Goal: Communication & Community: Ask a question

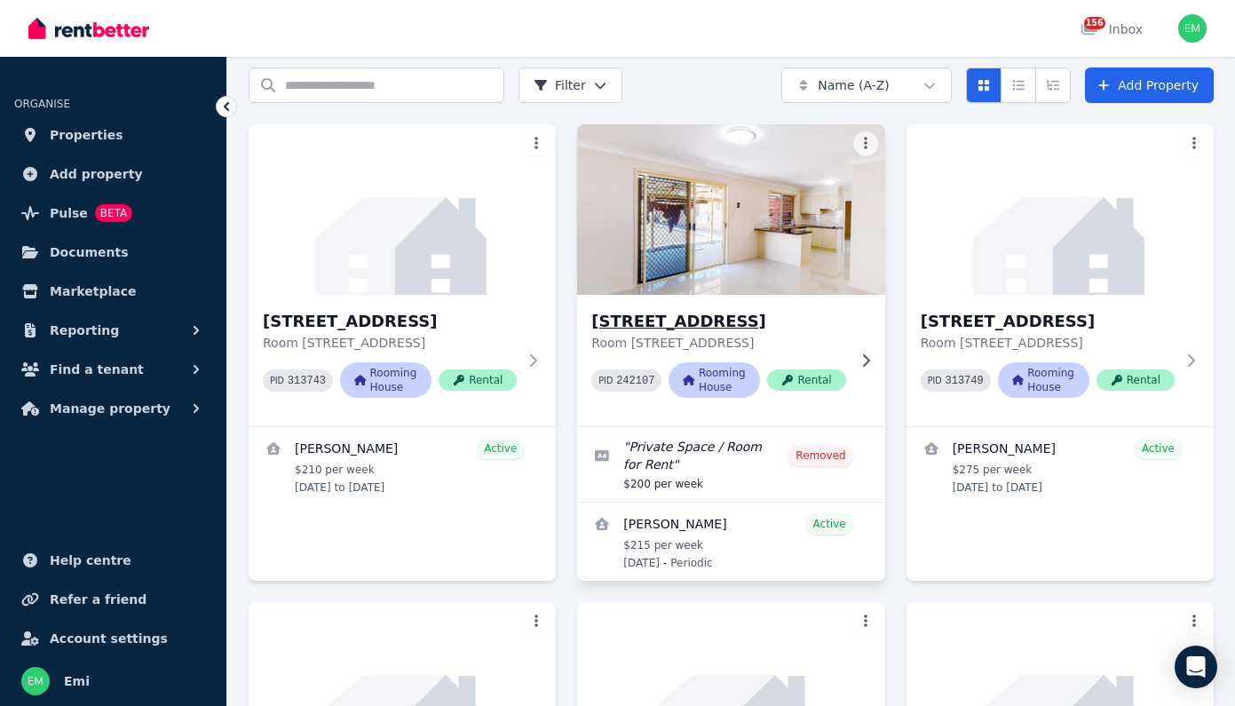
scroll to position [124, 0]
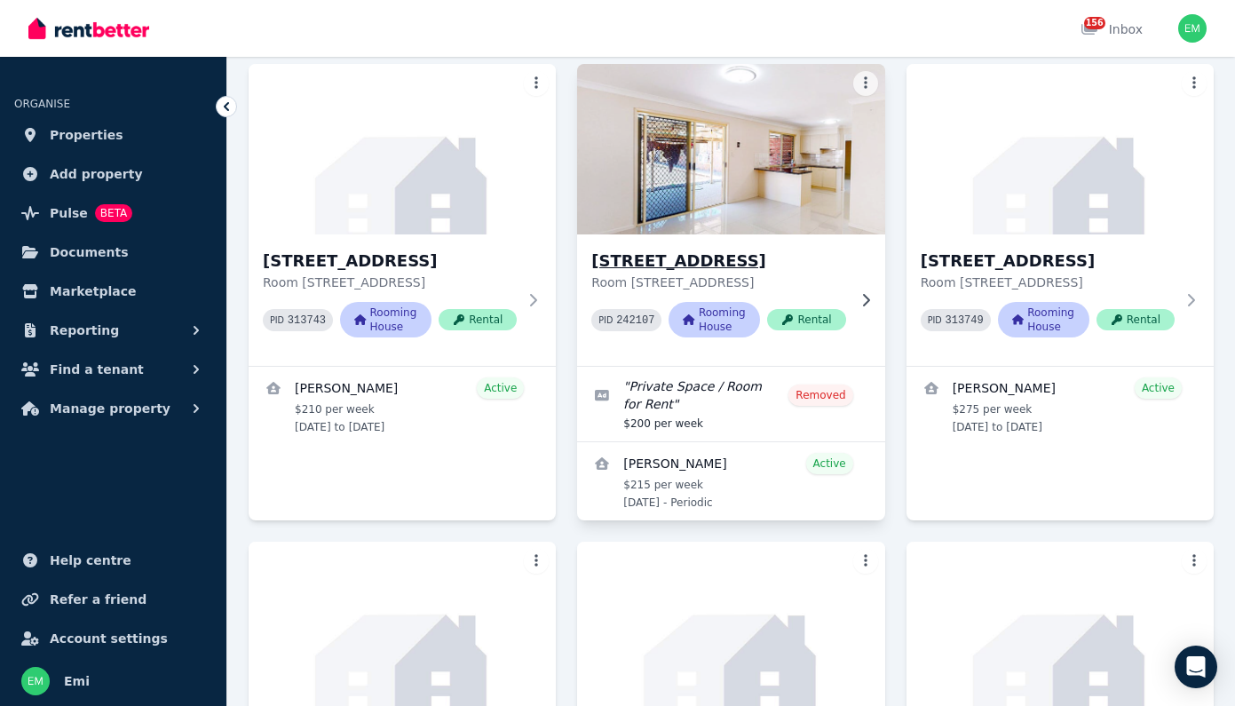
click at [651, 261] on h3 "[STREET_ADDRESS]" at bounding box center [718, 261] width 254 height 25
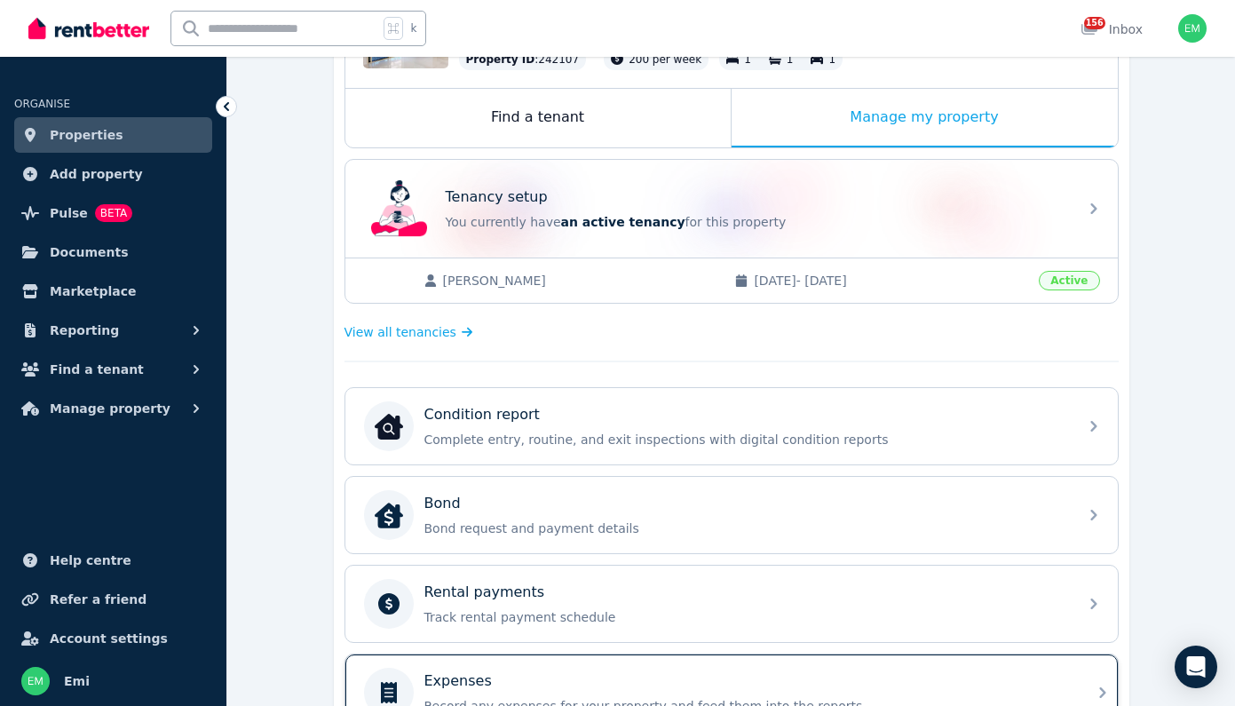
scroll to position [47, 0]
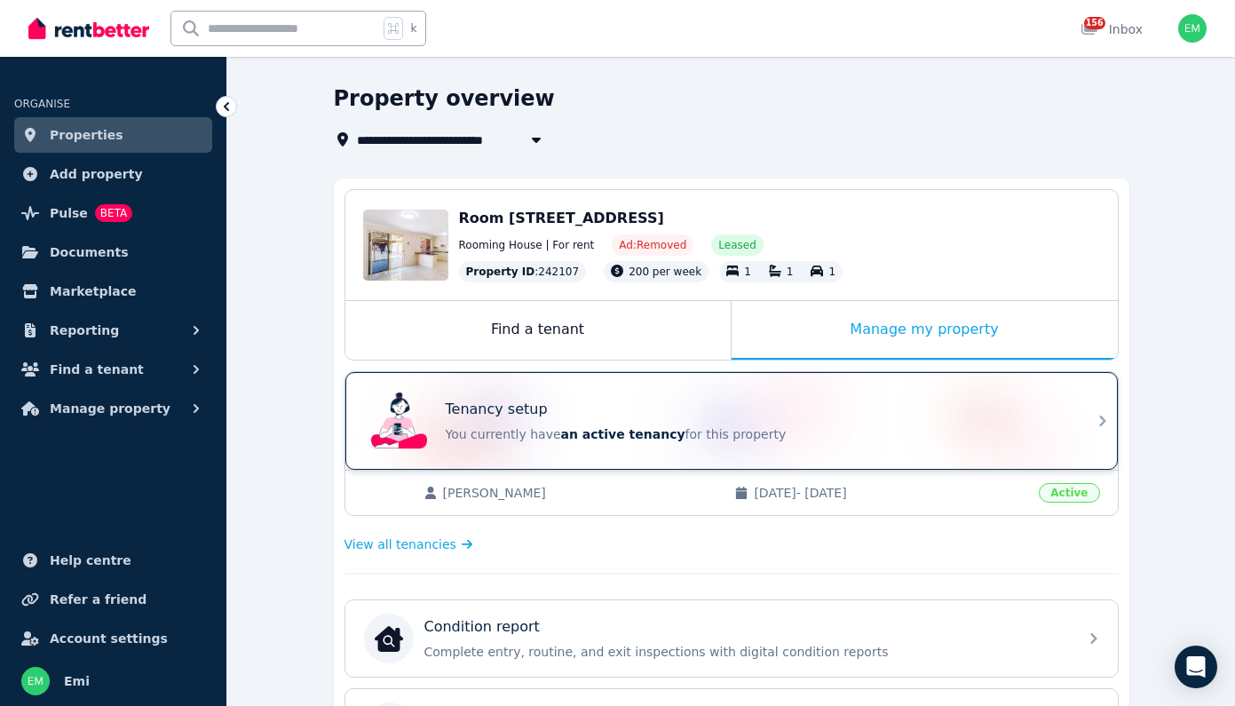
click at [532, 425] on p "You currently have an active tenancy for this property" at bounding box center [756, 434] width 621 height 18
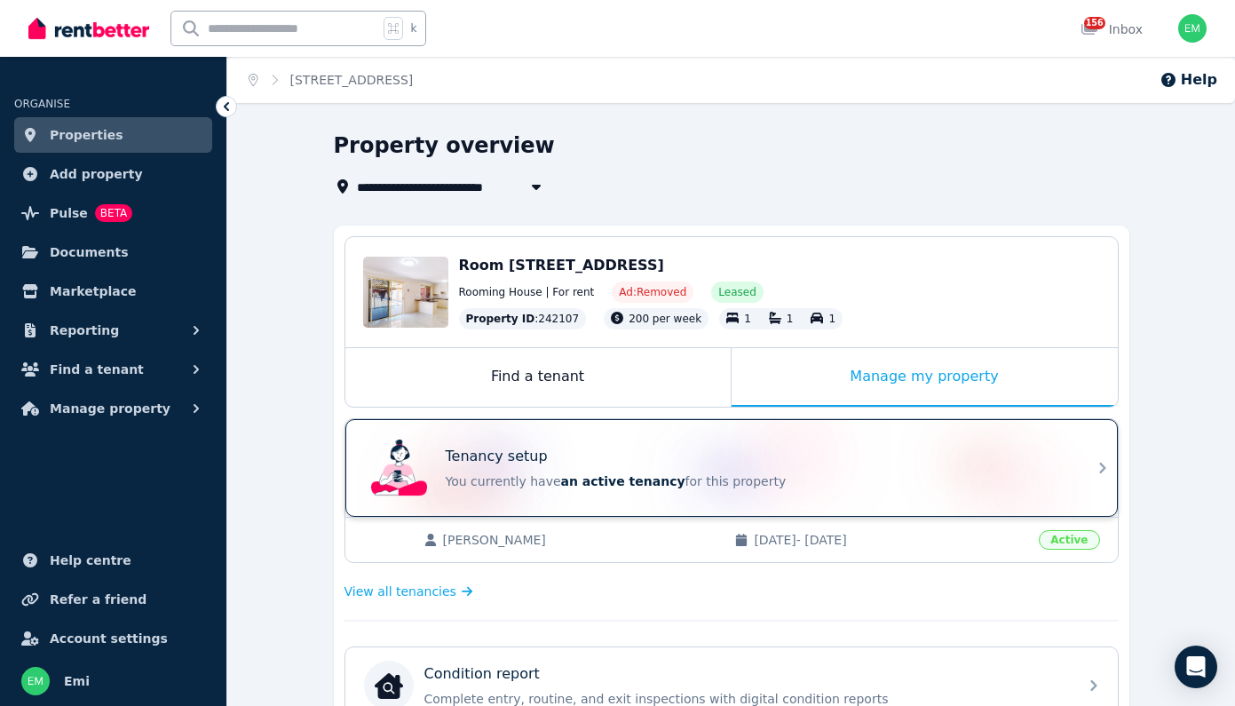
click at [571, 472] on p "You currently have an active tenancy for this property" at bounding box center [756, 481] width 621 height 18
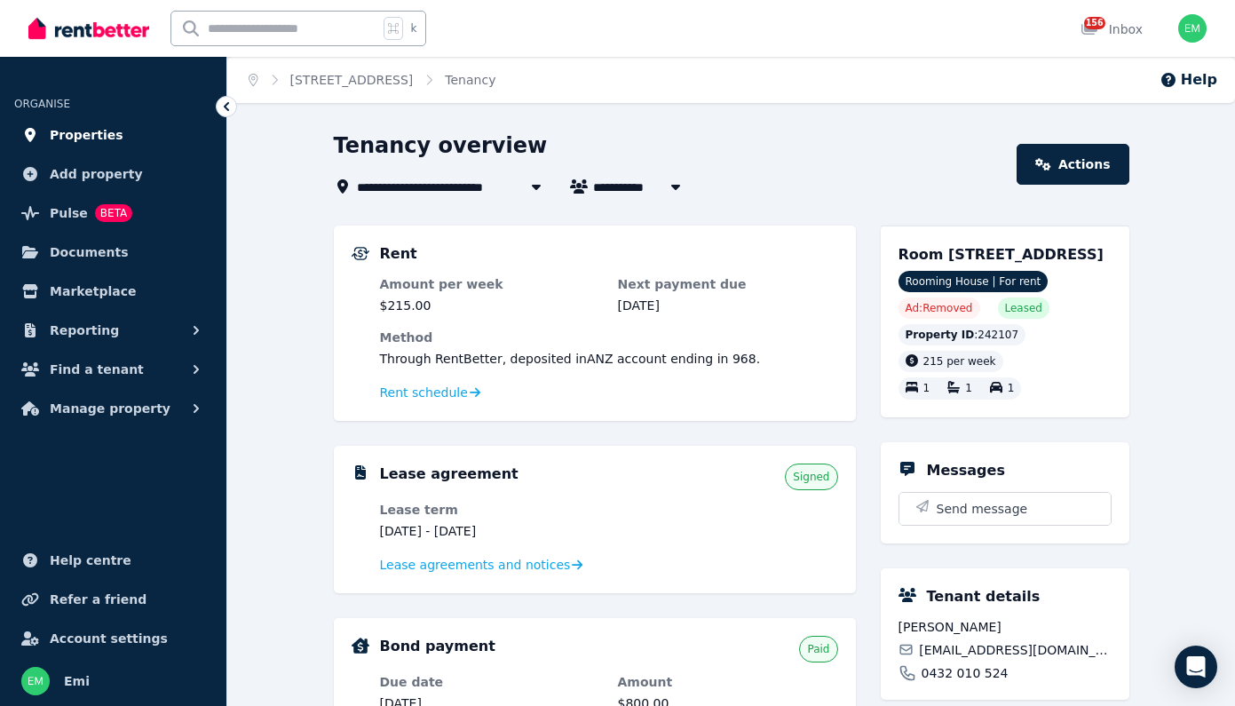
click at [76, 136] on span "Properties" at bounding box center [87, 134] width 74 height 21
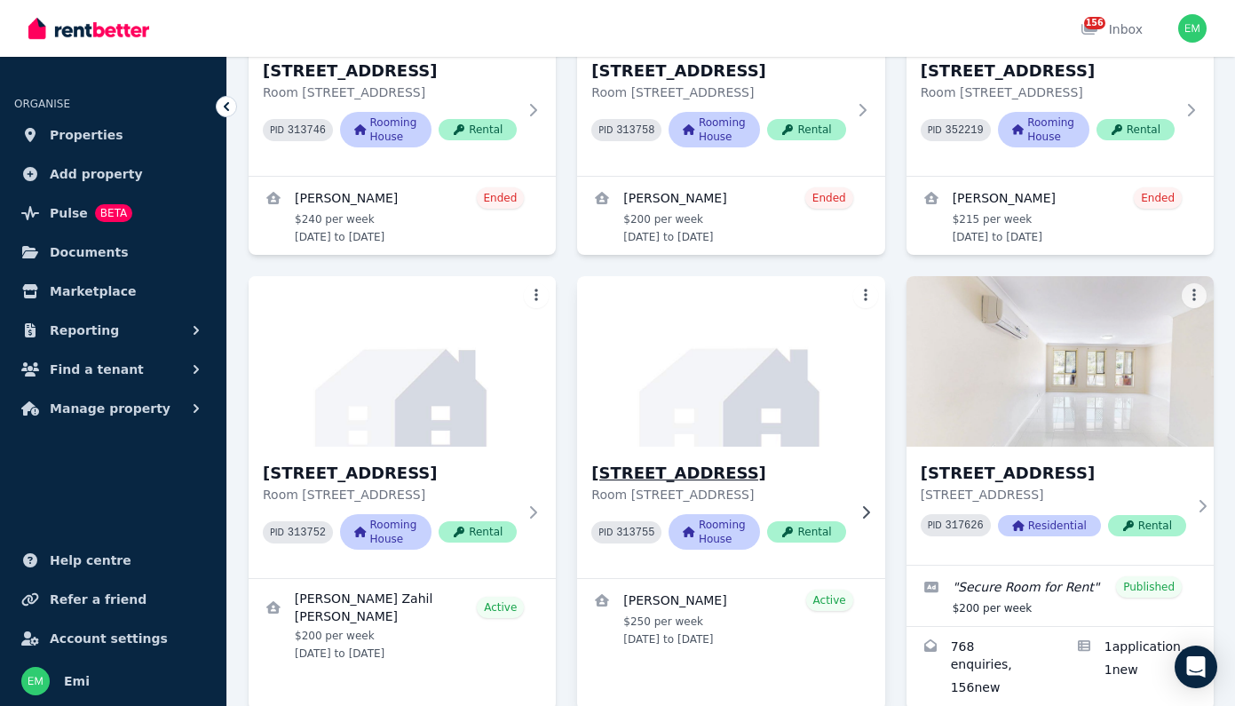
scroll to position [995, 0]
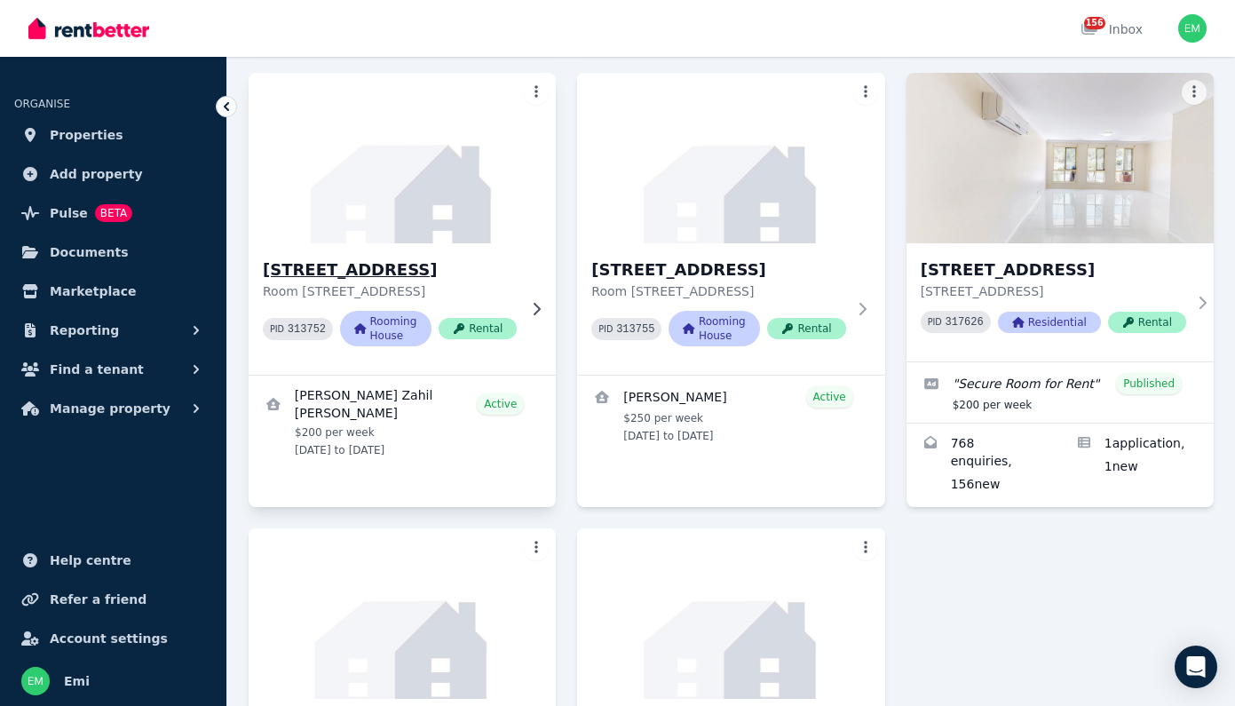
click at [339, 282] on h3 "[STREET_ADDRESS]" at bounding box center [390, 269] width 254 height 25
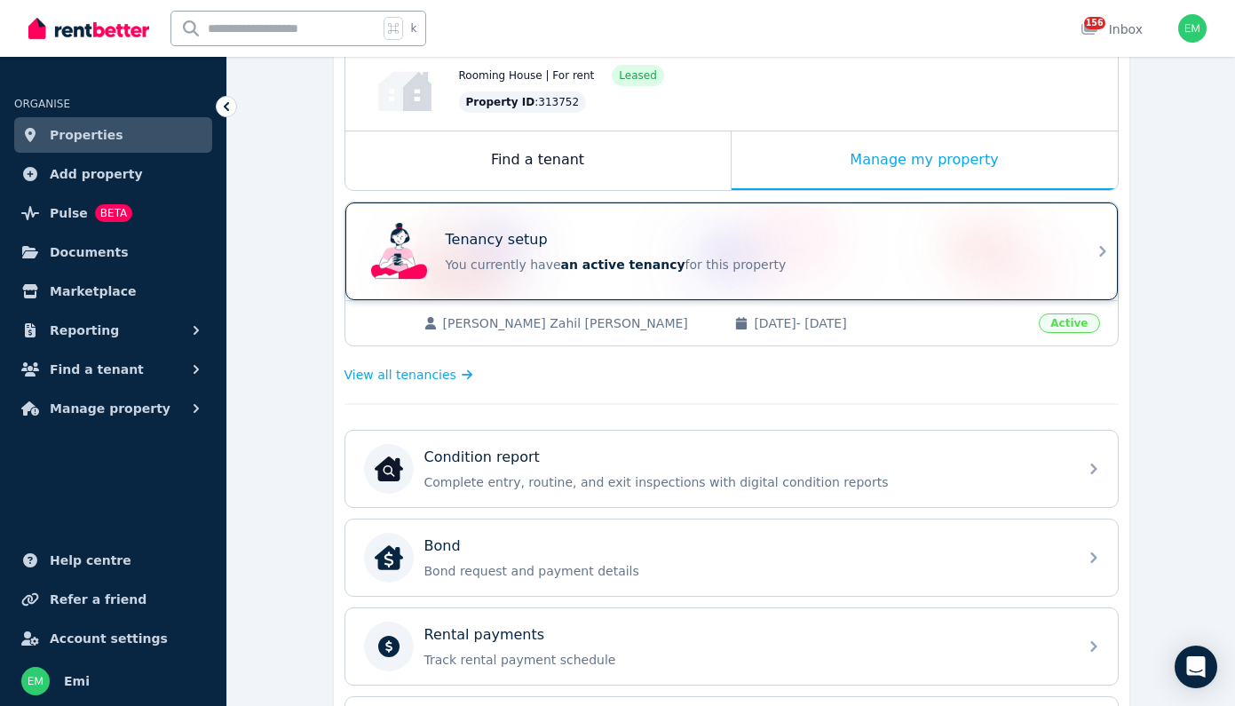
scroll to position [348, 0]
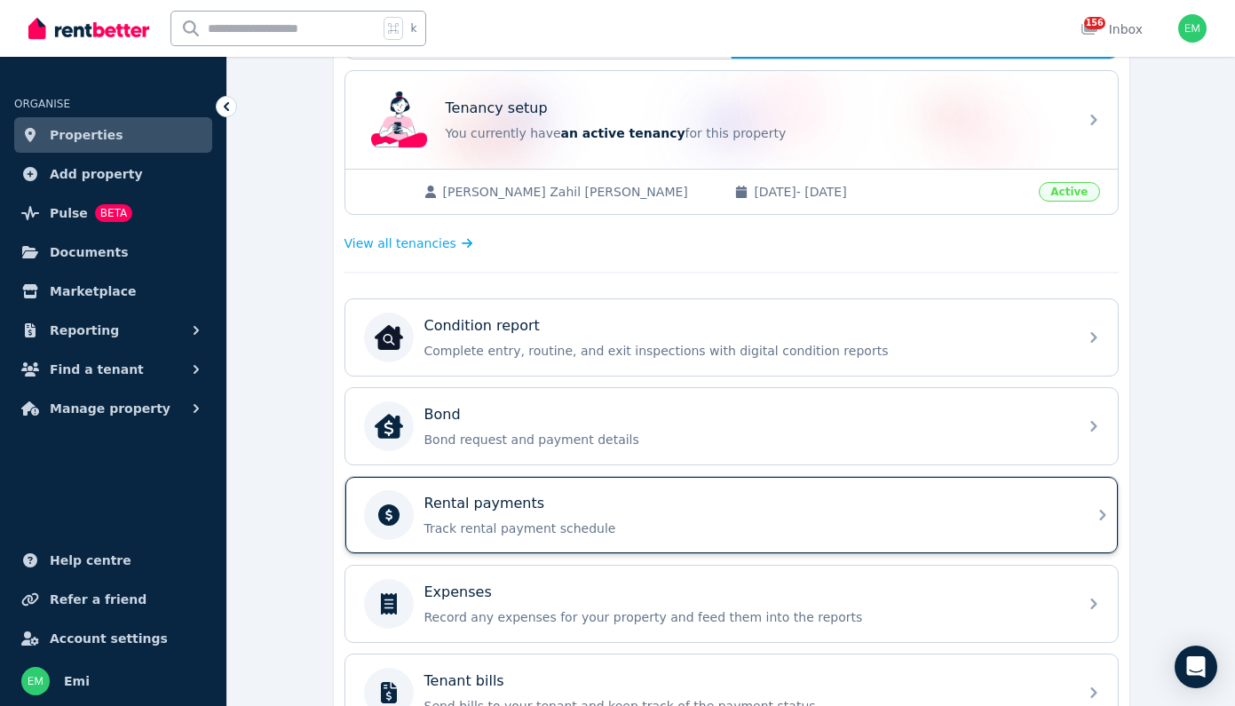
click at [537, 499] on div "Rental payments" at bounding box center [745, 503] width 643 height 21
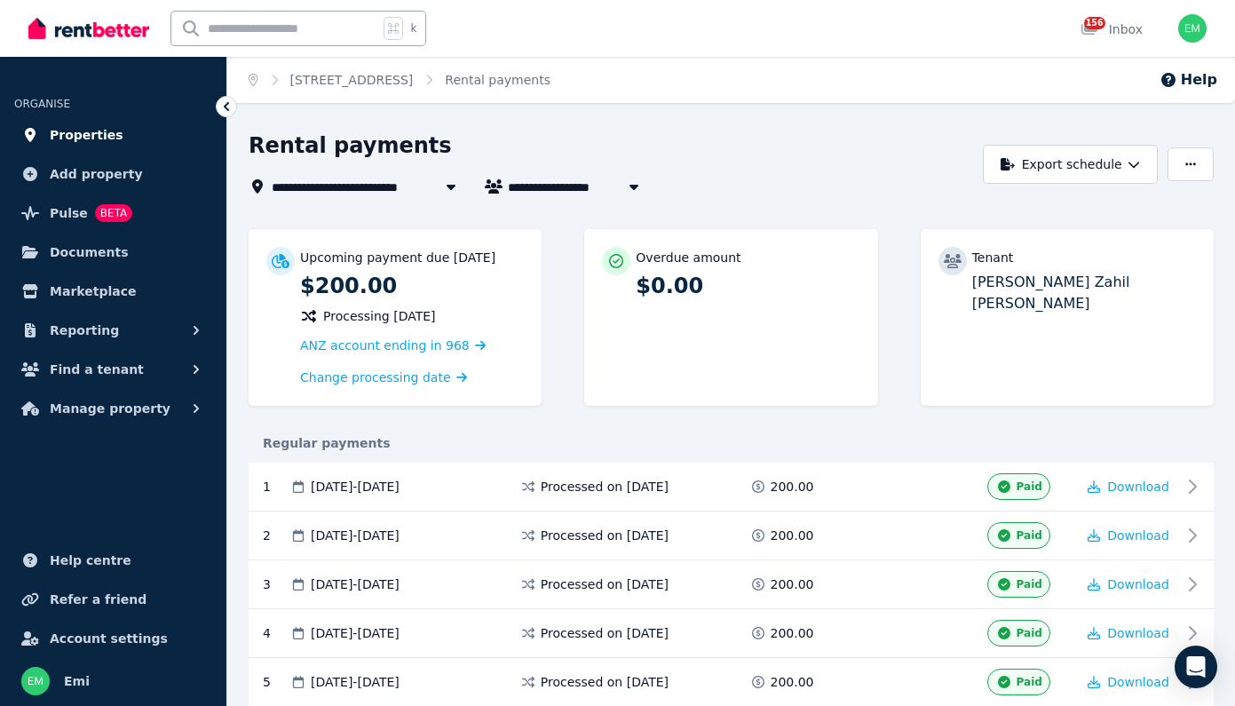
click at [78, 132] on span "Properties" at bounding box center [87, 134] width 74 height 21
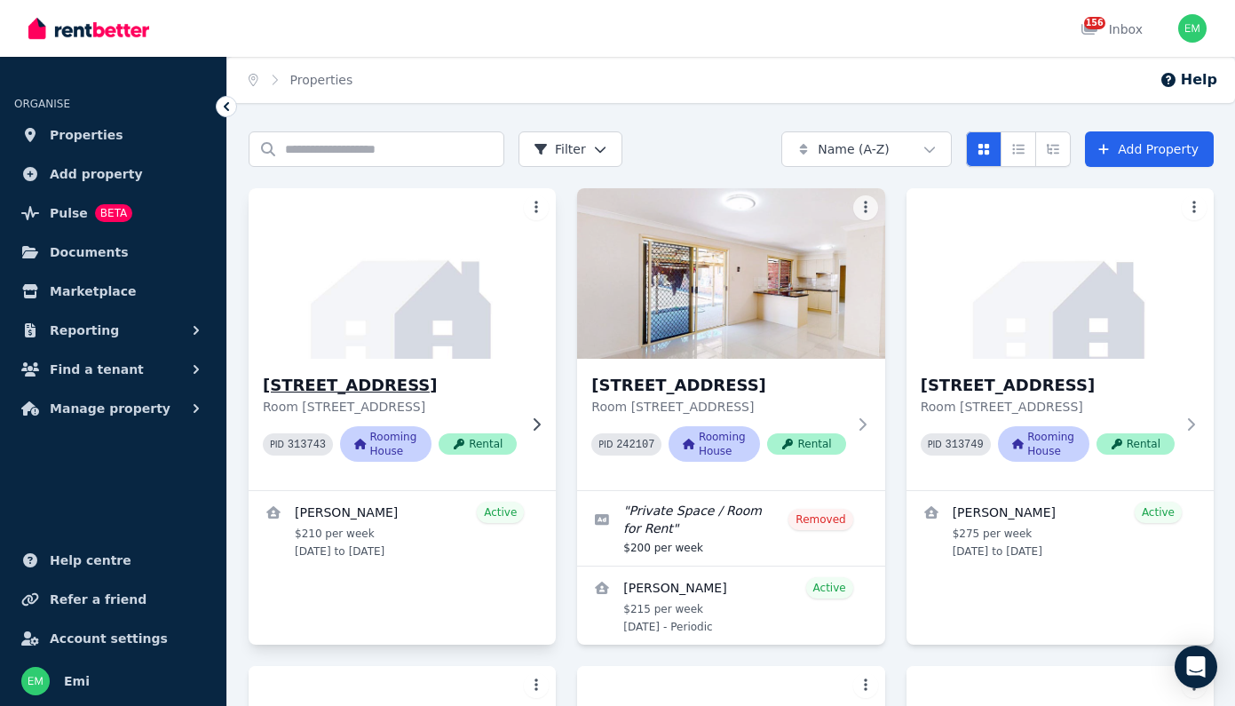
click at [385, 378] on h3 "[STREET_ADDRESS]" at bounding box center [390, 385] width 254 height 25
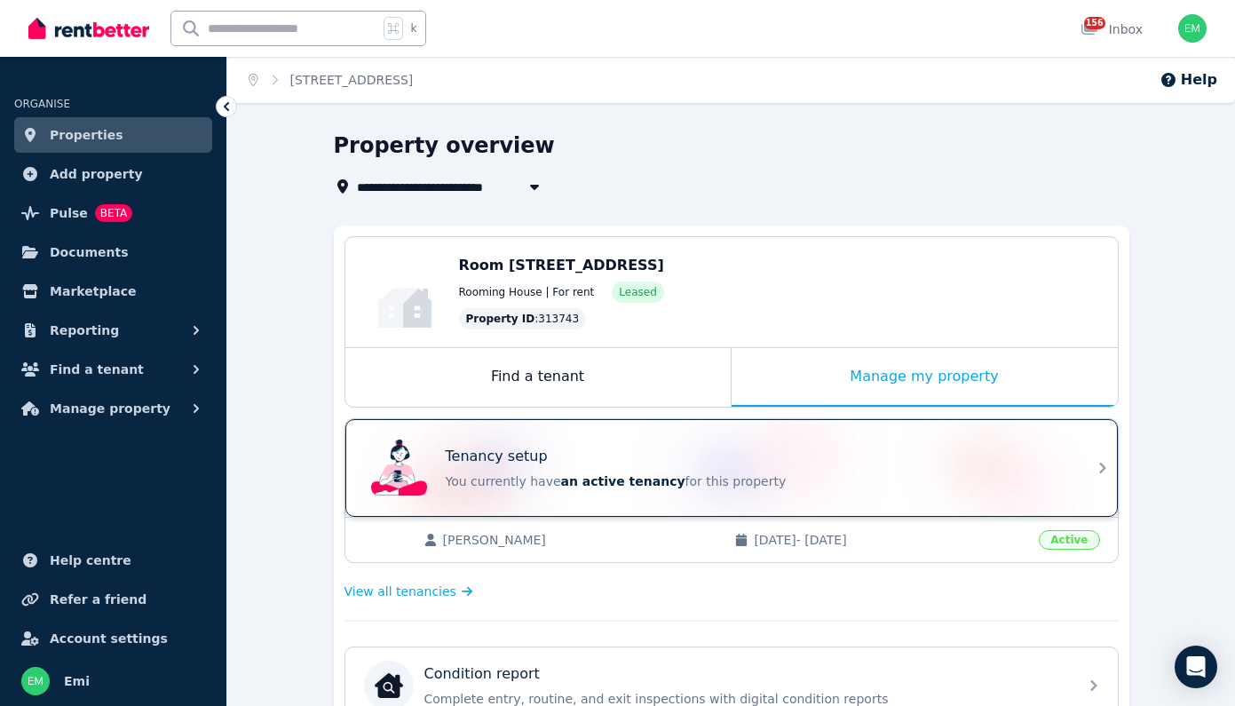
scroll to position [526, 0]
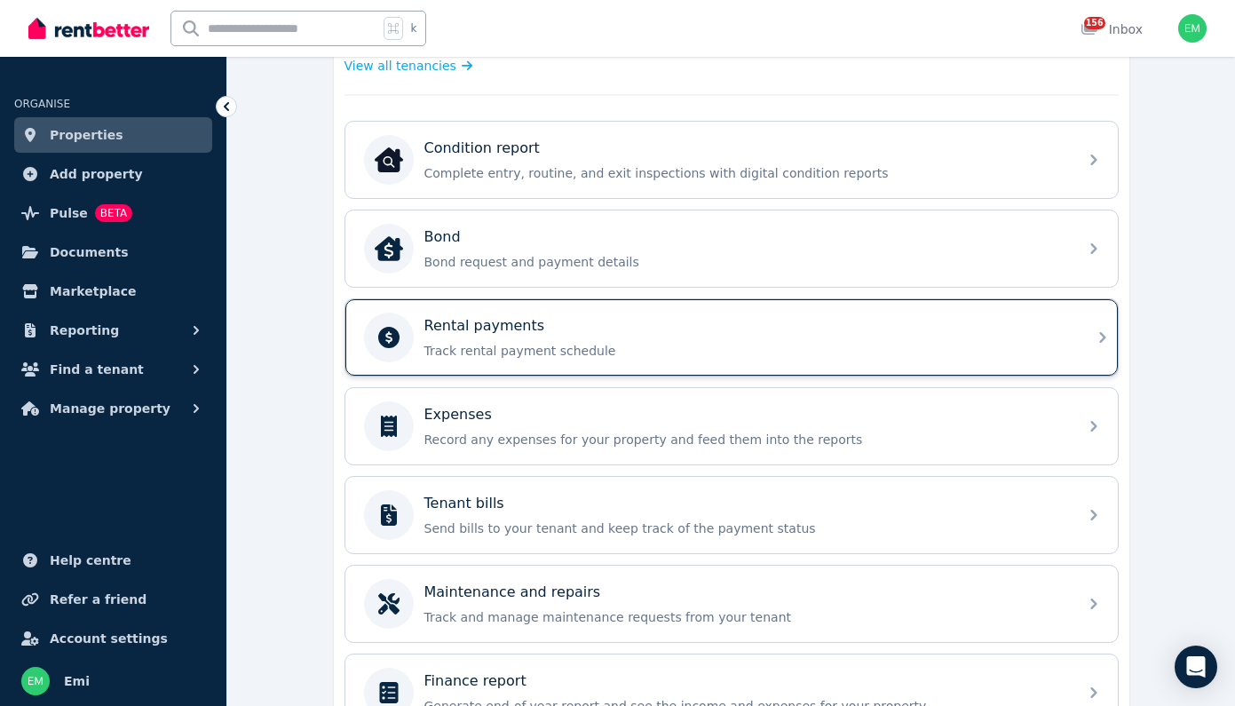
click at [493, 344] on p "Track rental payment schedule" at bounding box center [745, 351] width 643 height 18
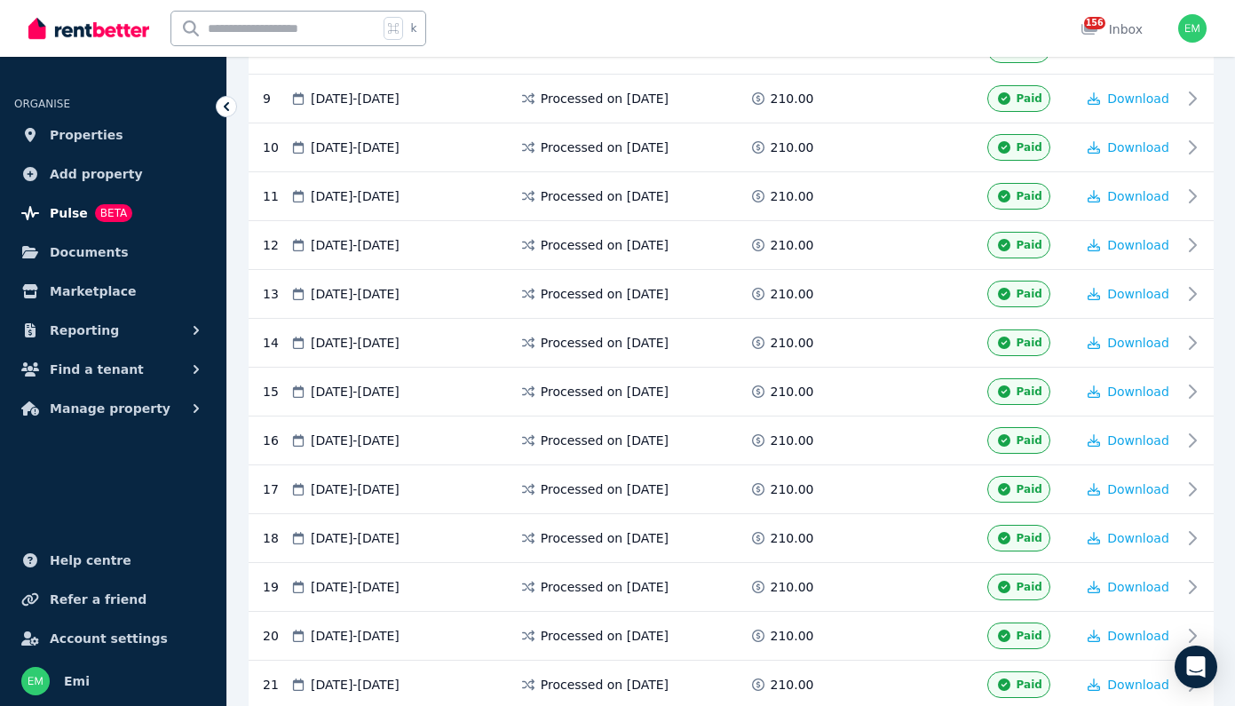
scroll to position [153, 0]
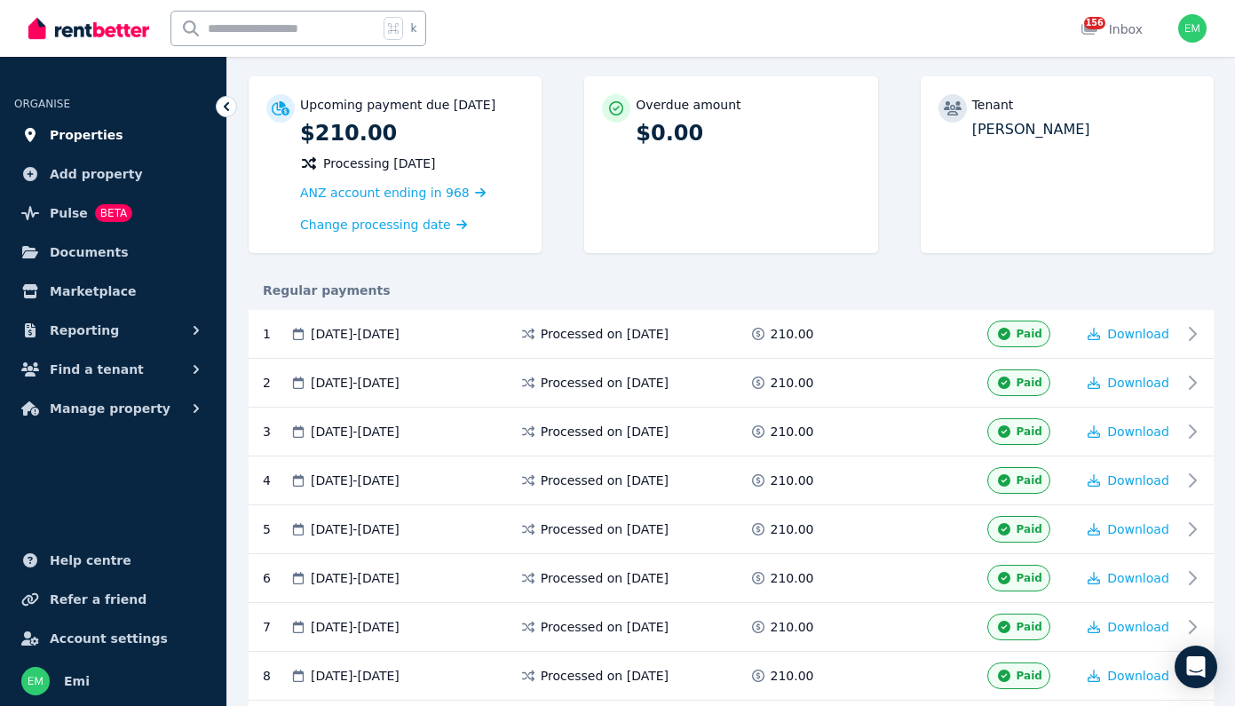
click at [57, 136] on span "Properties" at bounding box center [87, 134] width 74 height 21
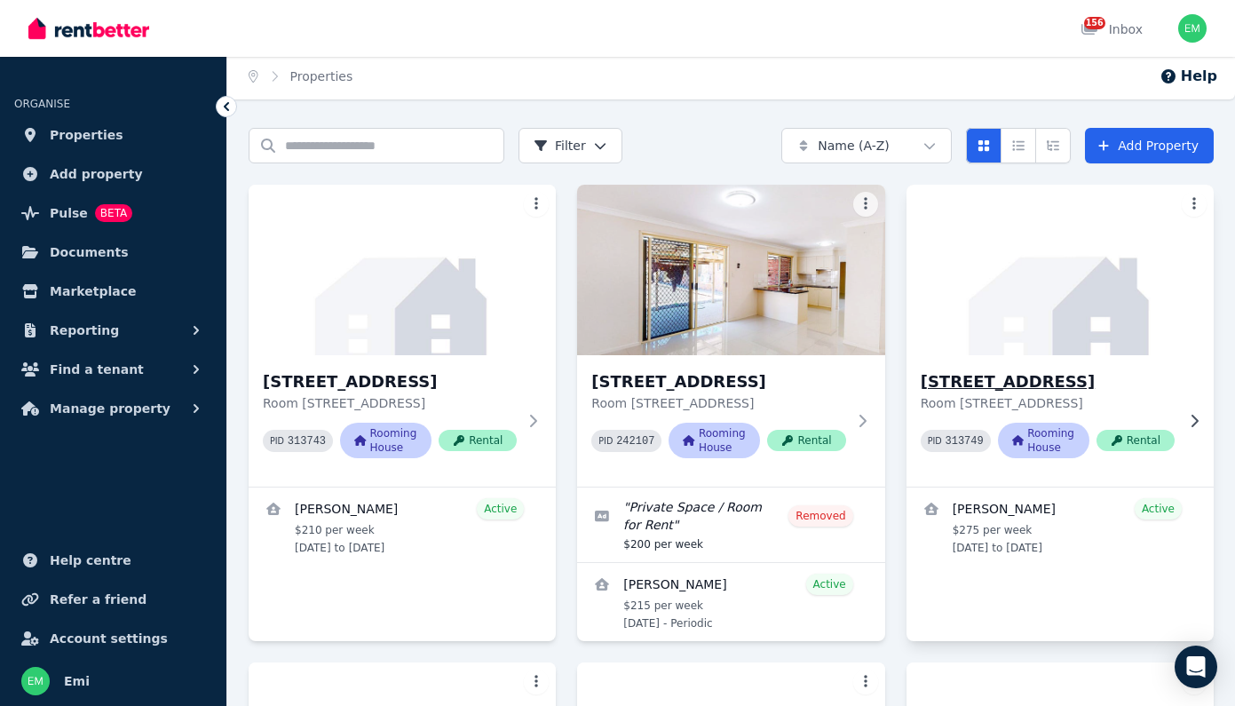
scroll to position [7, 0]
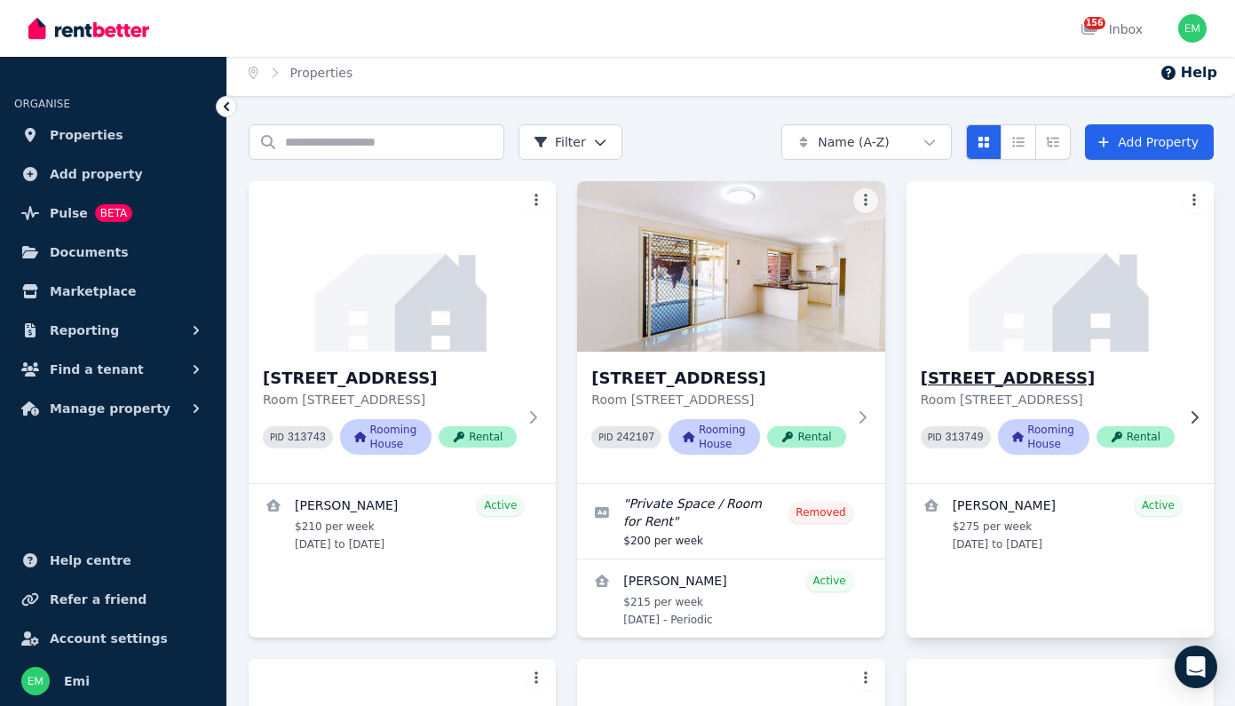
click at [1016, 379] on h3 "[STREET_ADDRESS]" at bounding box center [1048, 378] width 254 height 25
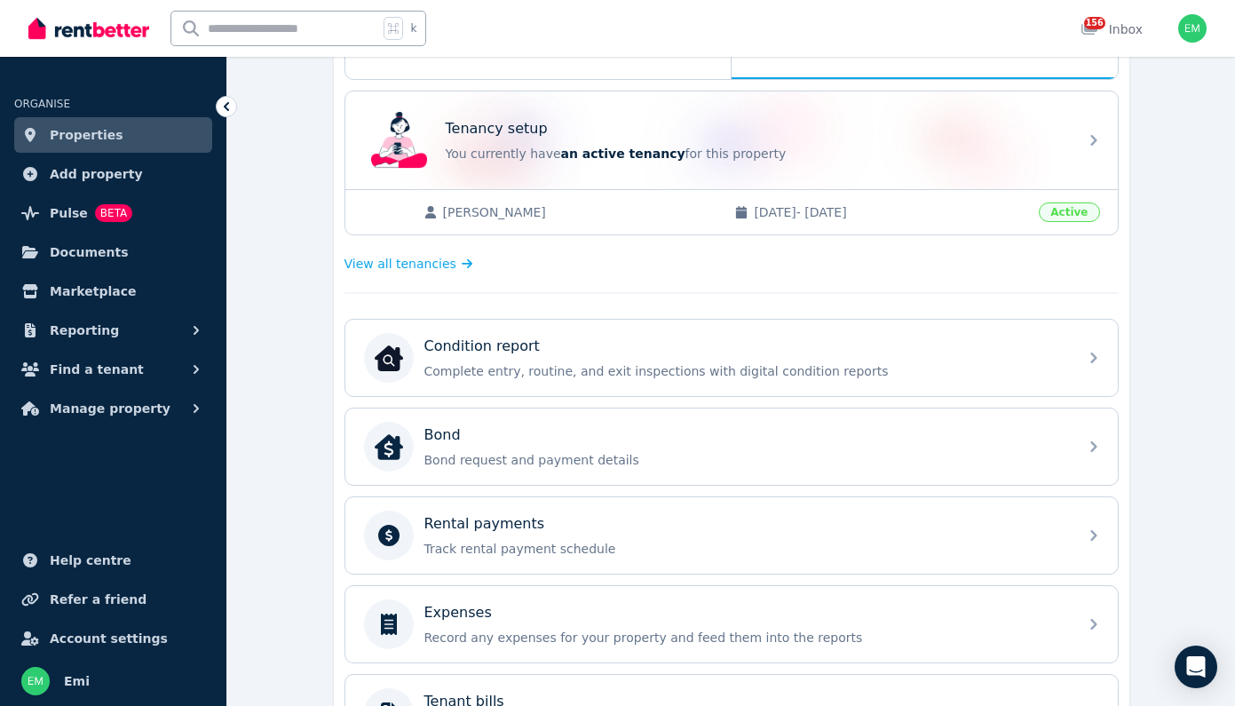
scroll to position [526, 0]
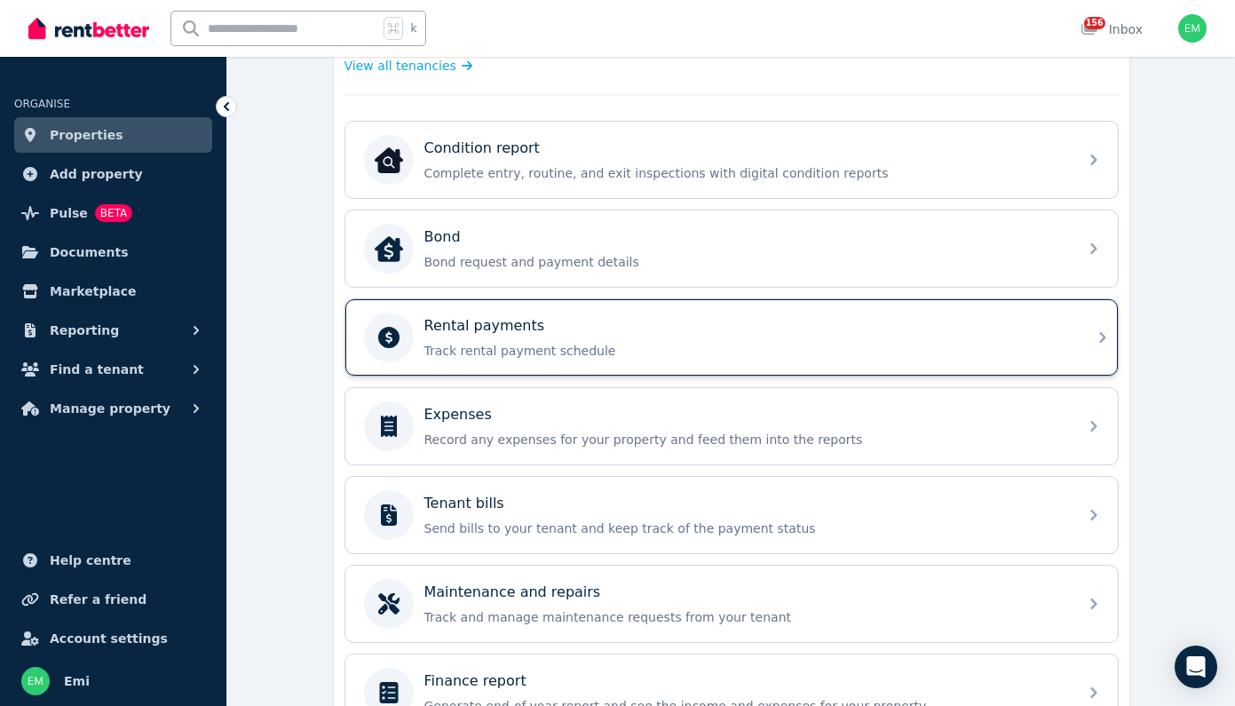
click at [500, 346] on p "Track rental payment schedule" at bounding box center [745, 351] width 643 height 18
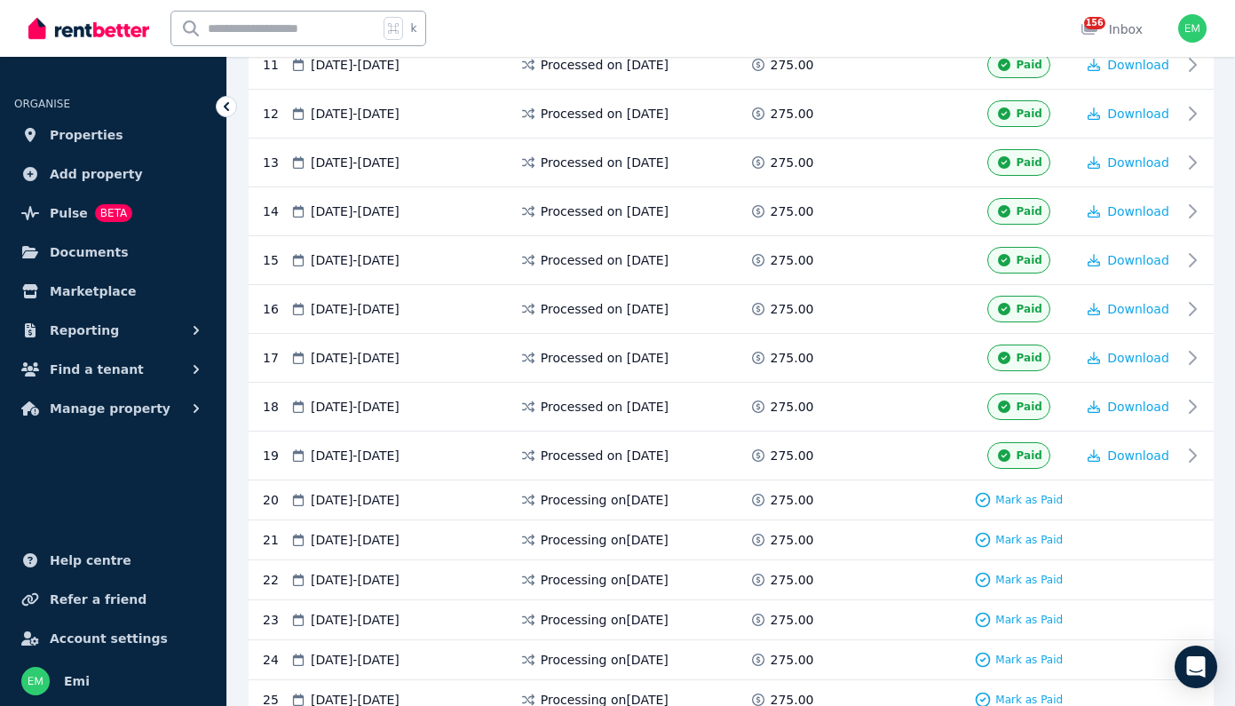
scroll to position [33, 0]
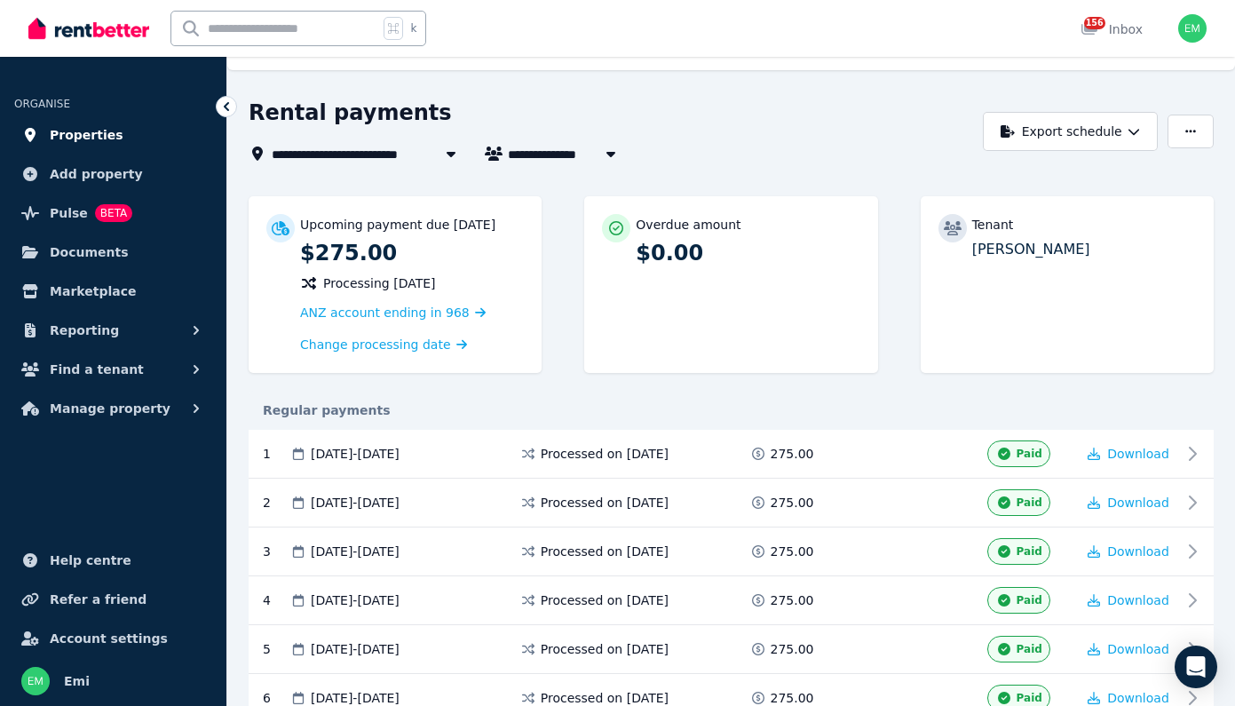
click at [81, 129] on span "Properties" at bounding box center [87, 134] width 74 height 21
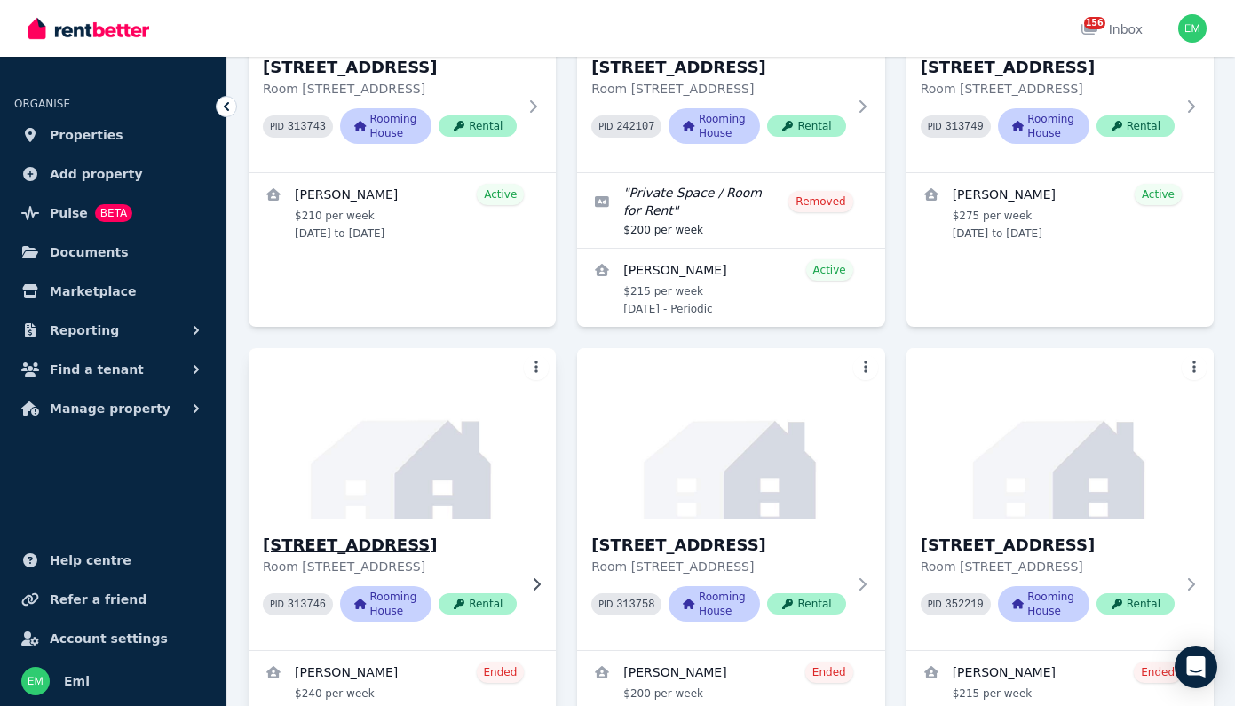
scroll to position [170, 0]
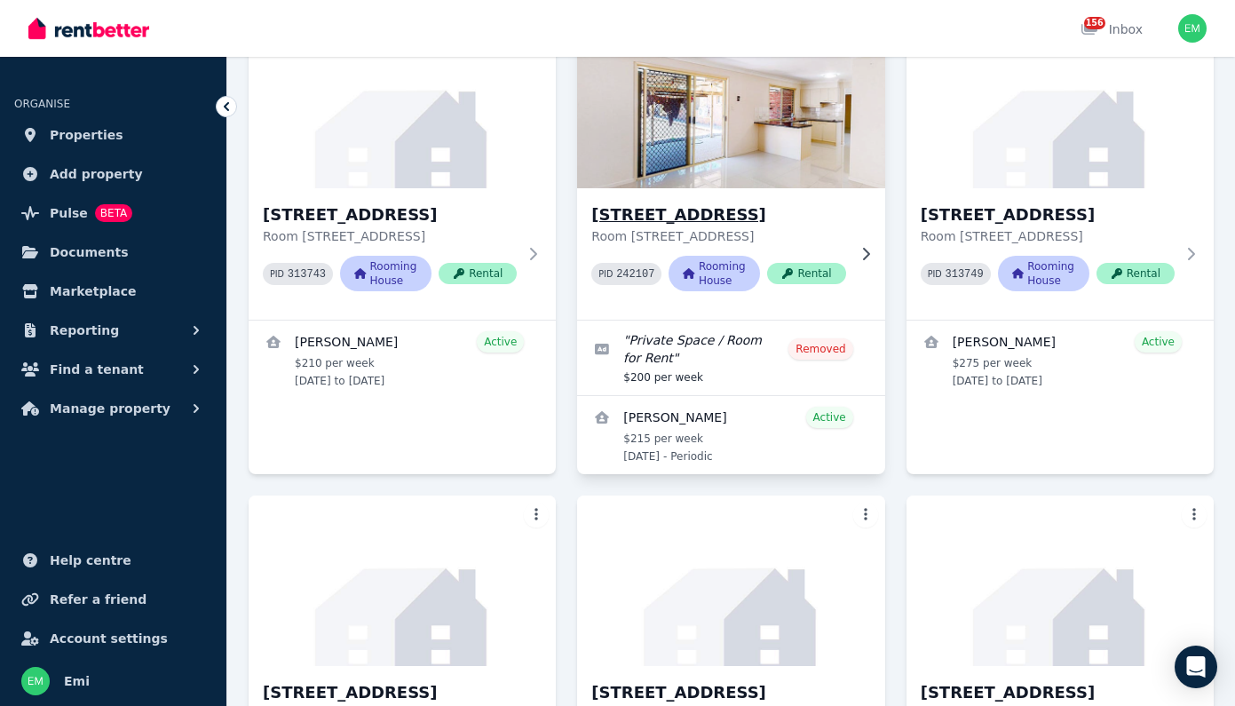
click at [647, 213] on h3 "[STREET_ADDRESS]" at bounding box center [718, 214] width 254 height 25
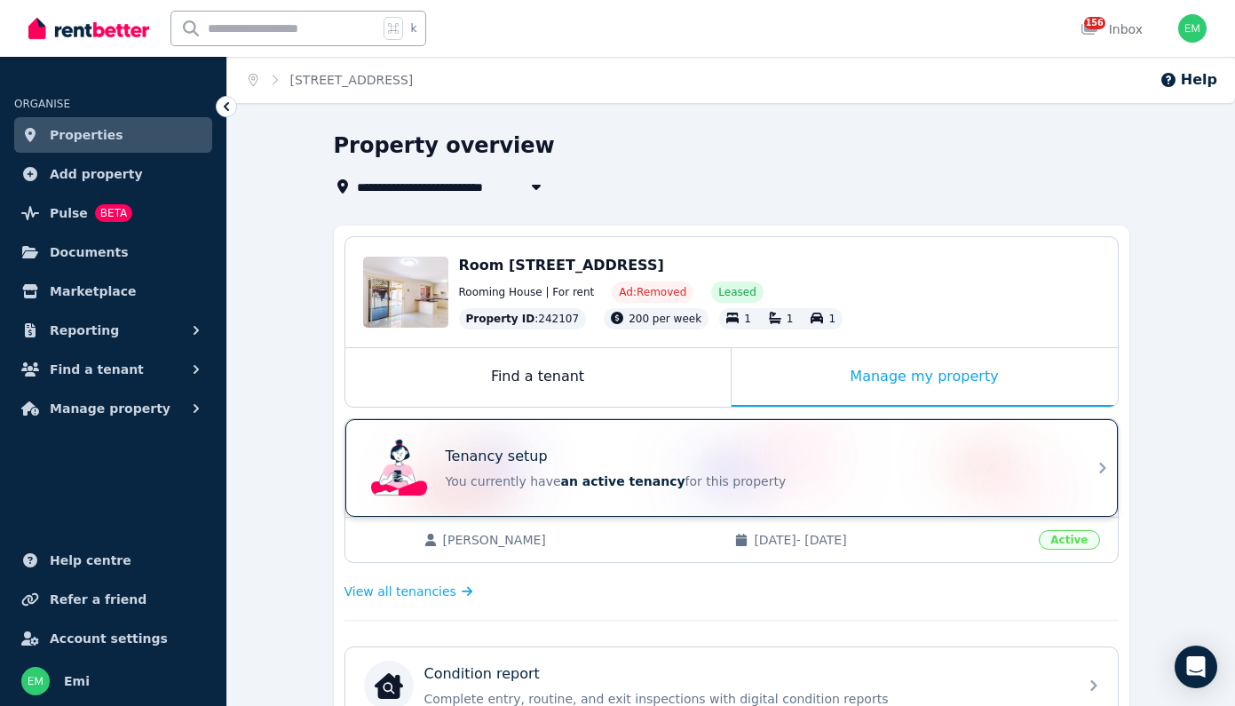
click at [537, 461] on p "Tenancy setup" at bounding box center [497, 456] width 102 height 21
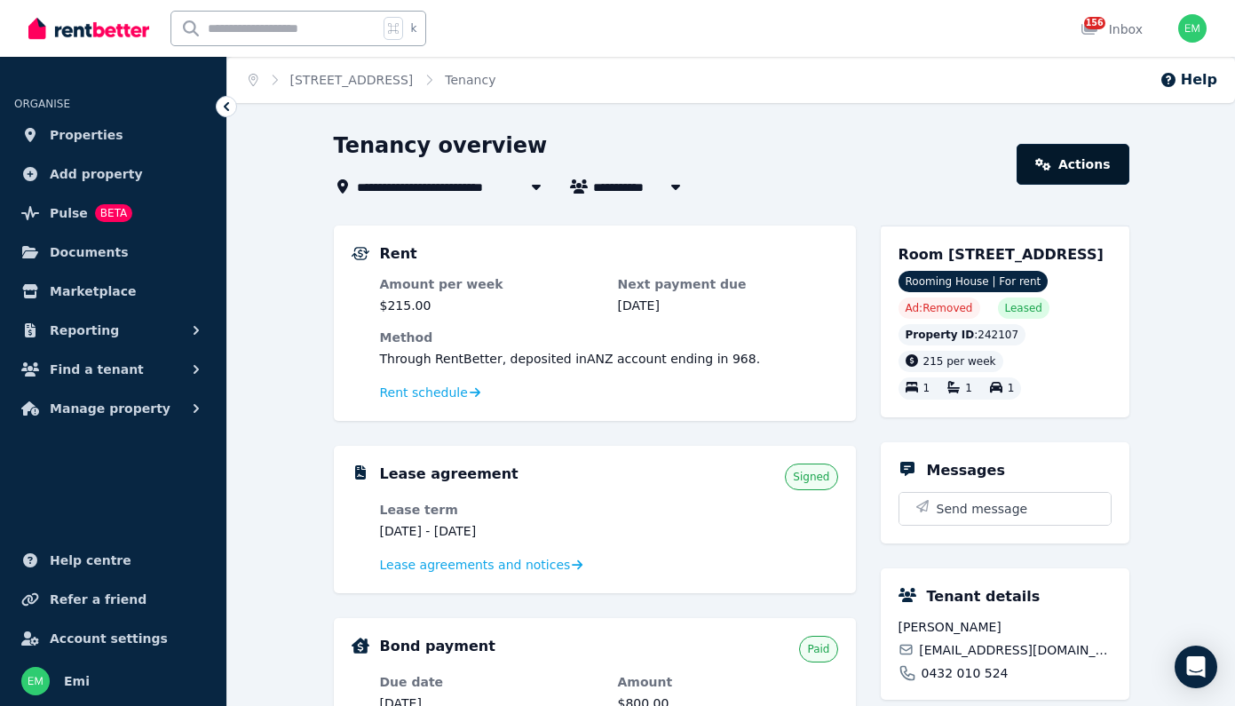
click at [1112, 165] on link "Actions" at bounding box center [1072, 164] width 112 height 41
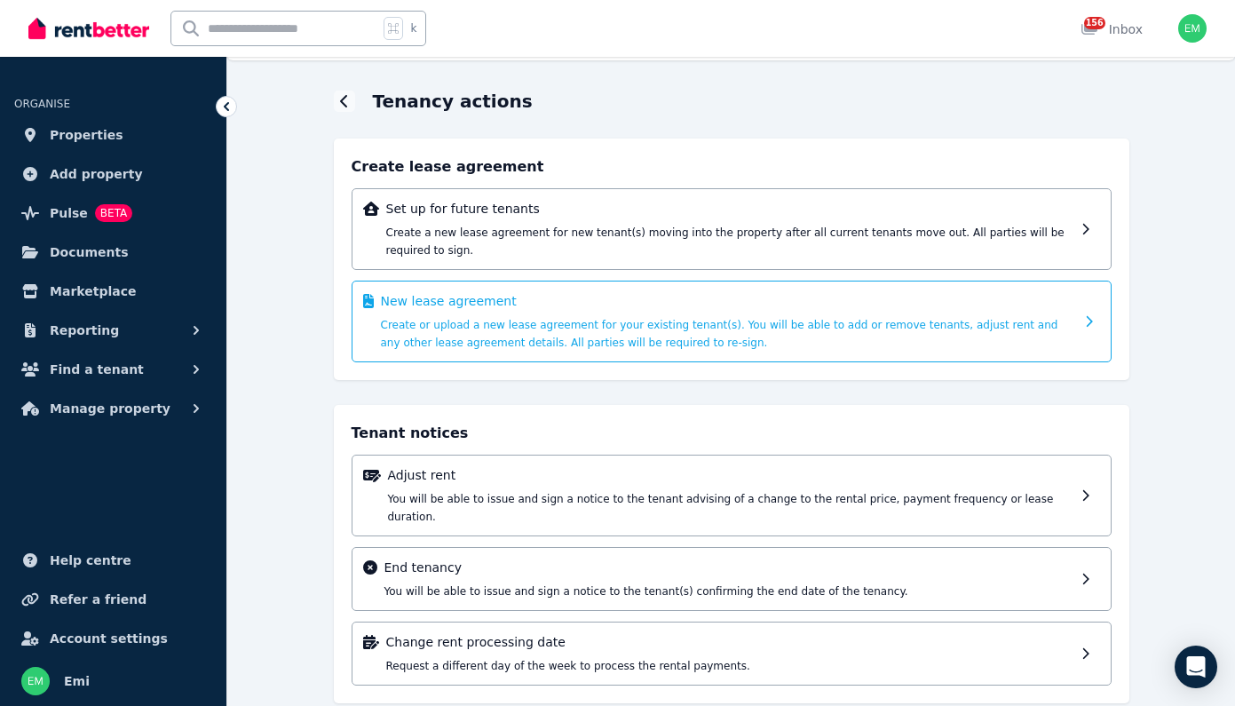
scroll to position [54, 0]
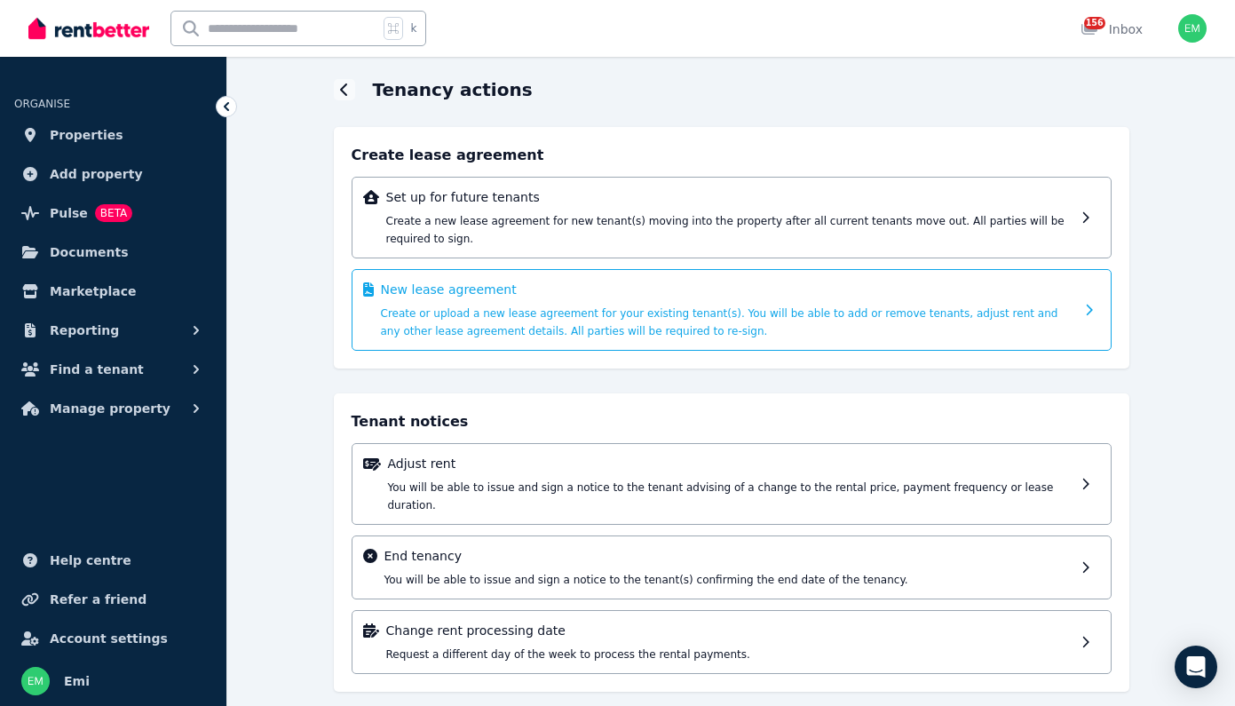
click at [447, 310] on span "Create or upload a new lease agreement for your existing tenant(s). You will be…" at bounding box center [719, 322] width 677 height 30
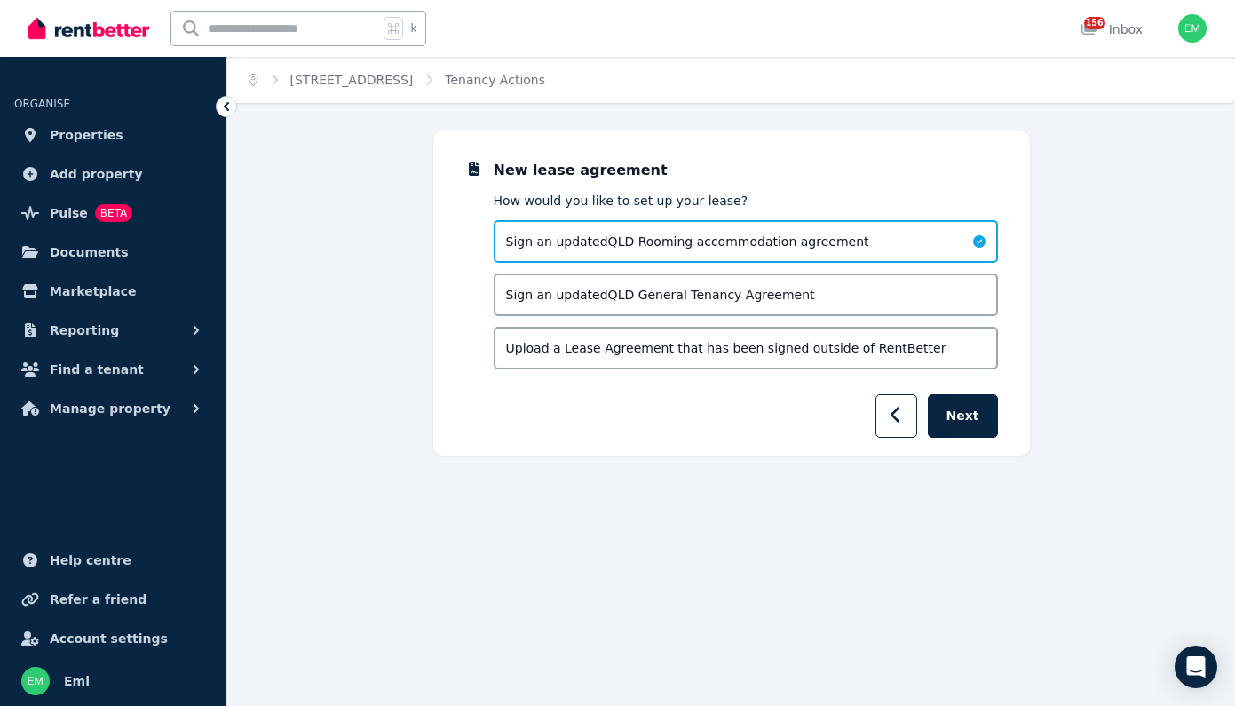
scroll to position [0, 0]
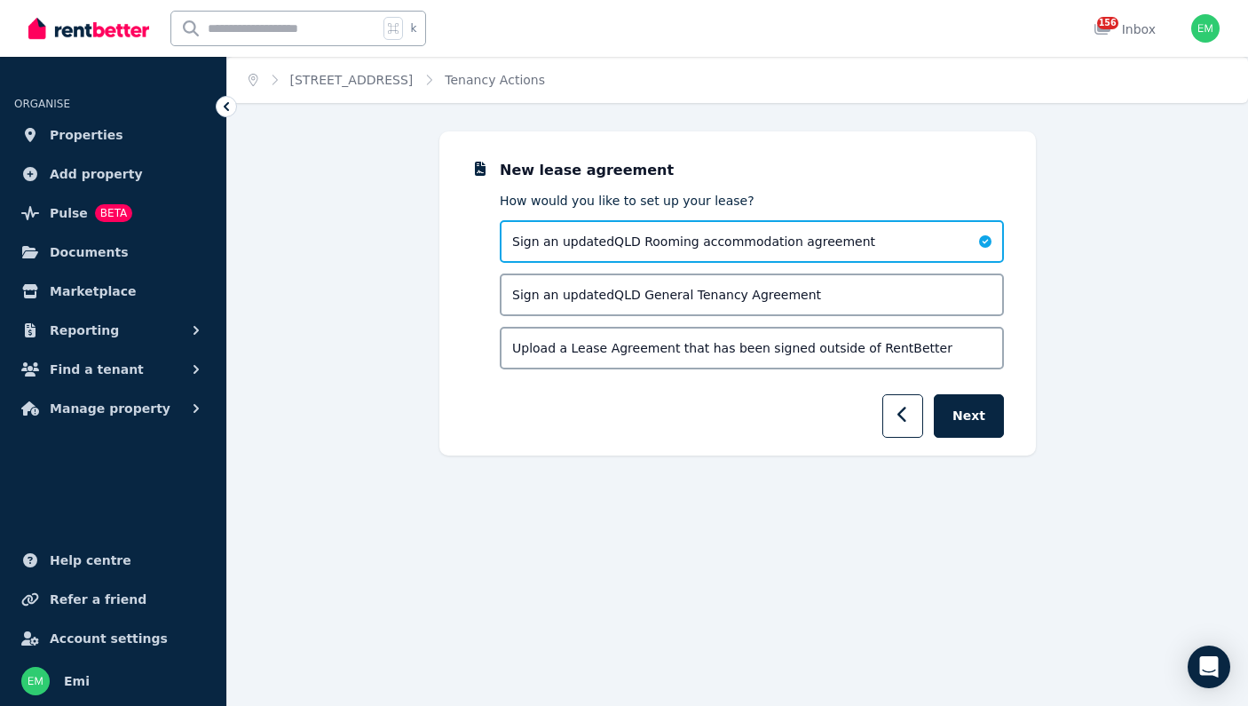
click at [591, 246] on span "Sign an updated QLD Rooming accommodation agreement" at bounding box center [693, 242] width 363 height 18
click at [970, 422] on button "Next" at bounding box center [969, 415] width 70 height 43
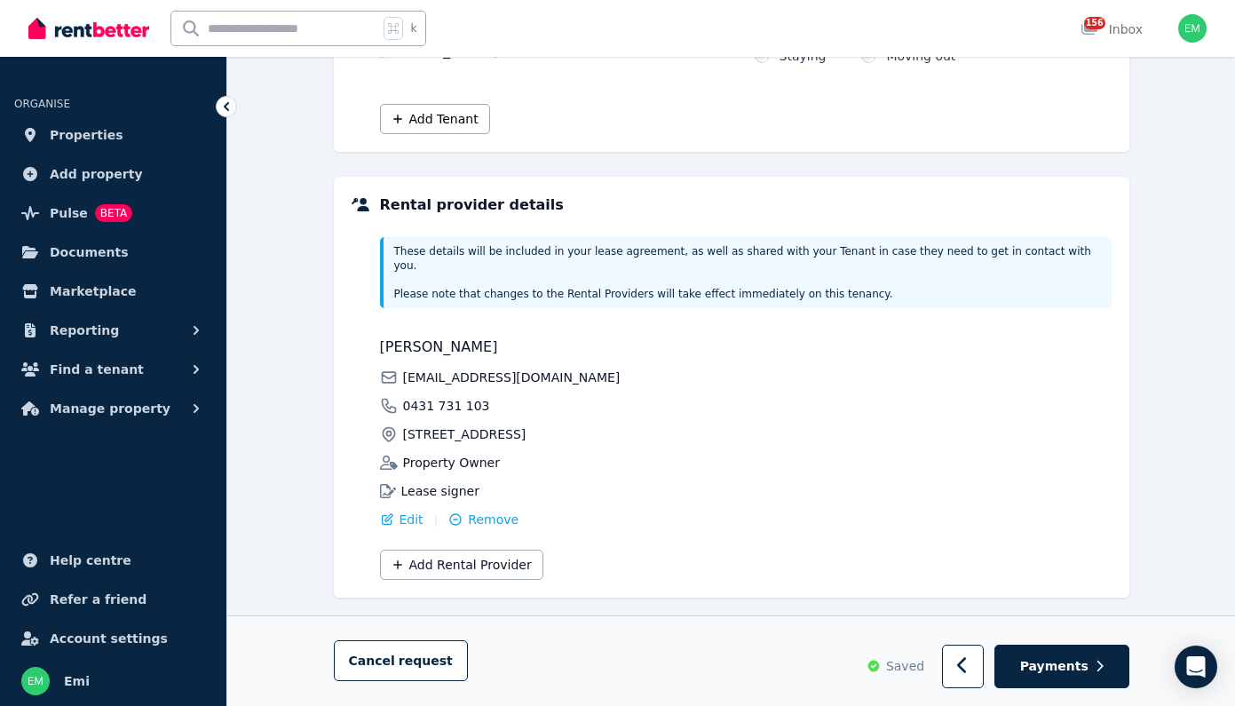
scroll to position [183, 0]
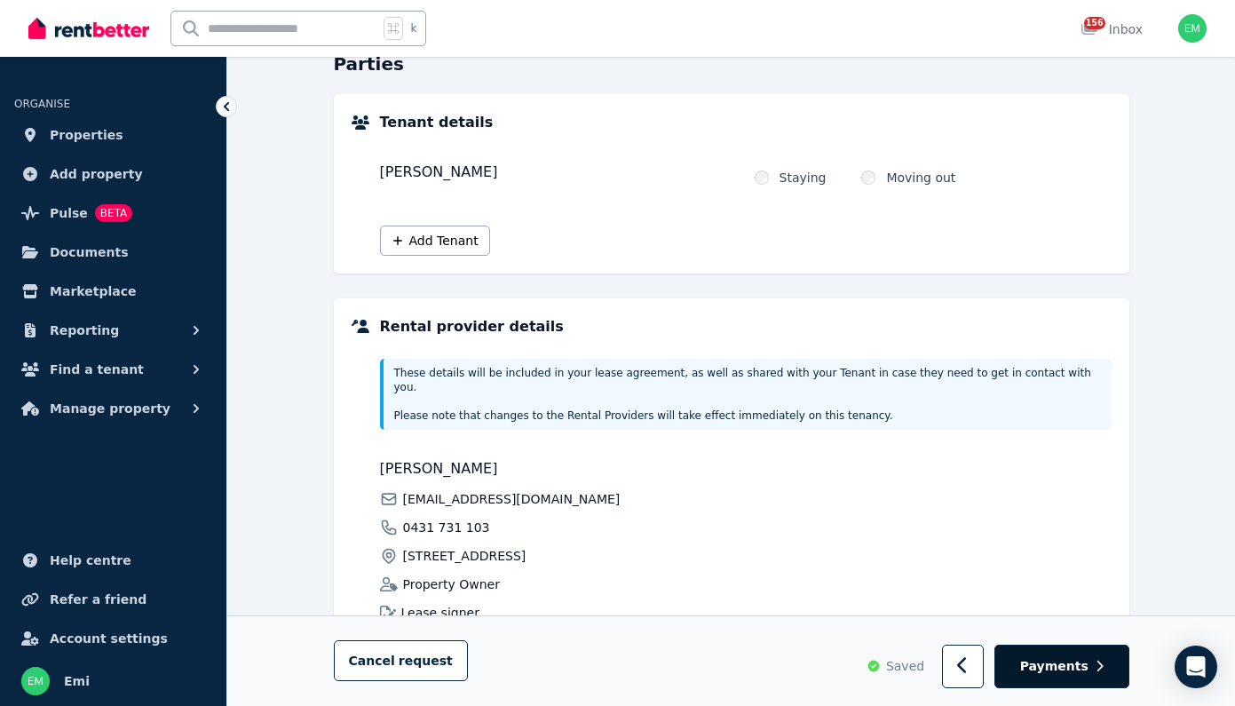
click at [1057, 668] on span "Payments" at bounding box center [1054, 667] width 68 height 18
select select "**********"
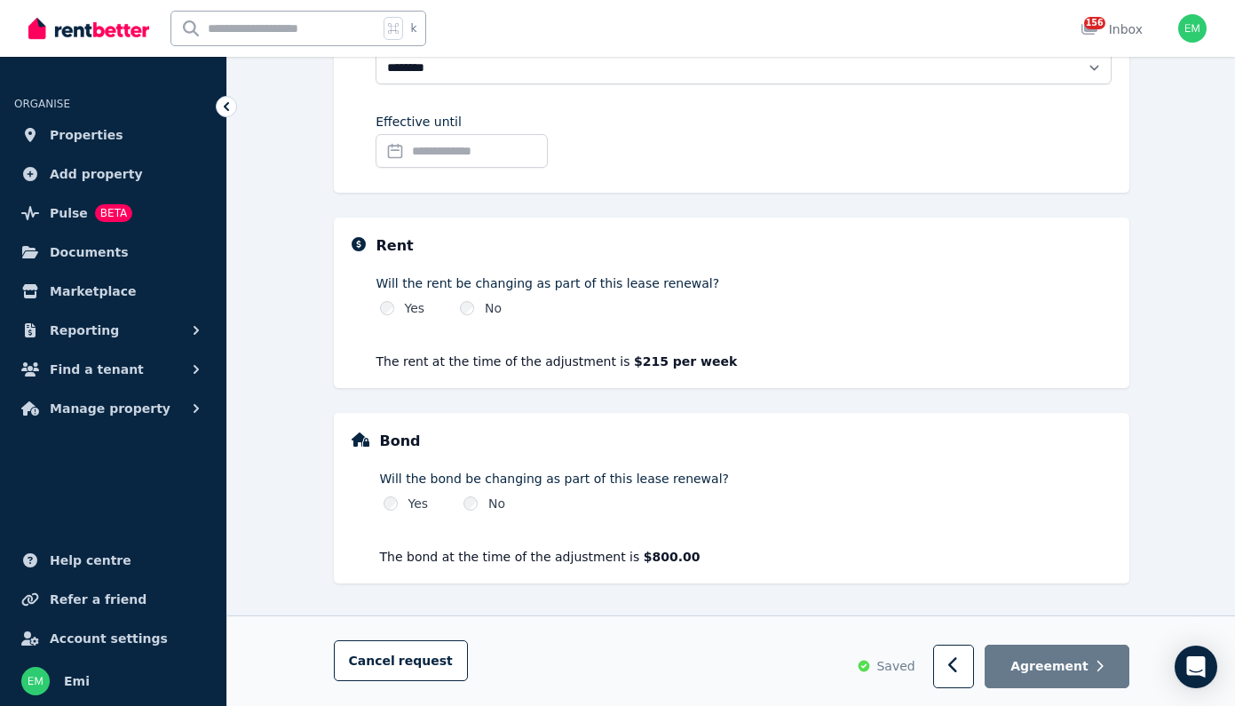
scroll to position [0, 0]
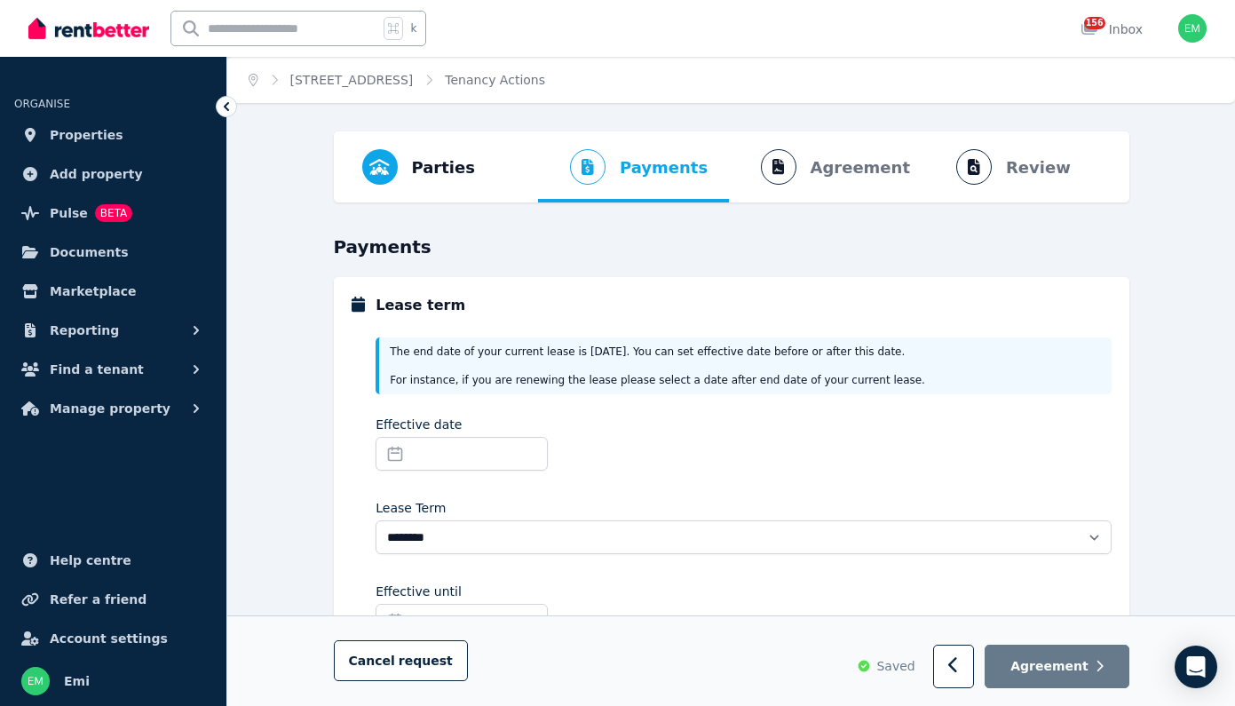
click at [1031, 170] on ol "Parties Rental provider and tenant details Payments Bond and rental payments Ag…" at bounding box center [731, 166] width 767 height 71
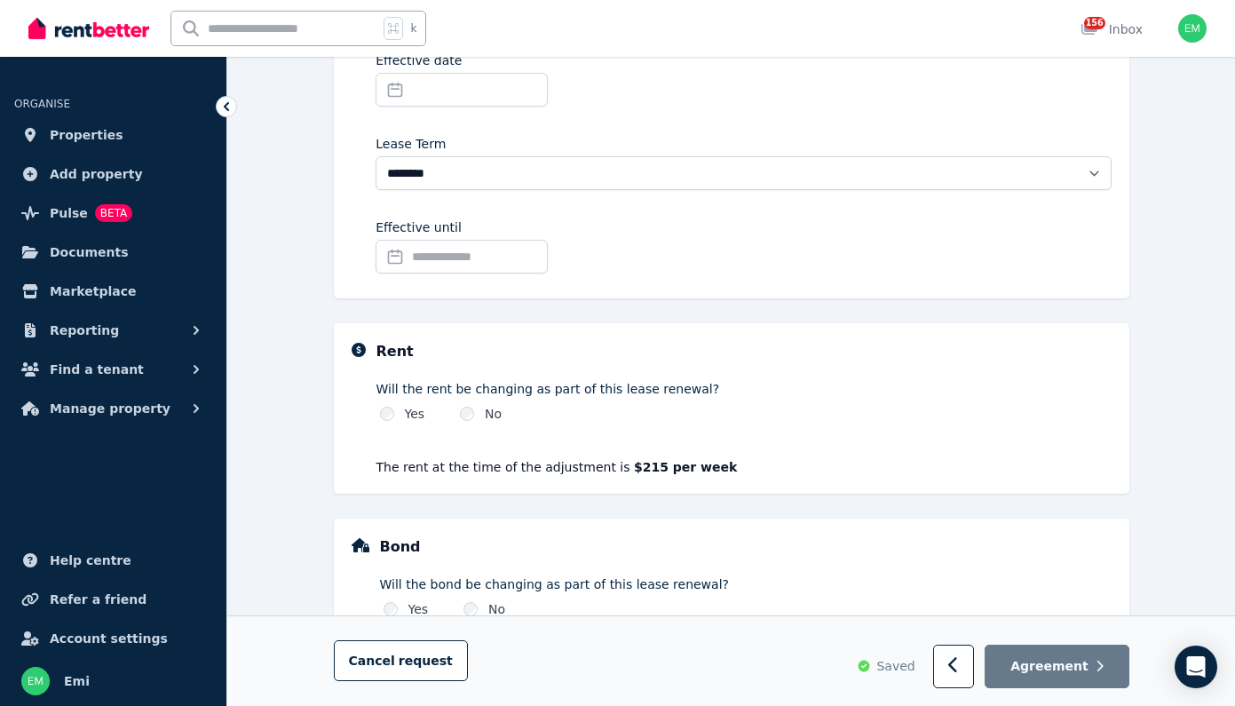
scroll to position [470, 0]
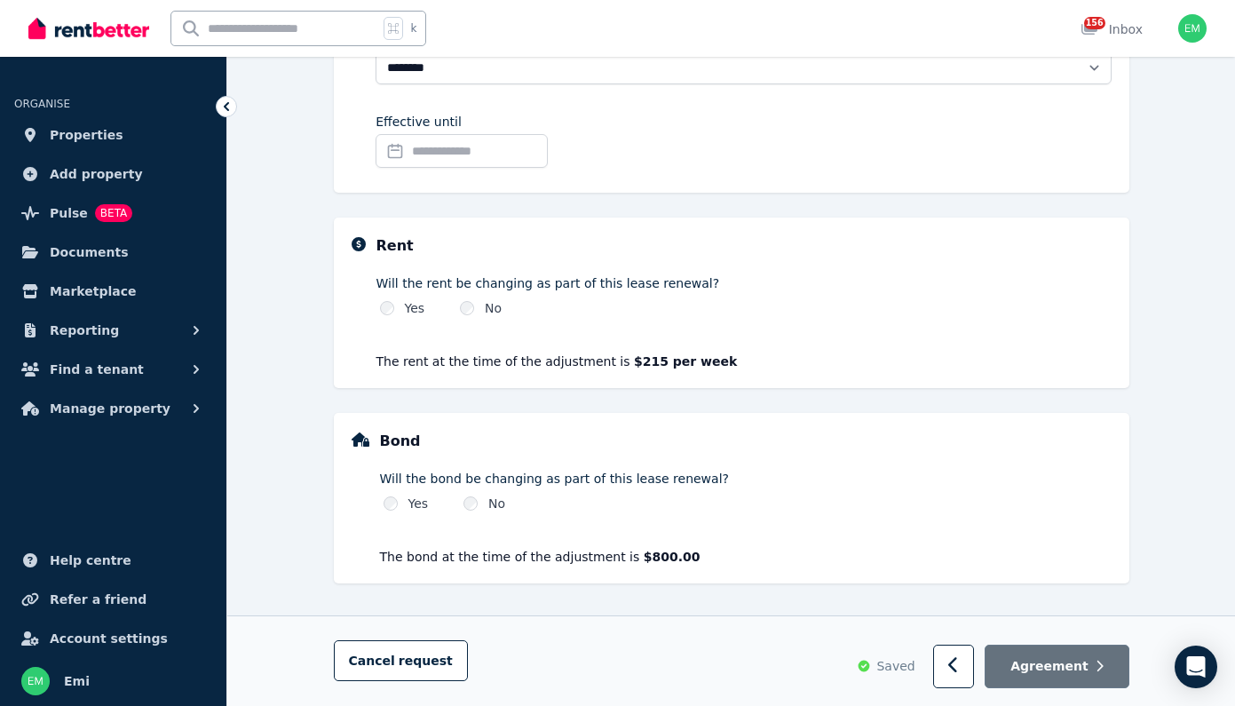
click at [1070, 668] on span "Agreement" at bounding box center [1049, 666] width 78 height 18
click at [955, 657] on button "button" at bounding box center [954, 665] width 42 height 43
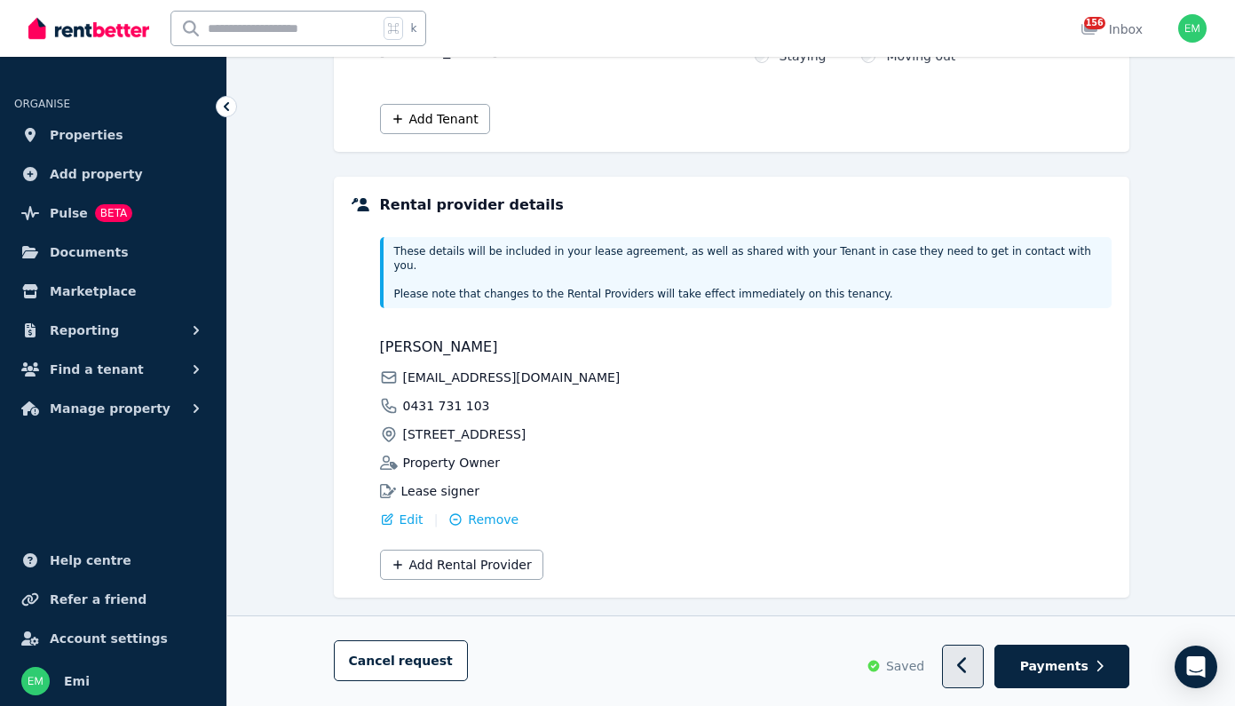
click at [968, 667] on icon "button" at bounding box center [963, 666] width 12 height 18
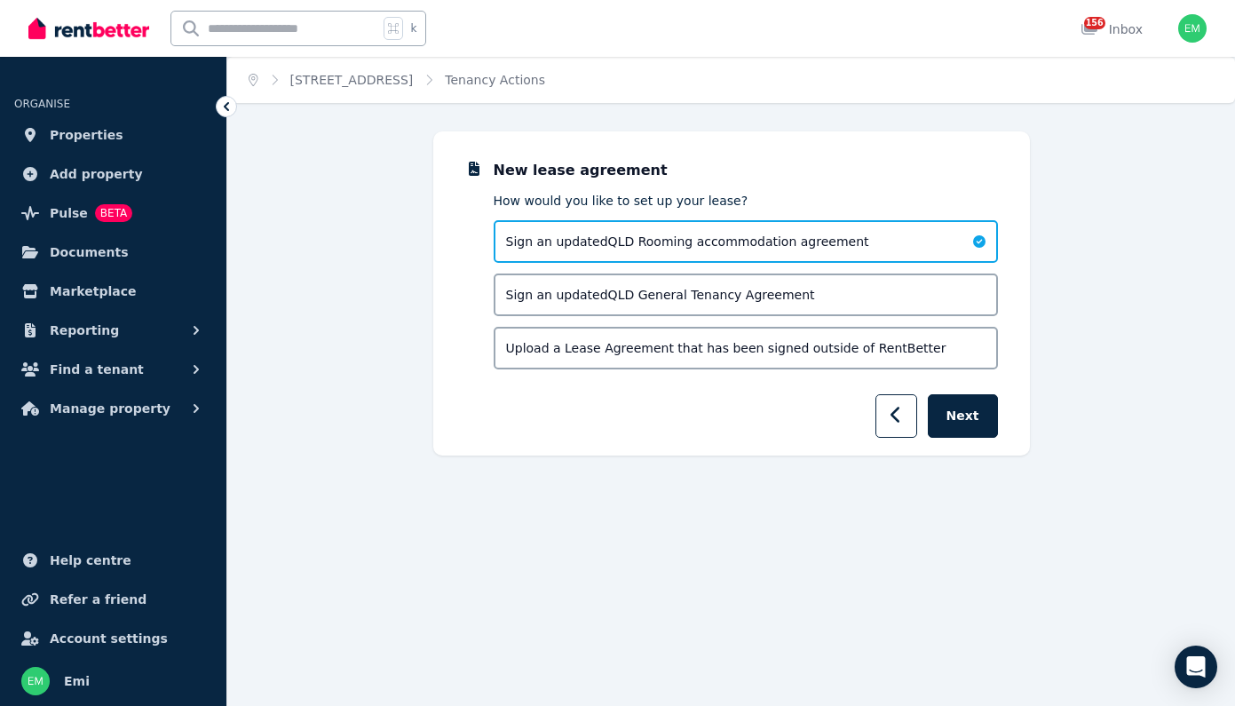
scroll to position [0, 0]
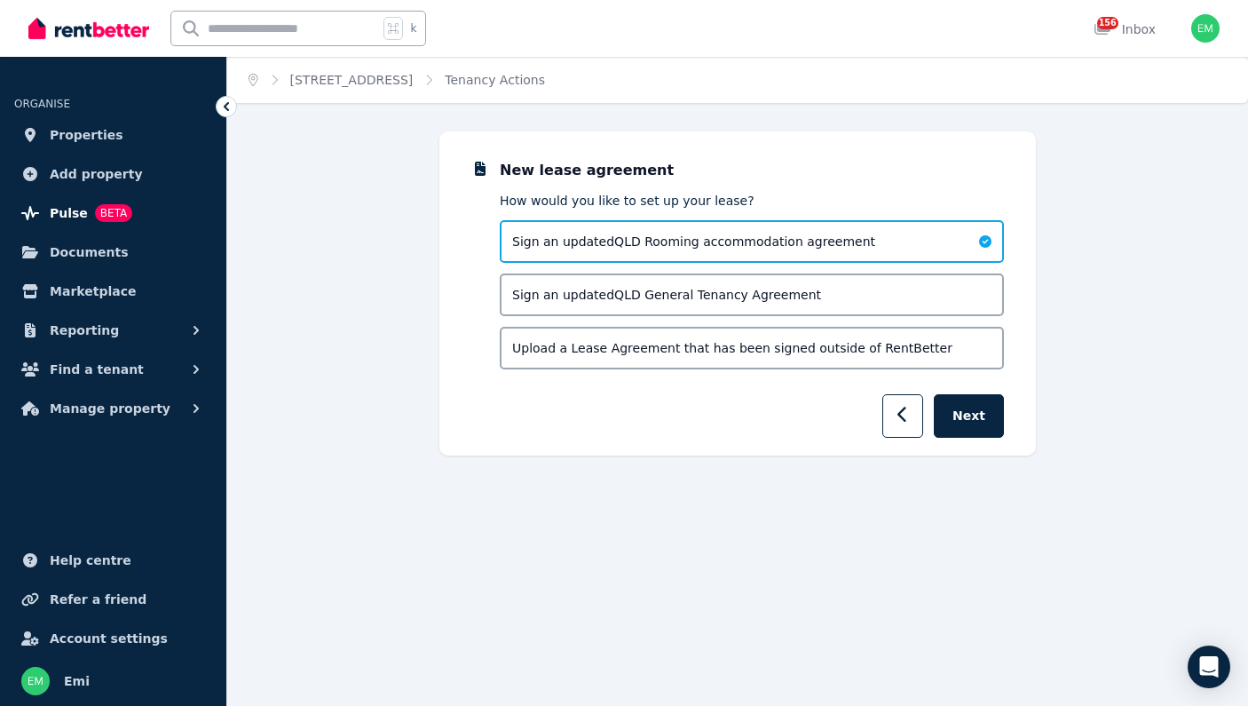
click at [104, 214] on span "BETA" at bounding box center [113, 213] width 37 height 18
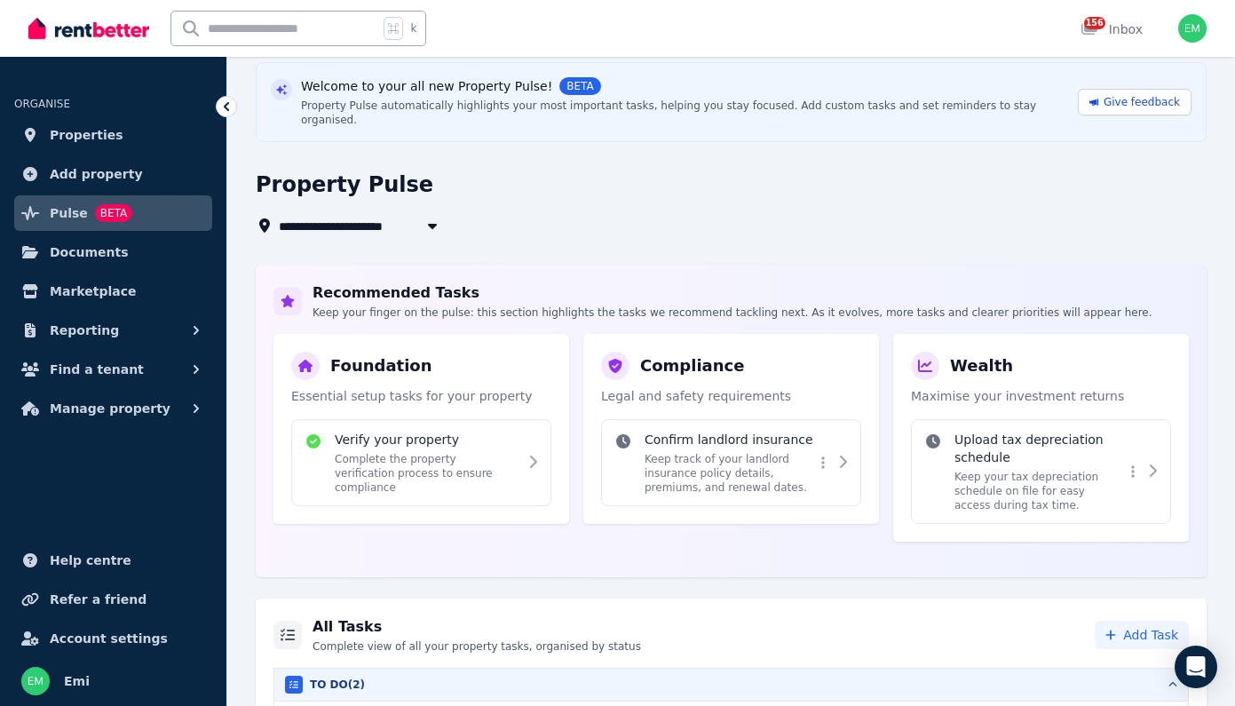
scroll to position [232, 0]
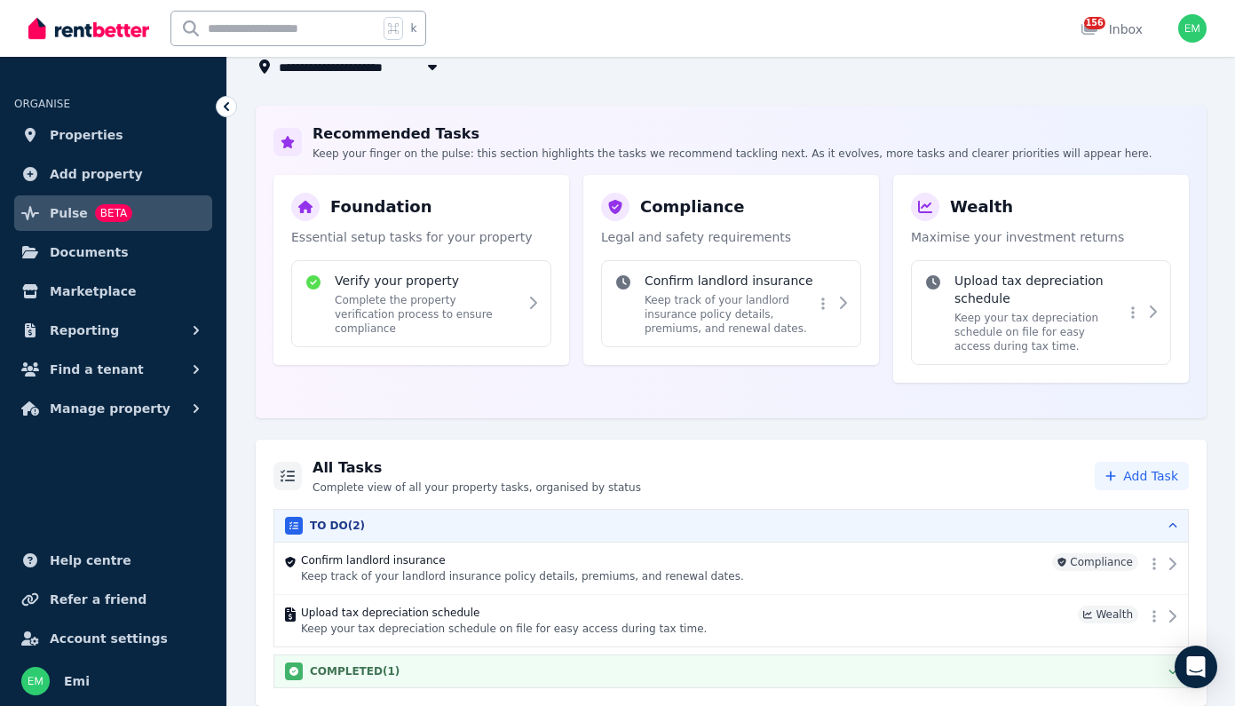
click at [370, 664] on h3 "COMPLETED ( 1 )" at bounding box center [355, 671] width 90 height 14
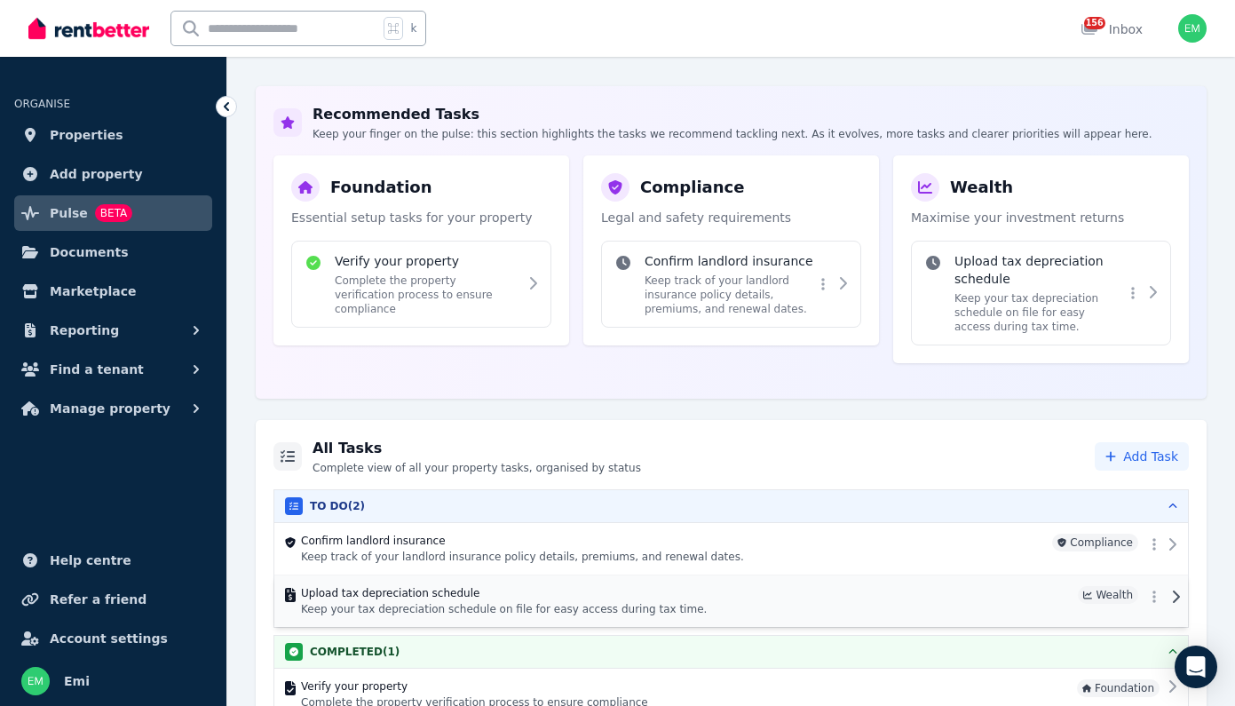
scroll to position [284, 0]
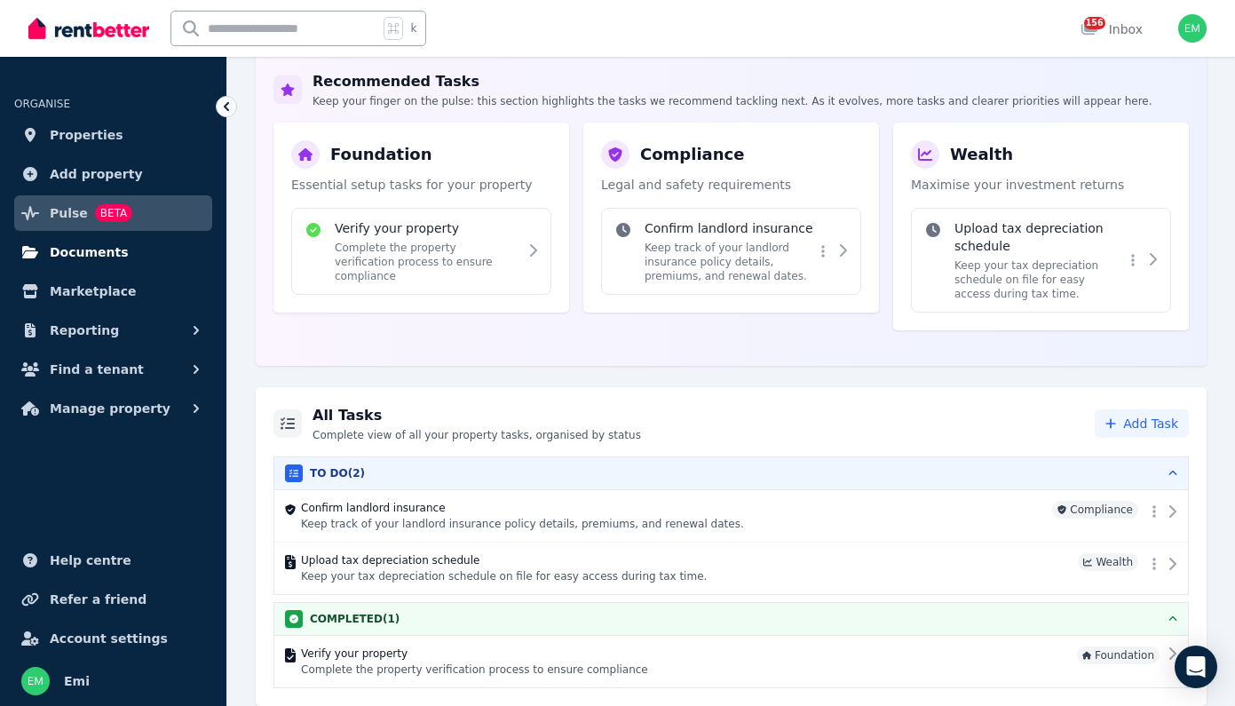
click at [91, 257] on span "Documents" at bounding box center [89, 251] width 79 height 21
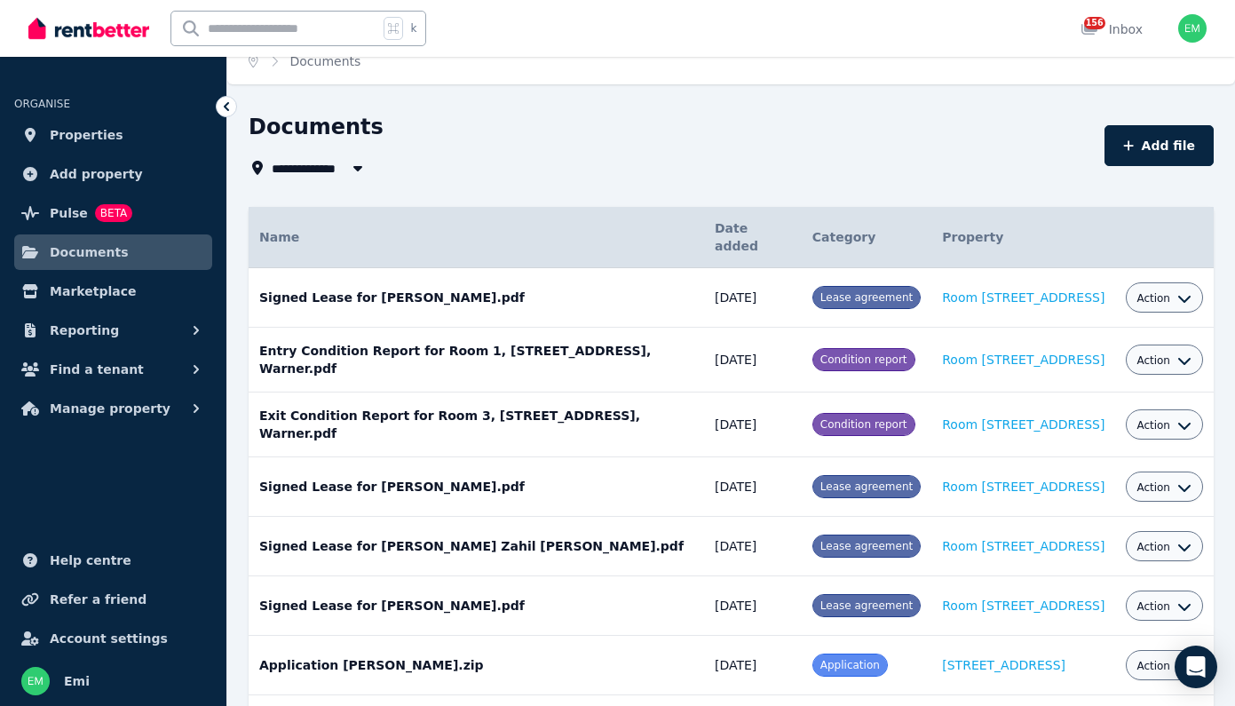
scroll to position [106, 0]
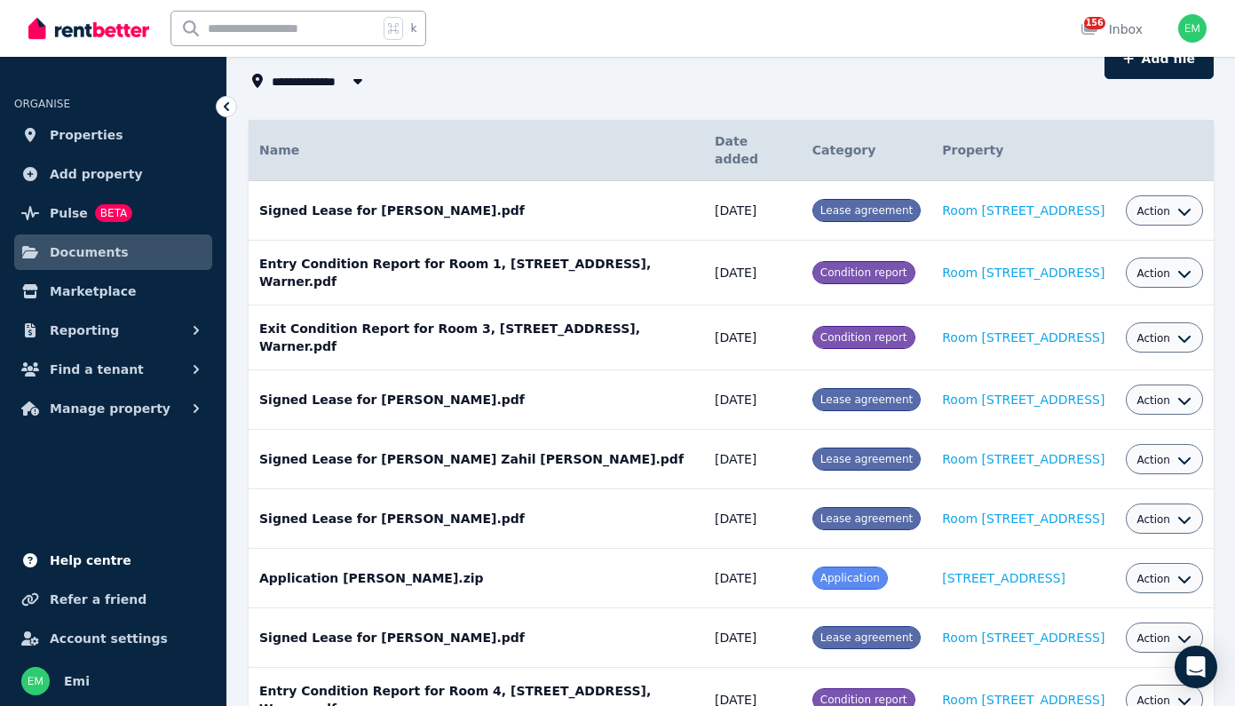
click at [79, 565] on span "Help centre" at bounding box center [91, 559] width 82 height 21
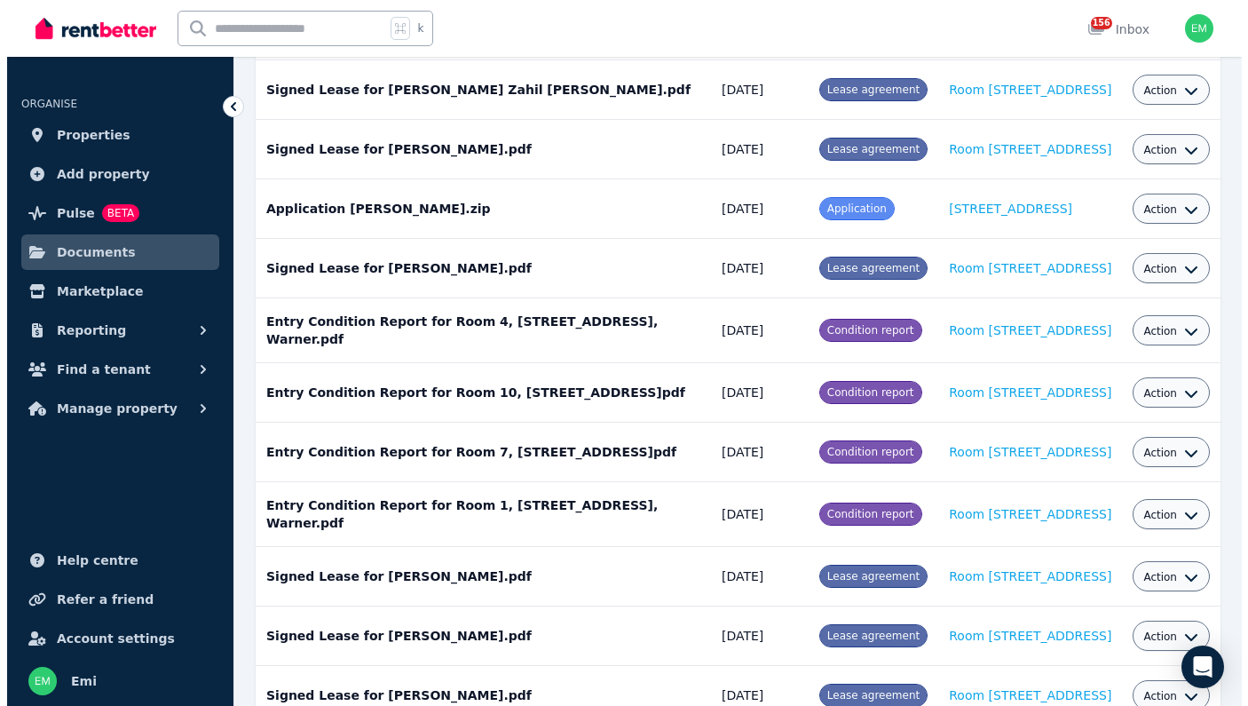
scroll to position [0, 0]
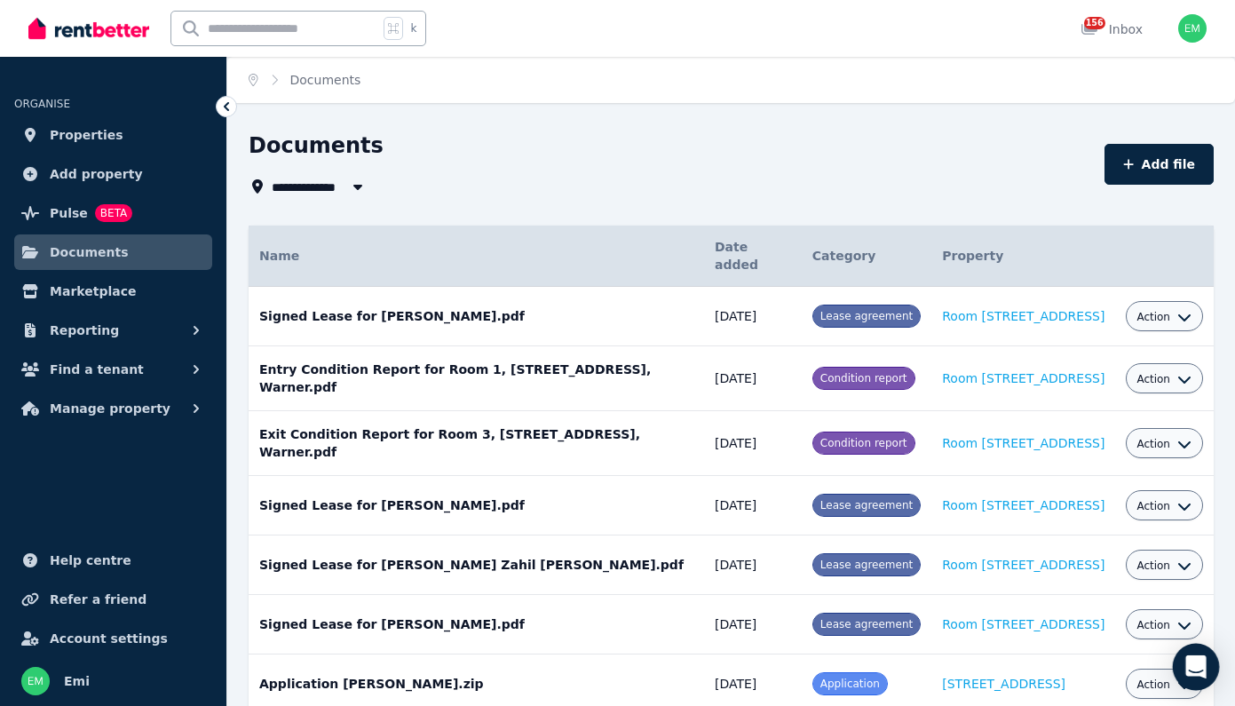
click at [1197, 669] on icon "Open Intercom Messenger" at bounding box center [1195, 666] width 20 height 23
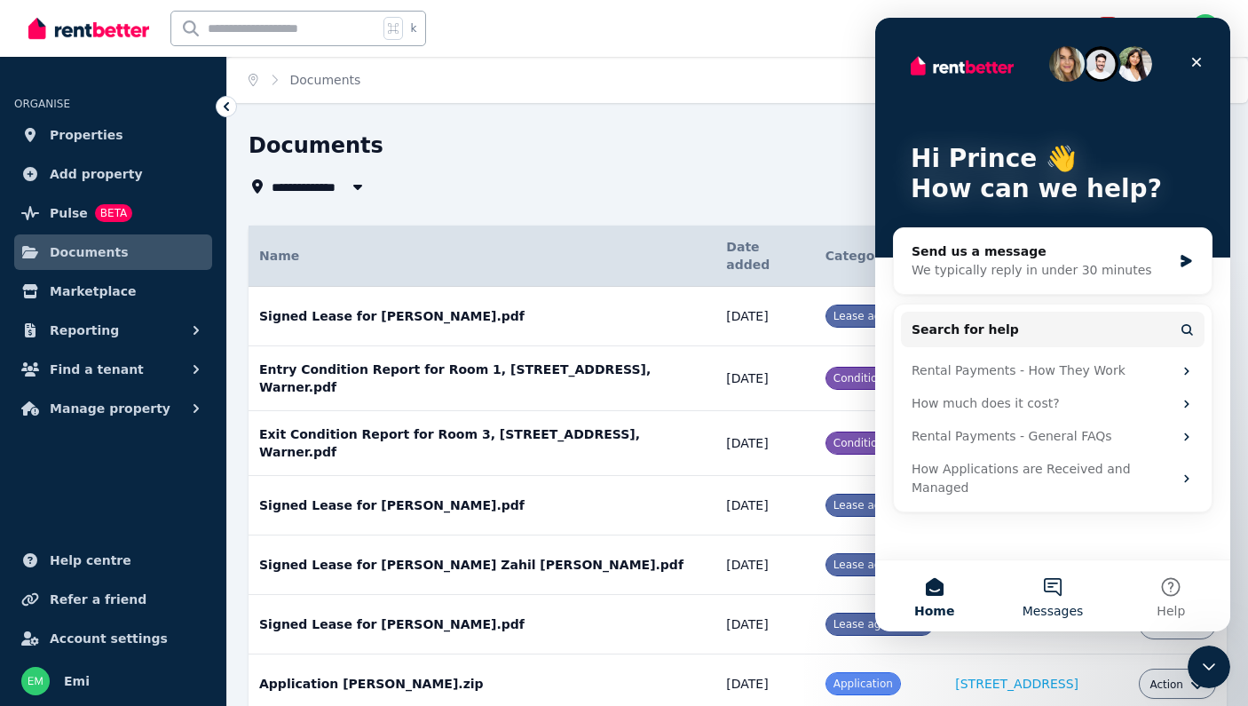
click at [1063, 596] on button "Messages" at bounding box center [1052, 595] width 118 height 71
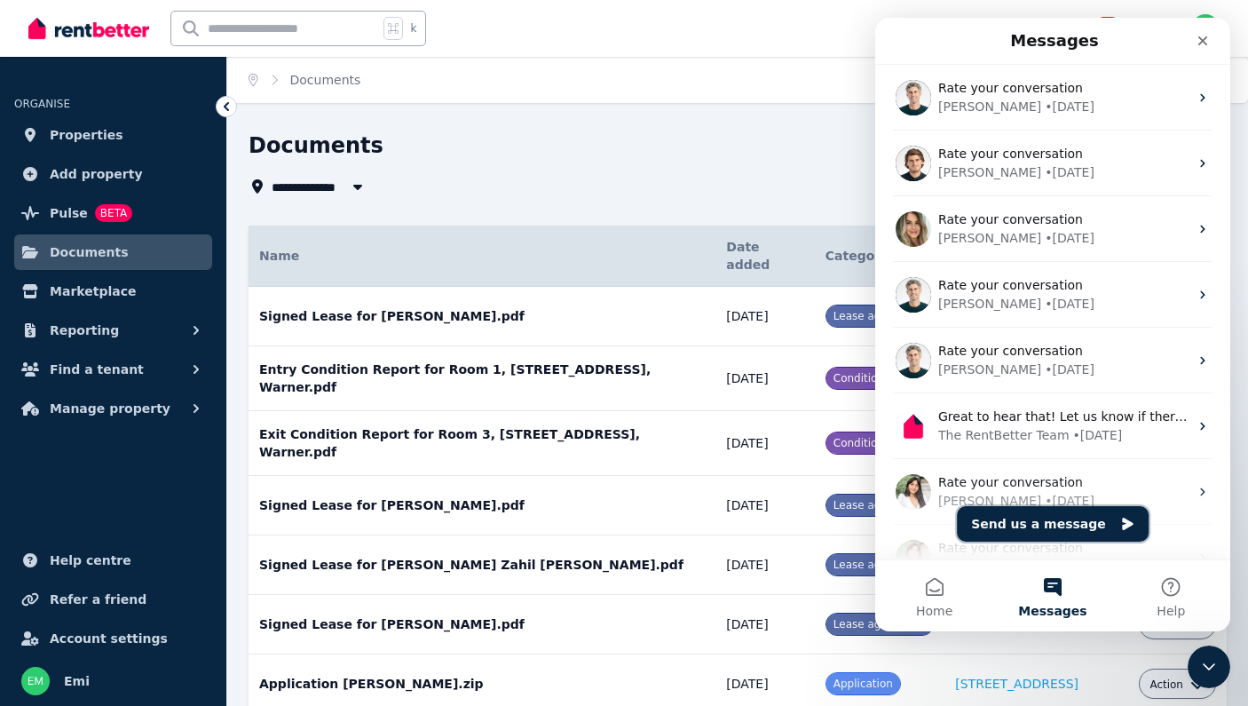
click at [1044, 525] on button "Send us a message" at bounding box center [1053, 524] width 192 height 36
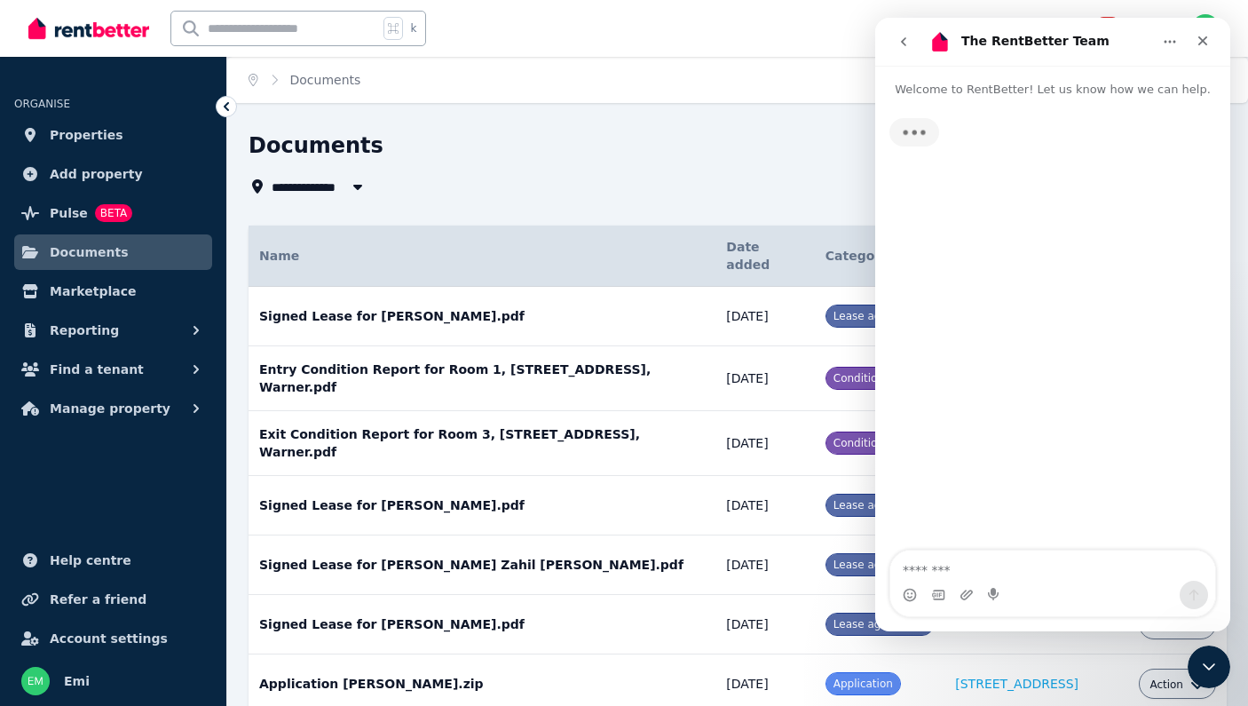
click at [931, 567] on textarea "Message…" at bounding box center [1052, 565] width 325 height 30
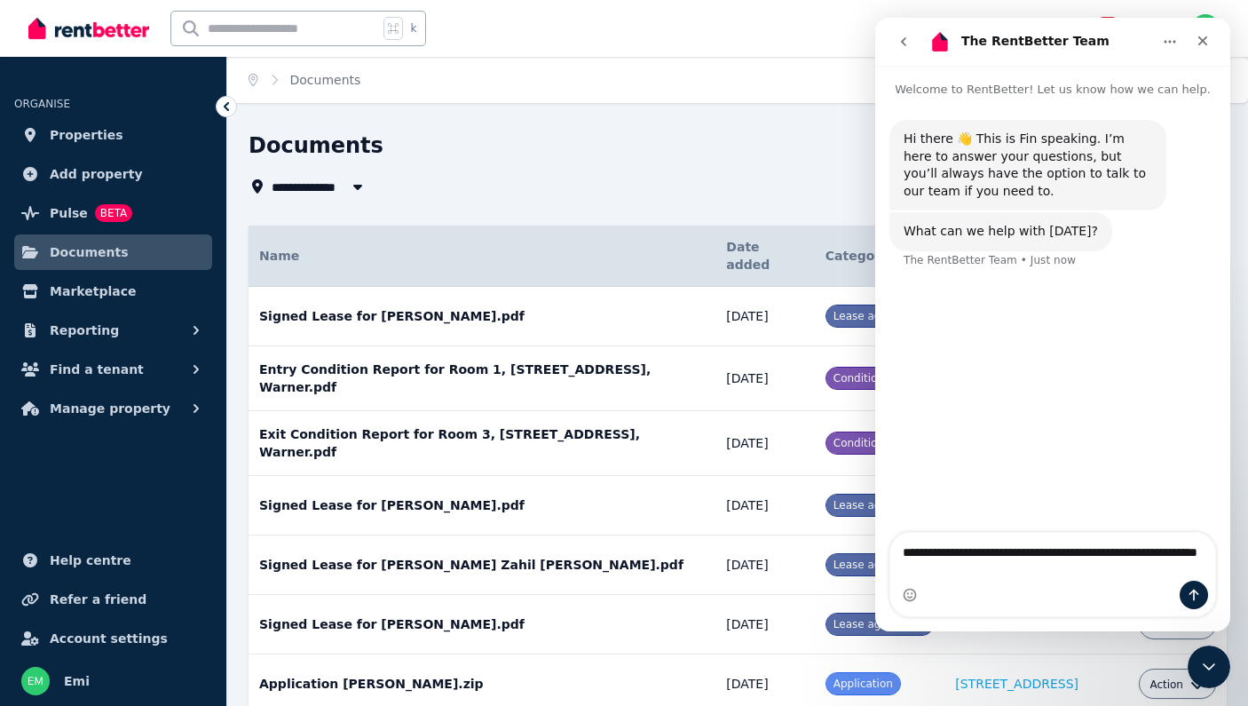
type textarea "**********"
click at [1195, 597] on icon "Send a message…" at bounding box center [1194, 595] width 14 height 14
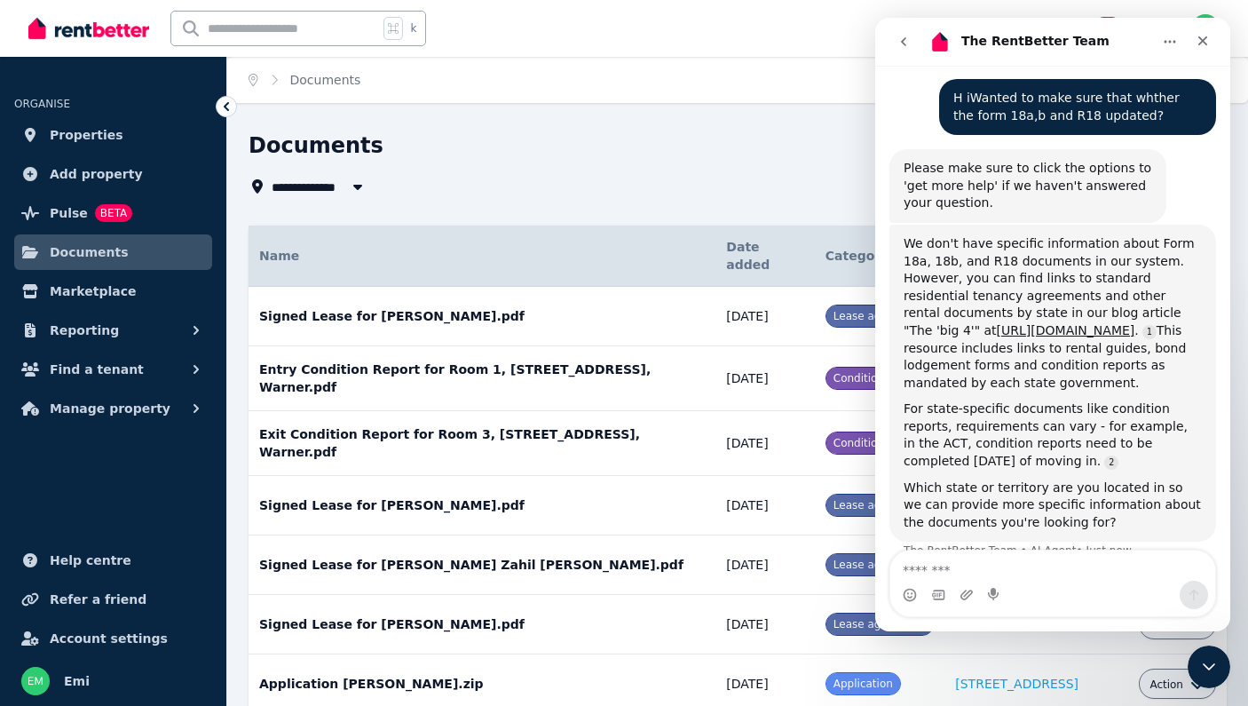
scroll to position [202, 0]
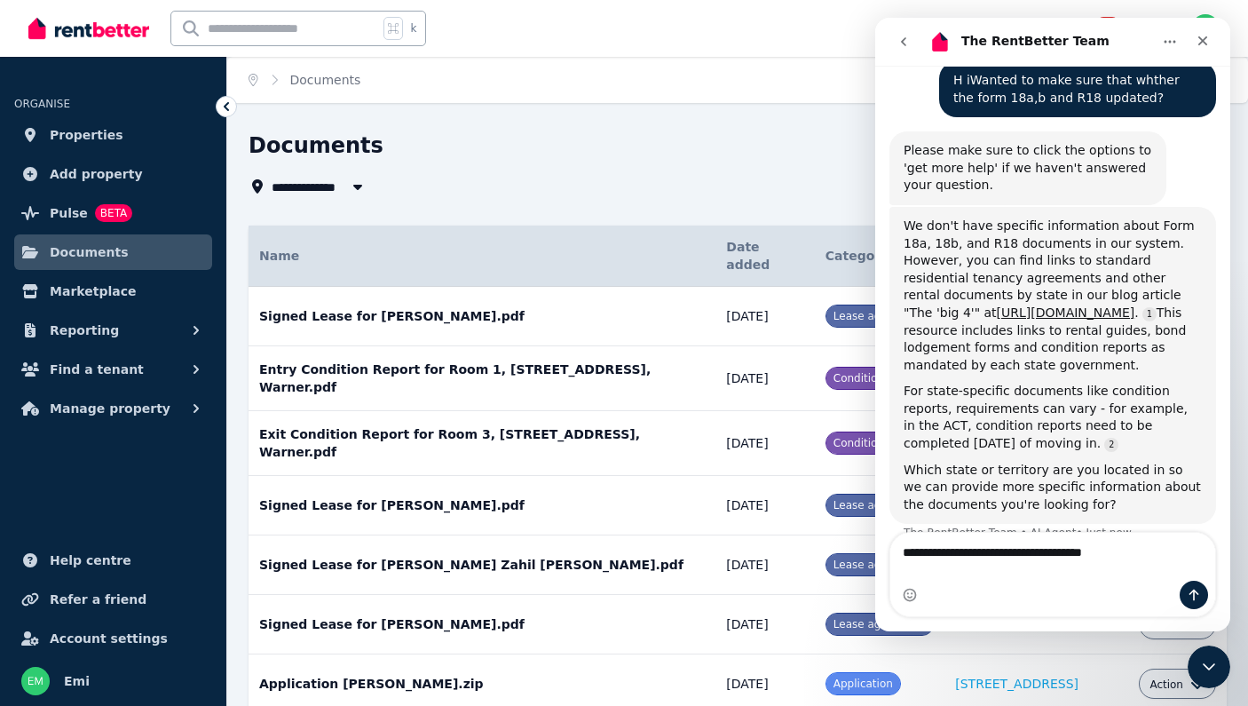
type textarea "**********"
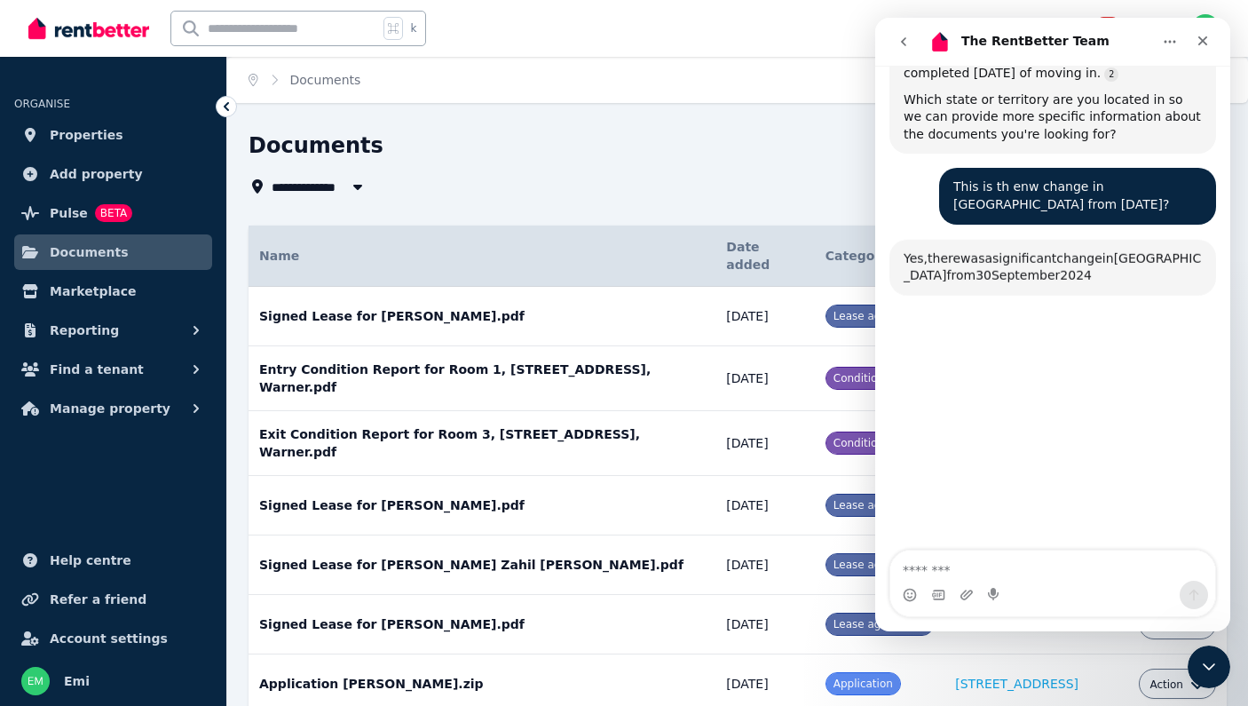
scroll to position [665, 0]
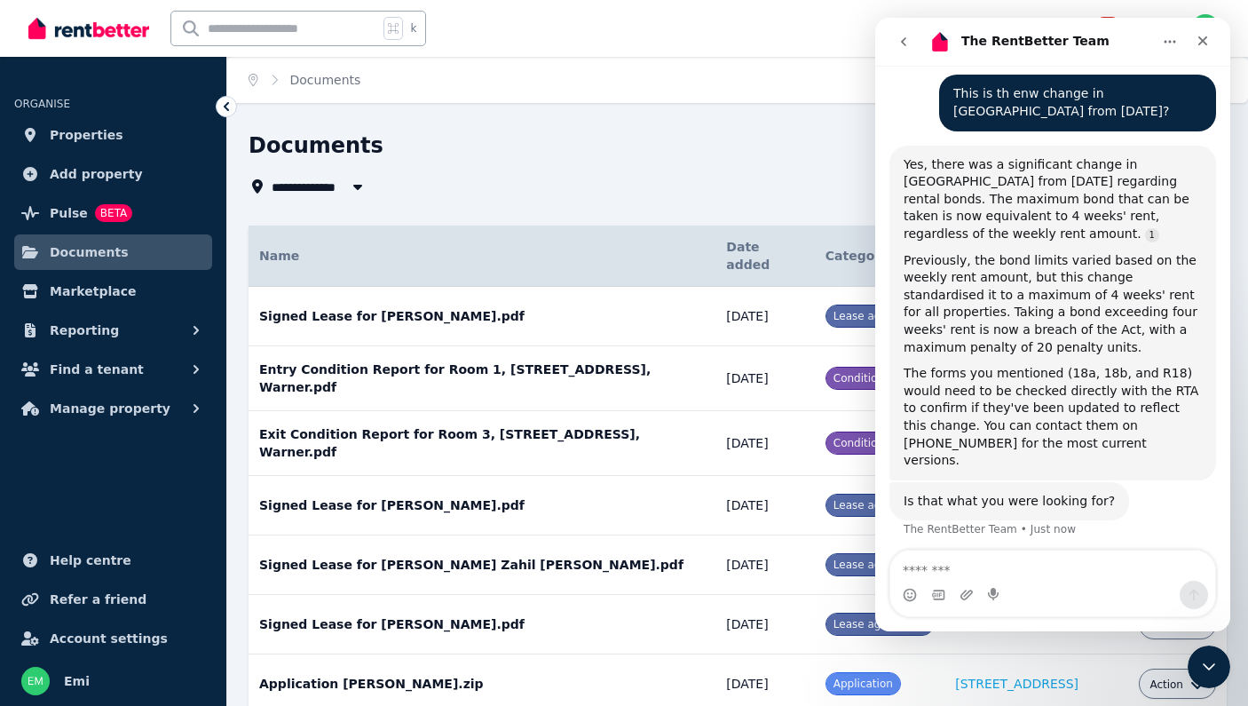
click at [921, 574] on textarea "Message…" at bounding box center [1052, 565] width 325 height 30
type textarea "**********"
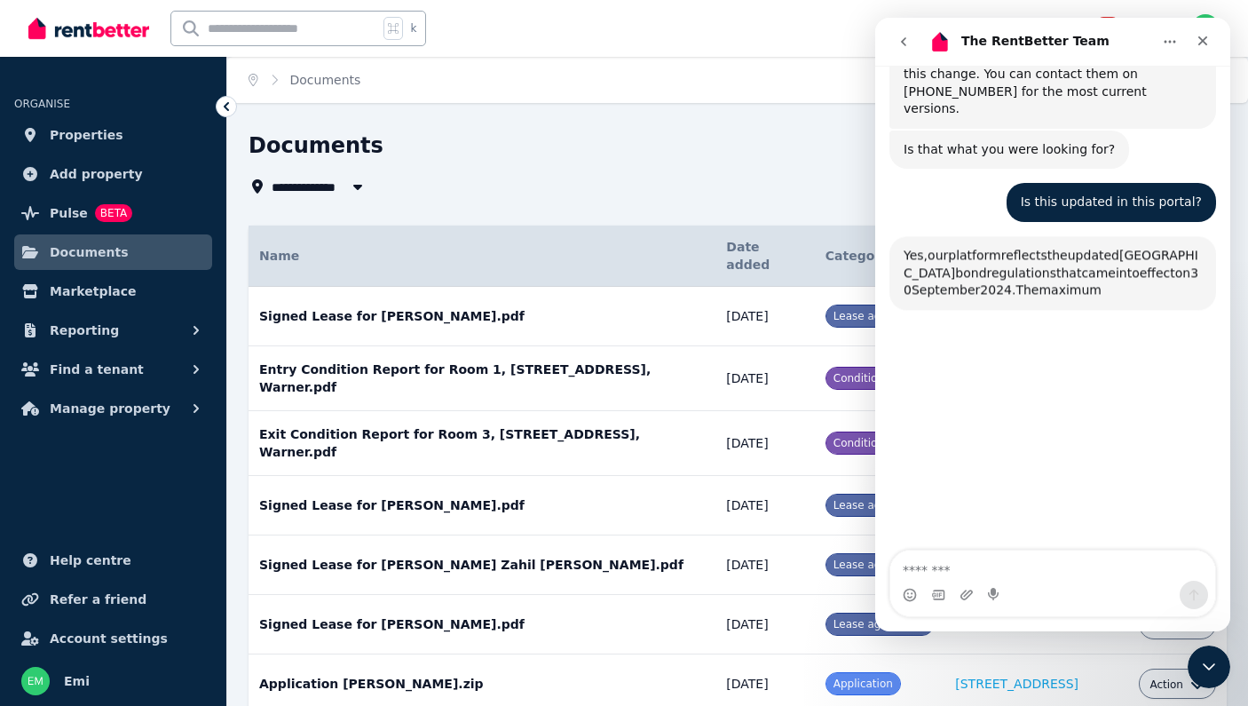
scroll to position [1070, 0]
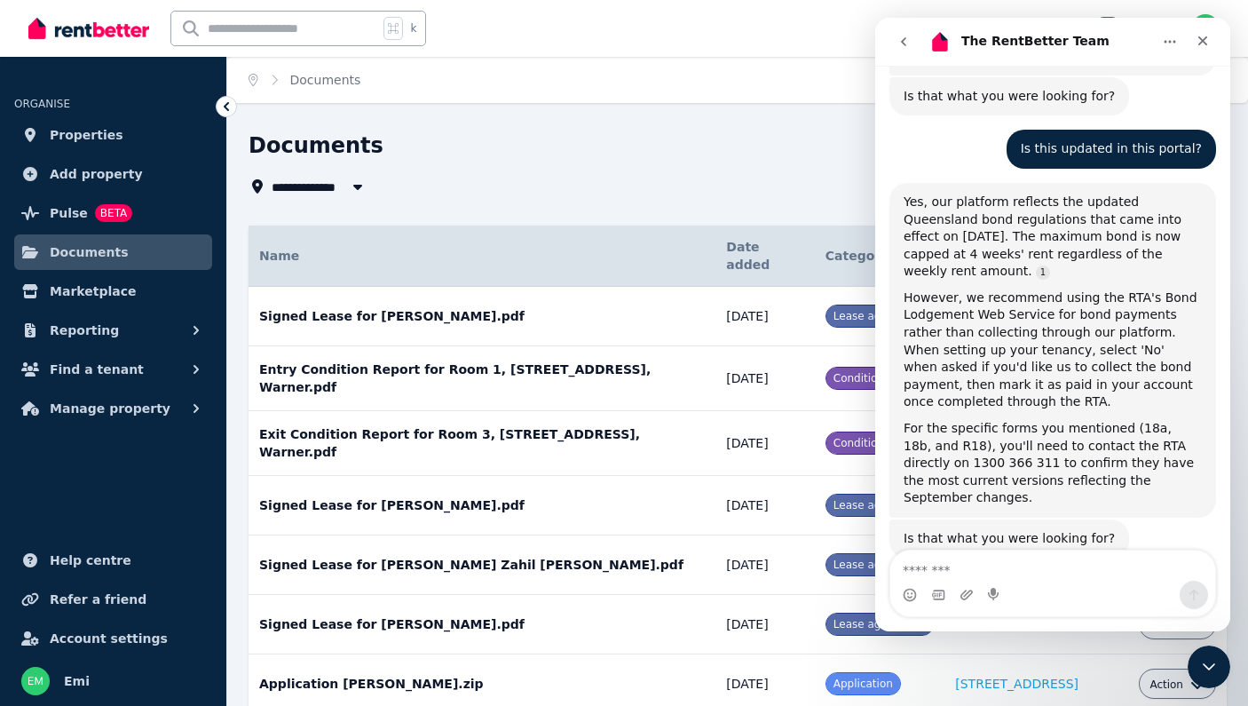
click at [944, 570] on textarea "Message…" at bounding box center [1052, 565] width 325 height 30
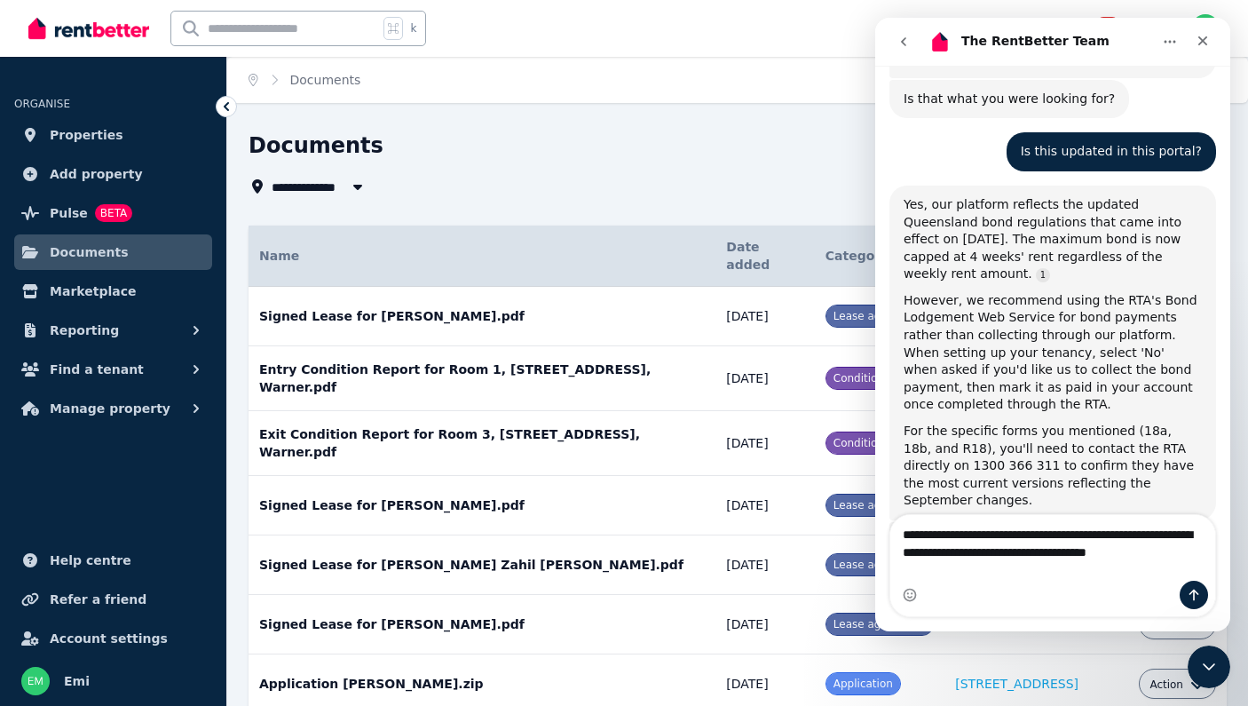
scroll to position [1085, 0]
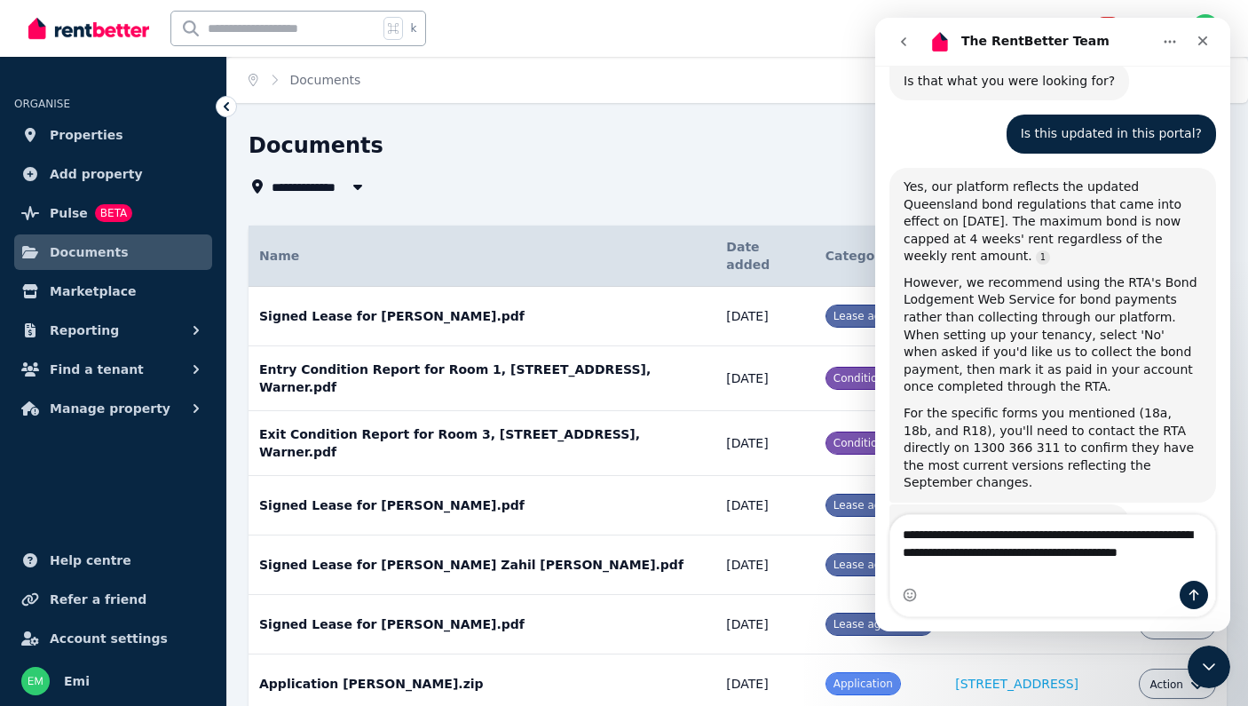
type textarea "**********"
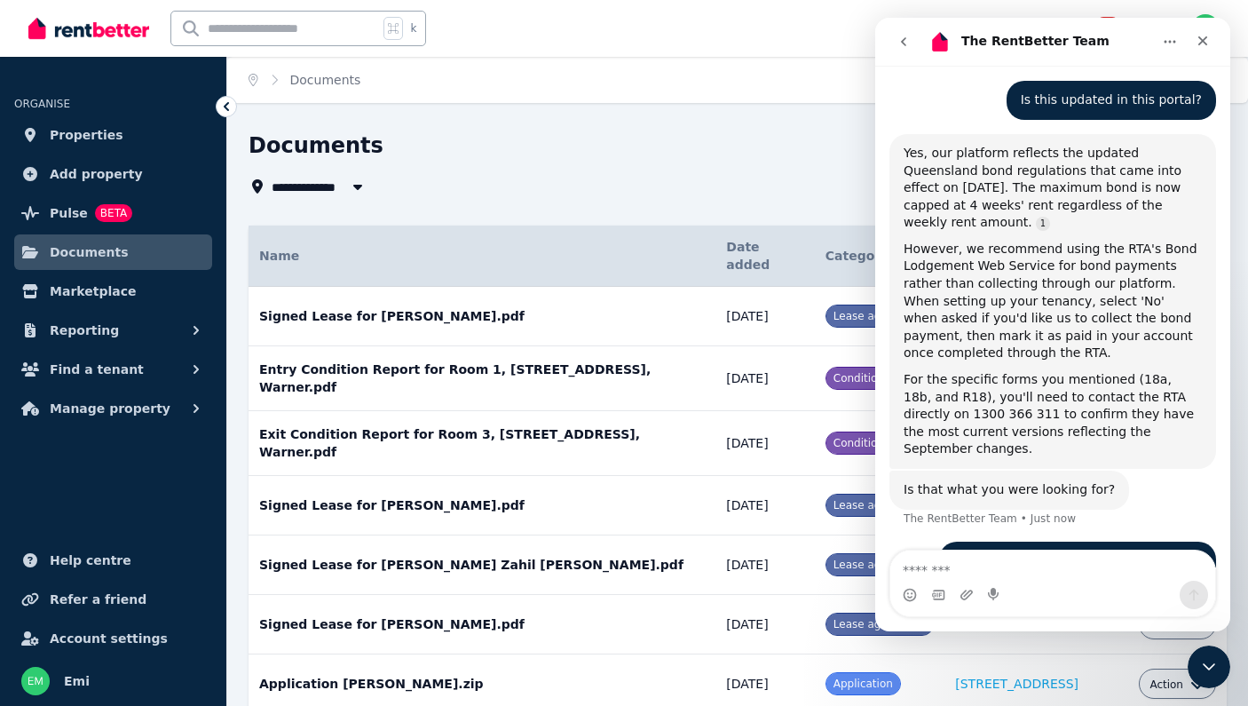
scroll to position [1135, 0]
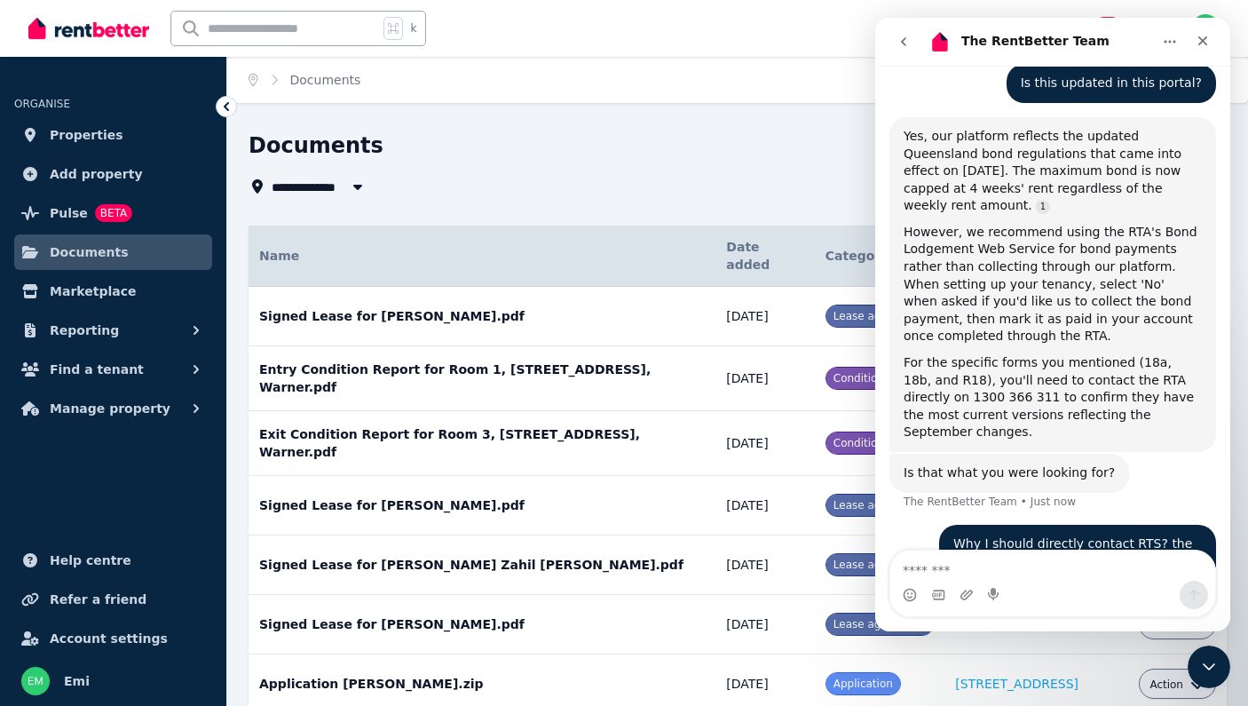
click at [1170, 46] on icon "Home" at bounding box center [1170, 42] width 14 height 14
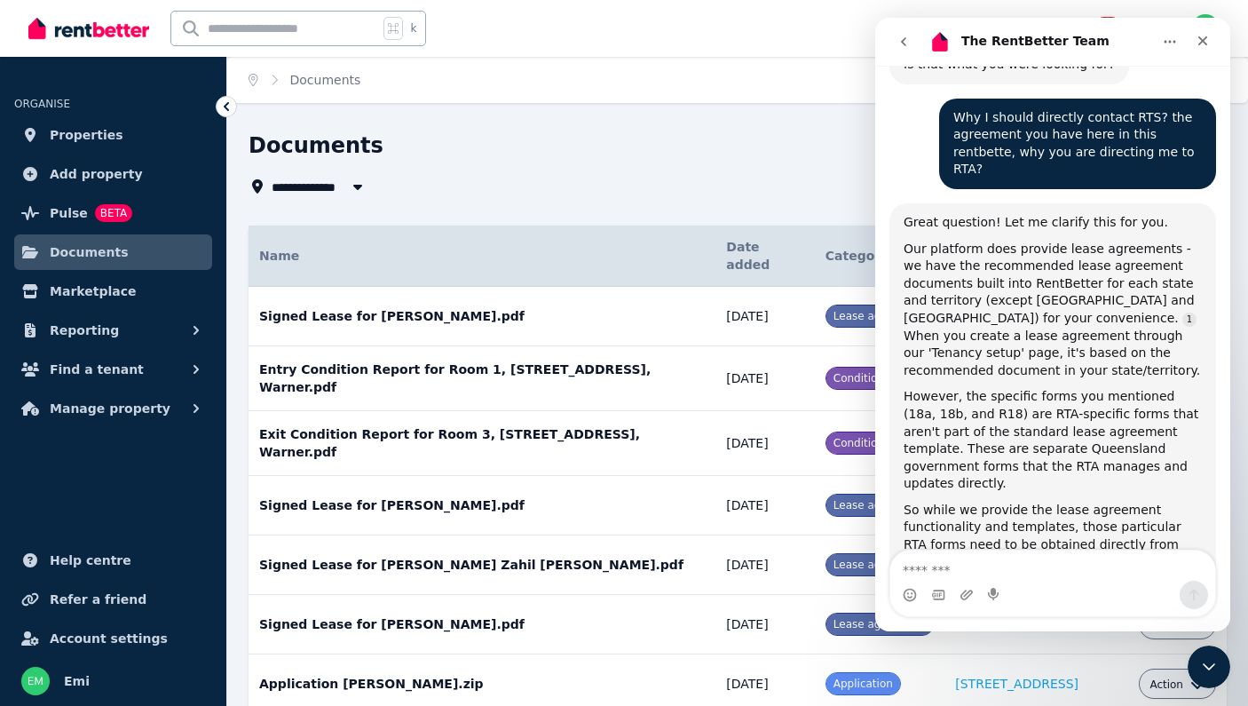
scroll to position [1592, 0]
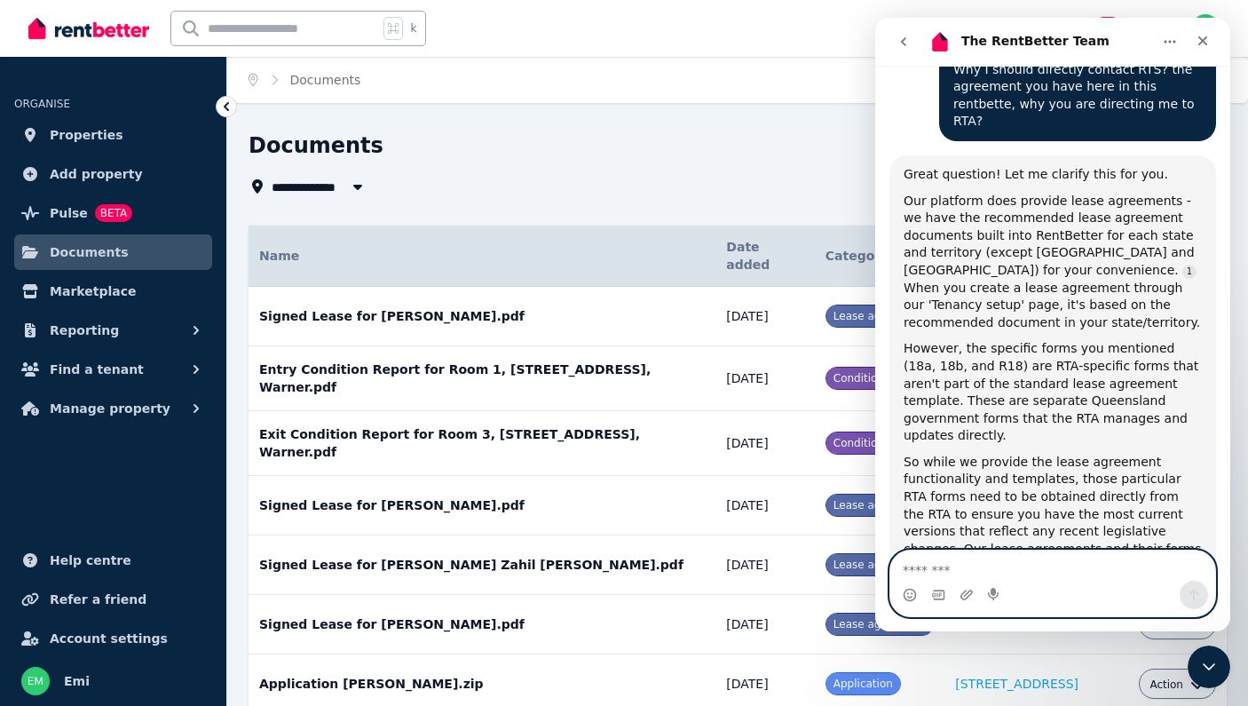
click at [929, 573] on textarea "Message…" at bounding box center [1052, 565] width 325 height 30
type textarea "**********"
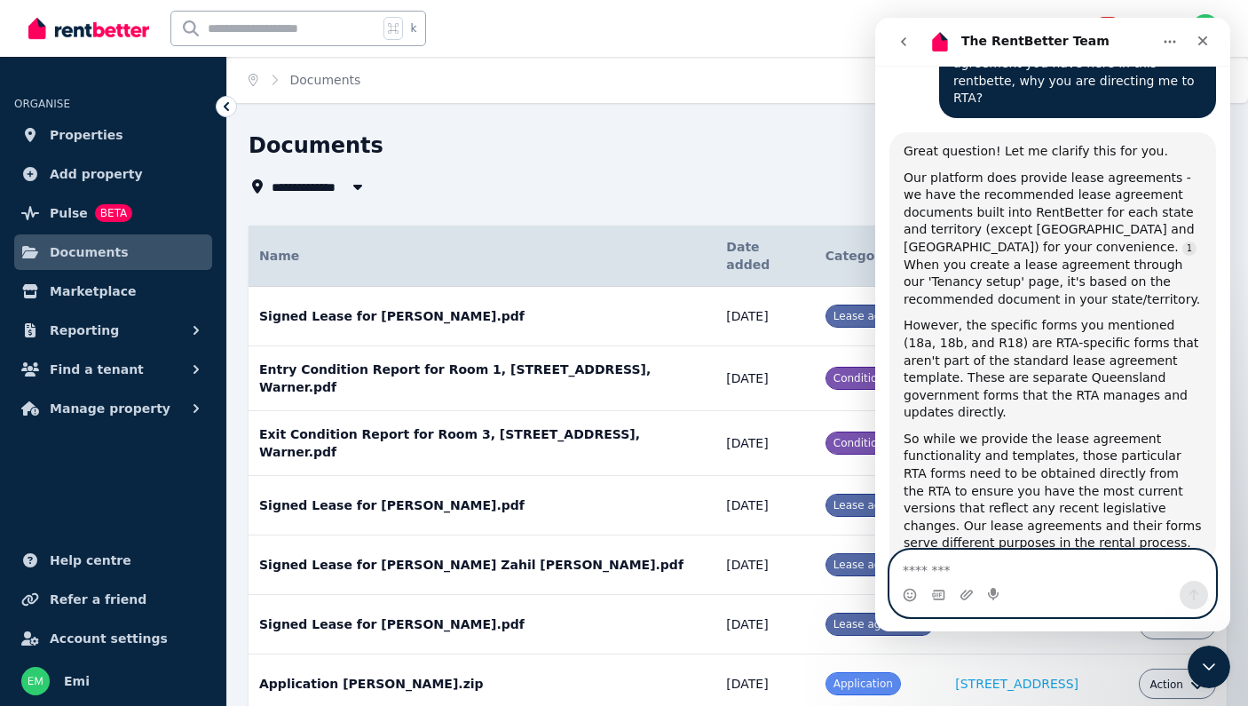
scroll to position [1661, 0]
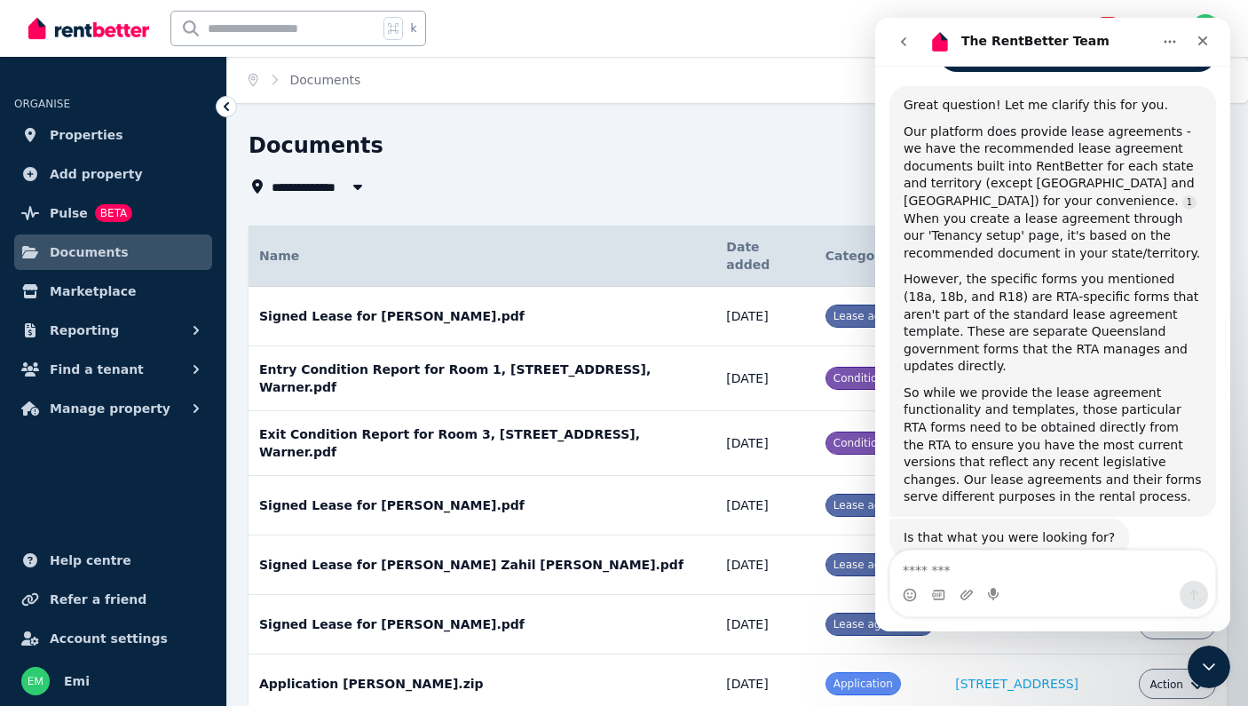
click at [905, 41] on icon "go back" at bounding box center [904, 42] width 14 height 14
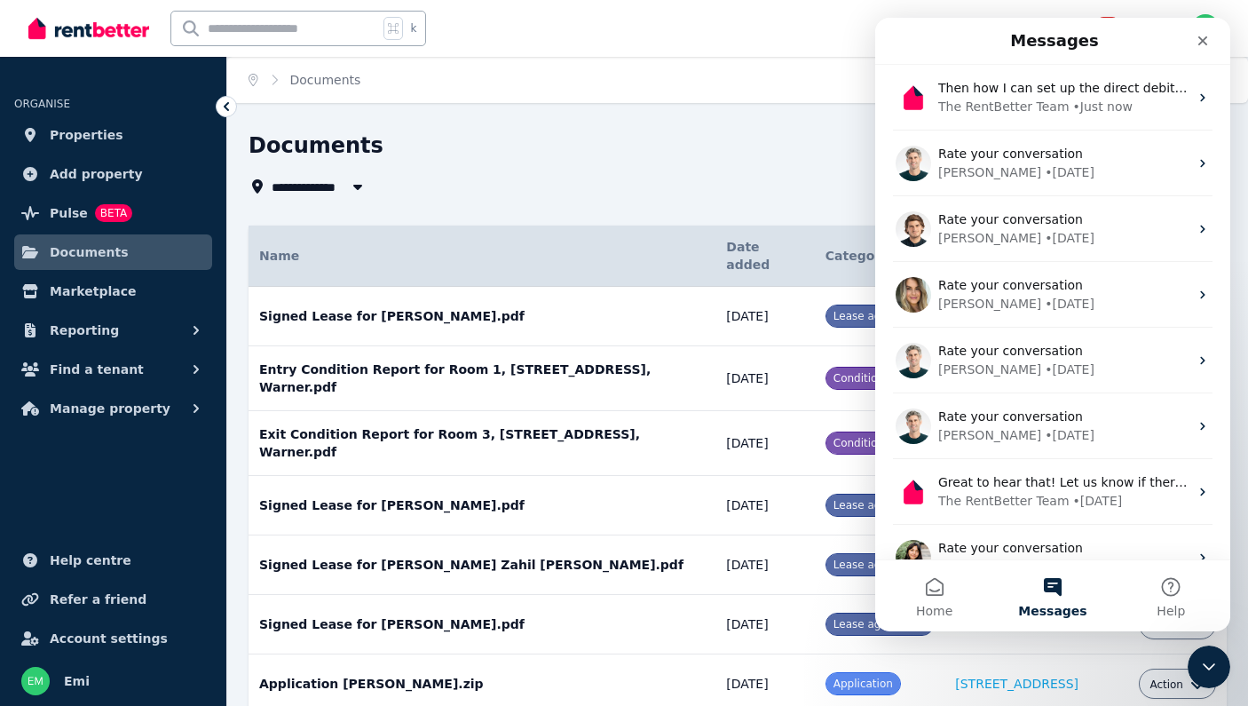
scroll to position [0, 0]
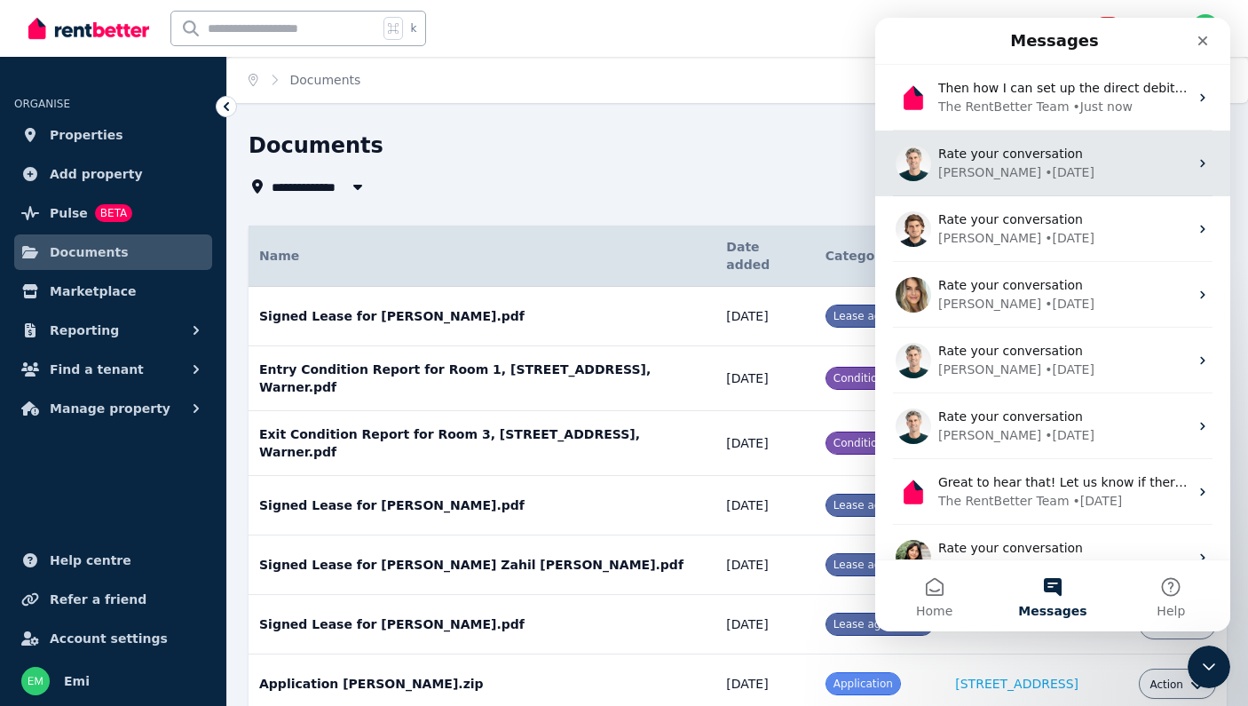
click at [933, 163] on div "Rate your conversation [PERSON_NAME] • [DATE]" at bounding box center [1052, 163] width 355 height 66
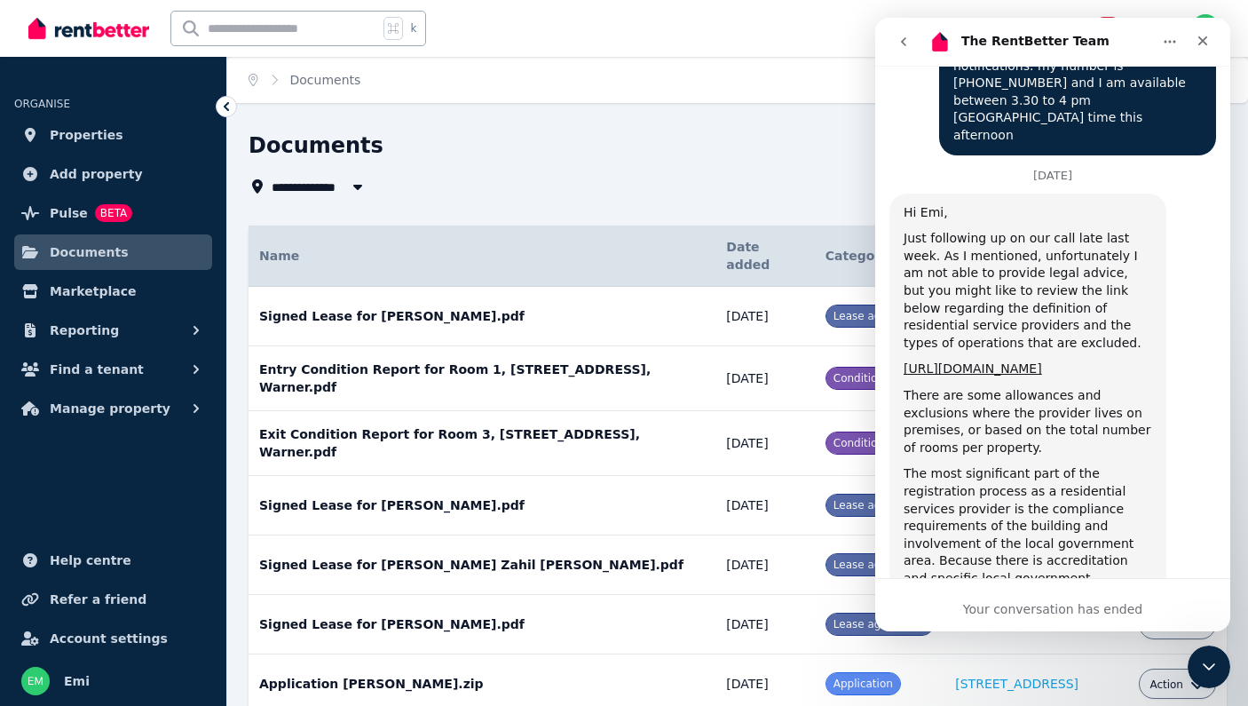
scroll to position [3671, 0]
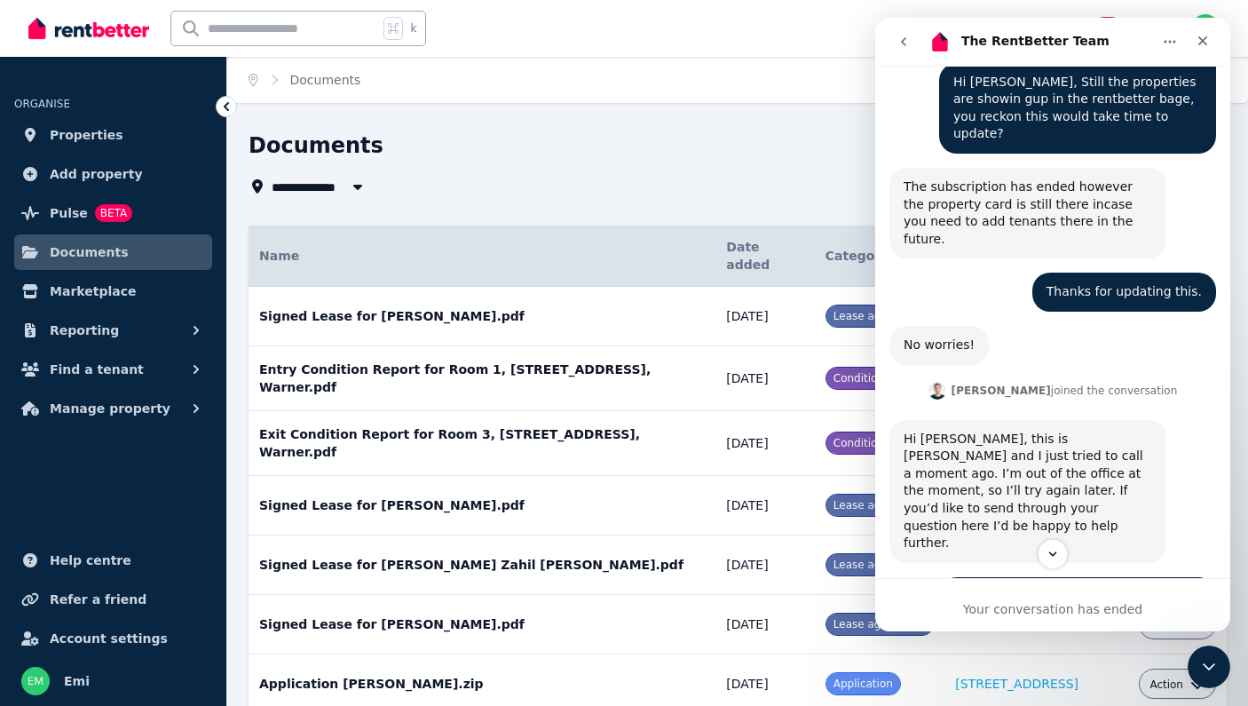
click at [906, 47] on icon "go back" at bounding box center [904, 42] width 14 height 14
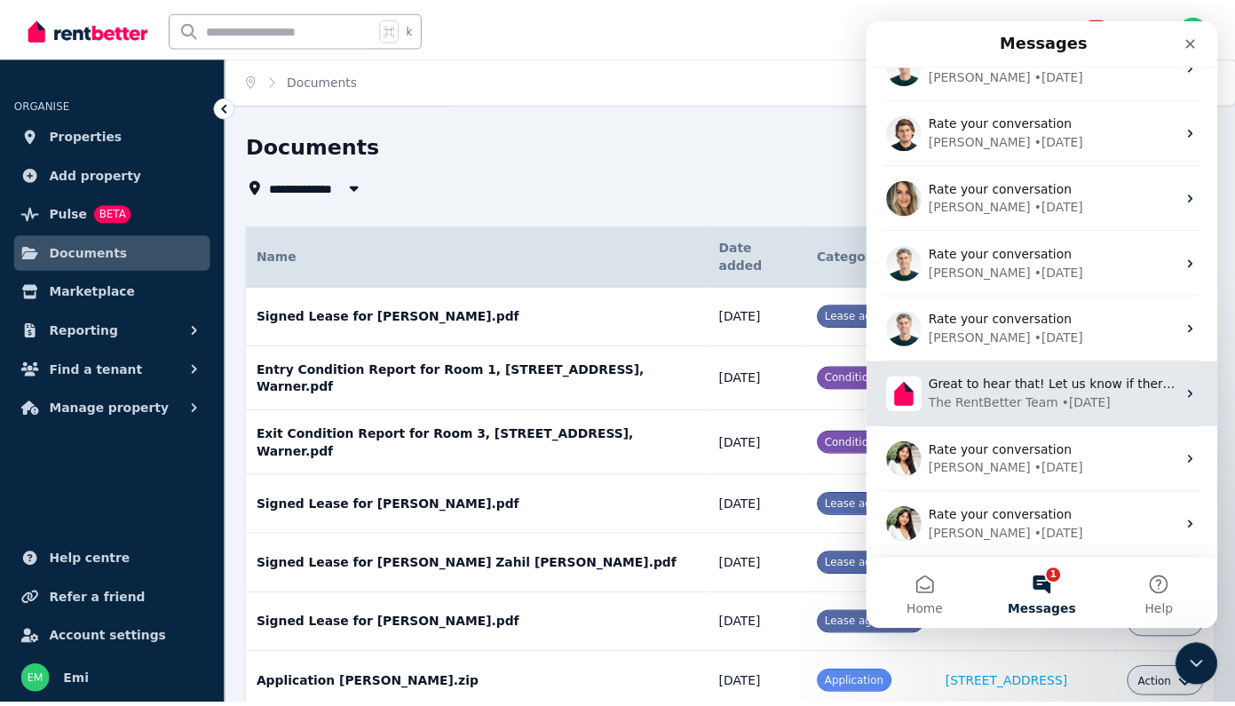
scroll to position [162, 0]
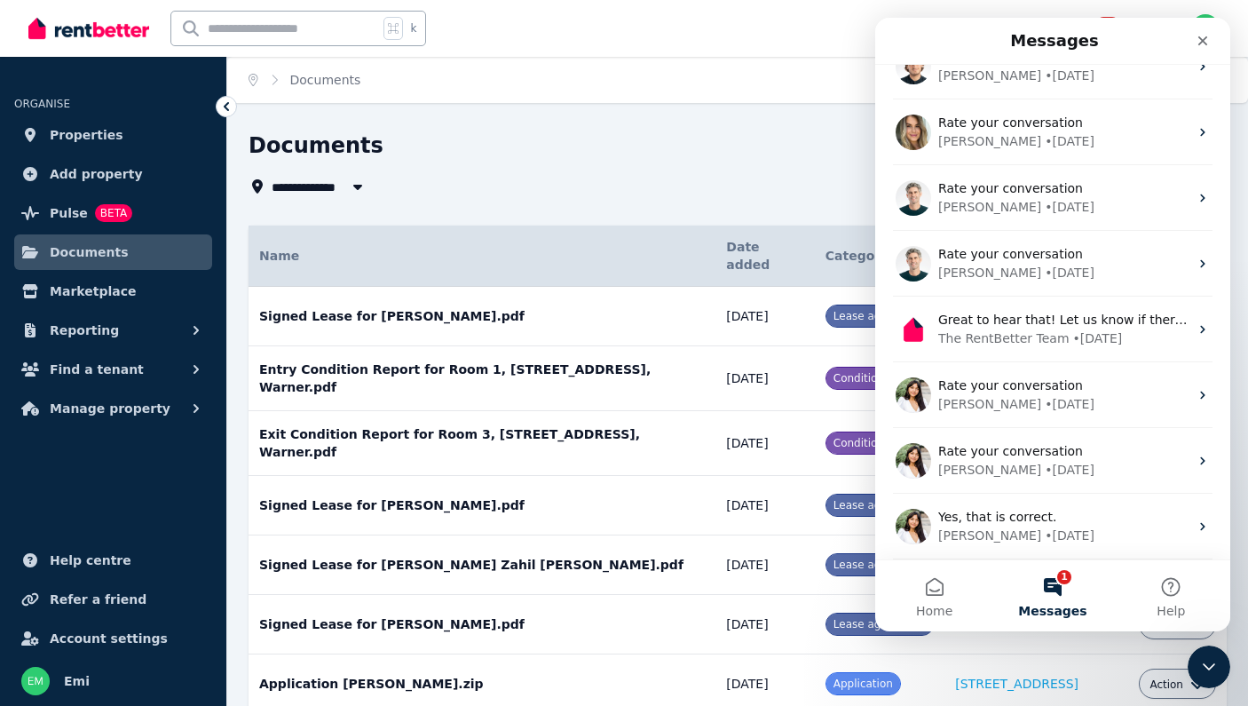
drag, startPoint x: 1090, startPoint y: 629, endPoint x: 1087, endPoint y: 644, distance: 15.3
click at [1087, 631] on html "Messages Was that helpful? The RentBetter Team • Just now Rate your conversatio…" at bounding box center [1052, 324] width 355 height 613
click at [1201, 42] on icon "Close" at bounding box center [1203, 41] width 10 height 10
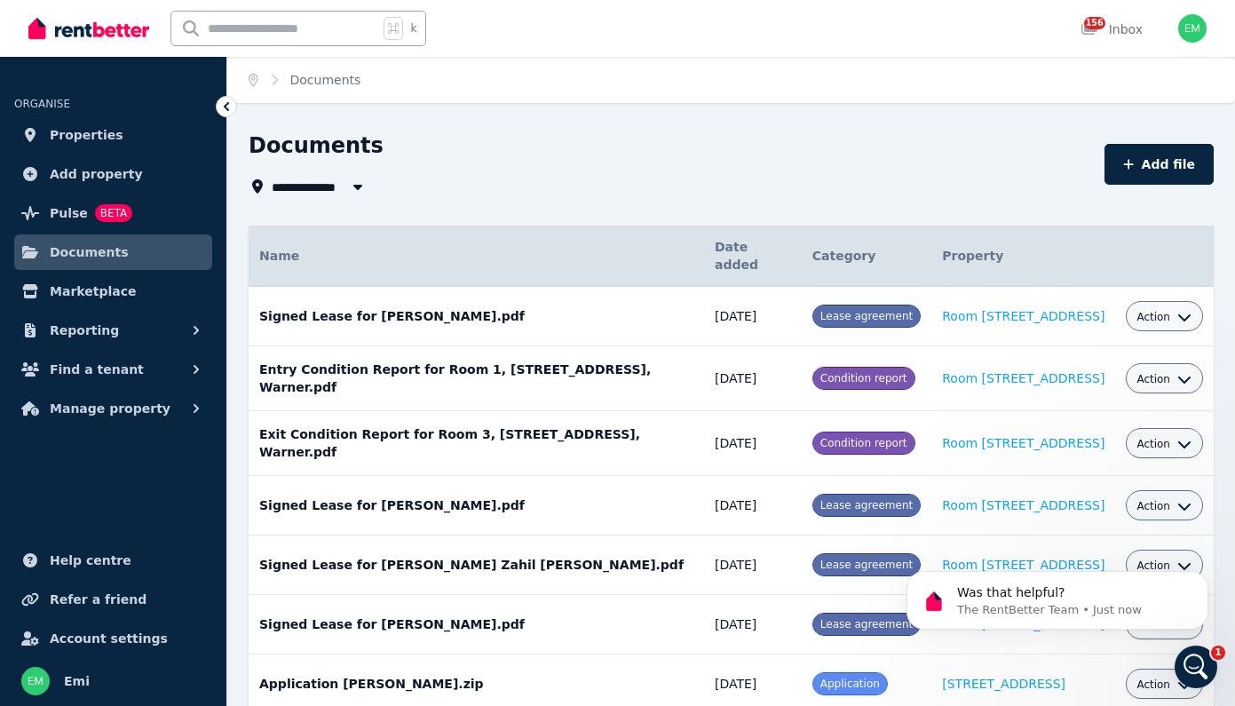
scroll to position [0, 0]
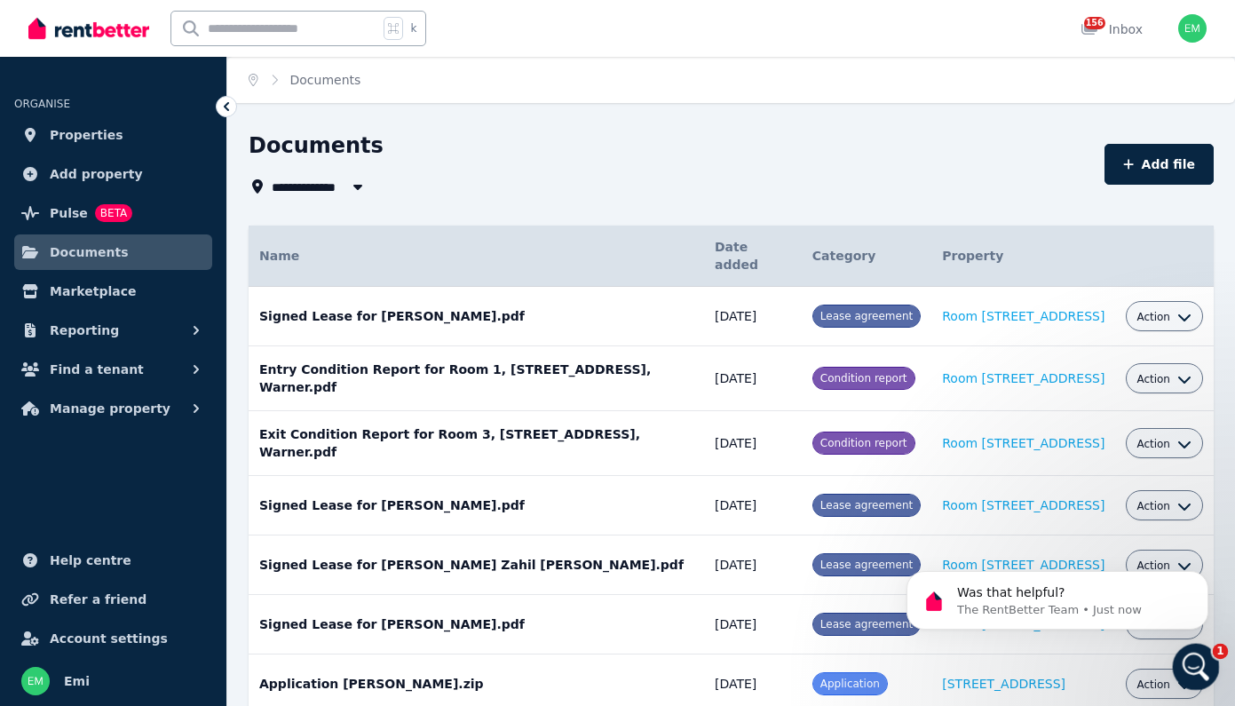
click at [1187, 663] on icon "Open Intercom Messenger" at bounding box center [1193, 664] width 29 height 29
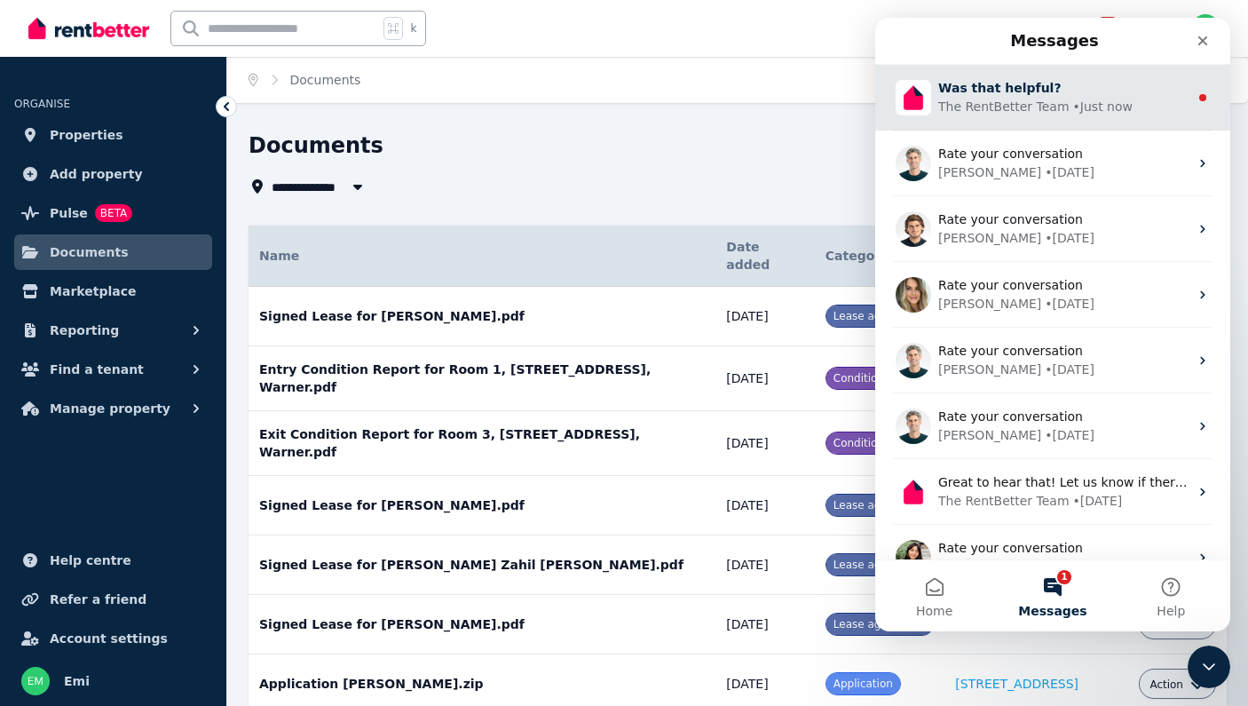
click at [997, 92] on span "Was that helpful?" at bounding box center [999, 88] width 123 height 14
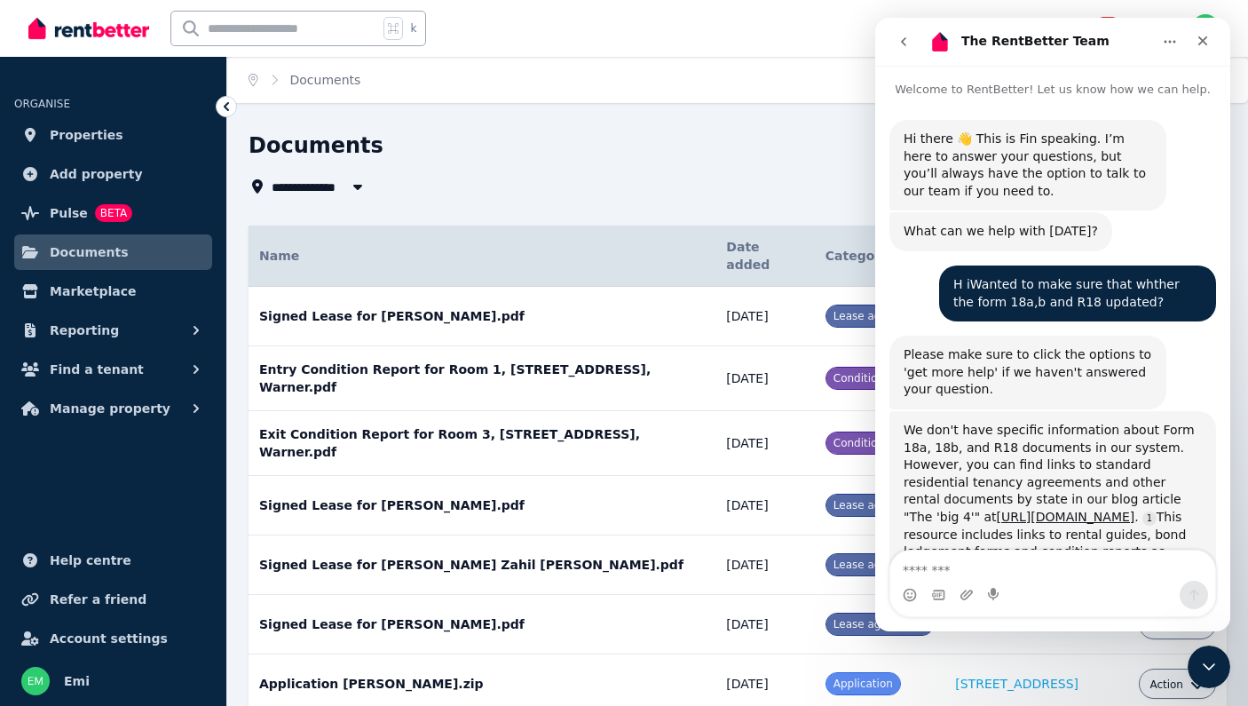
scroll to position [2204, 0]
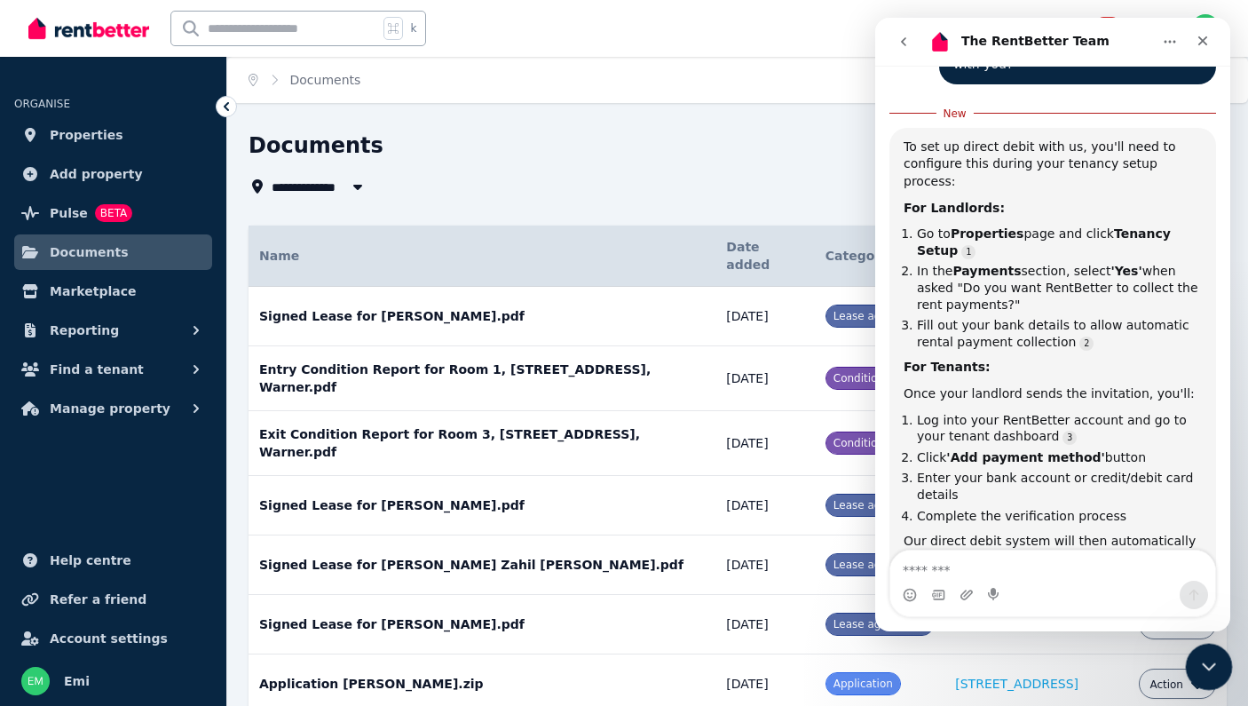
click at [1202, 660] on icon "Close Intercom Messenger" at bounding box center [1206, 663] width 21 height 21
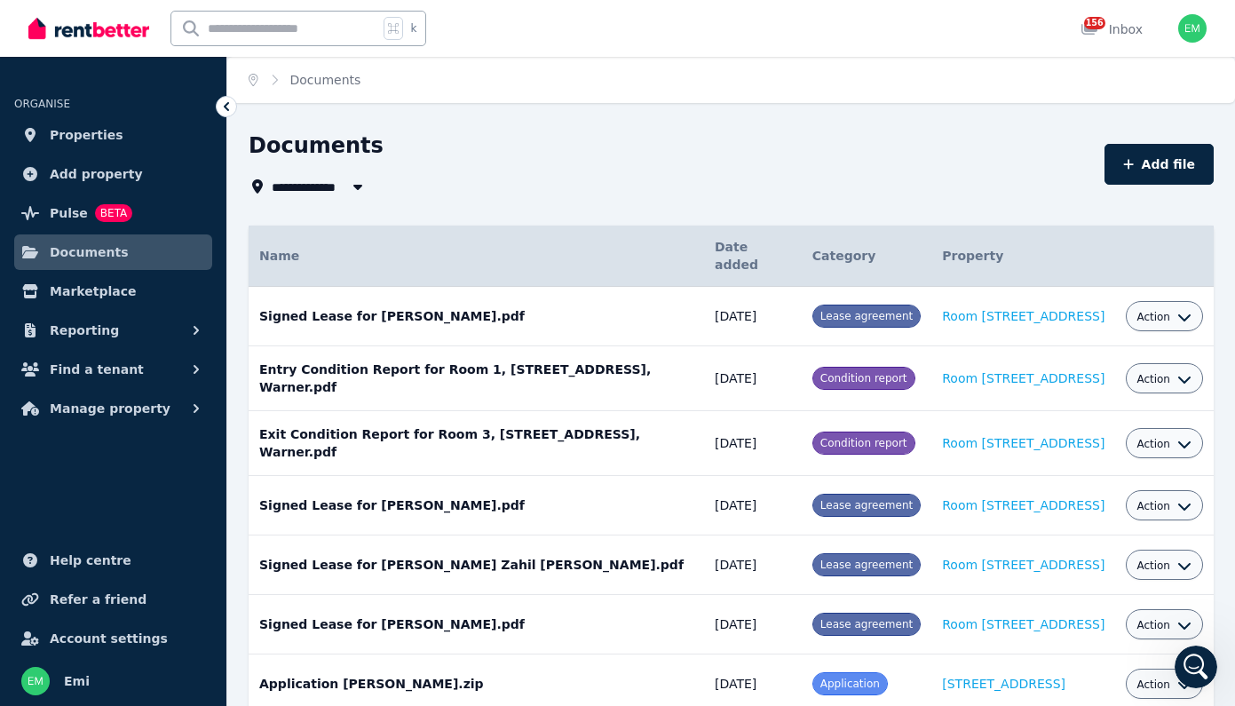
click at [585, 156] on div "Documents" at bounding box center [671, 148] width 845 height 34
click at [1197, 672] on icon "Open Intercom Messenger" at bounding box center [1193, 664] width 29 height 29
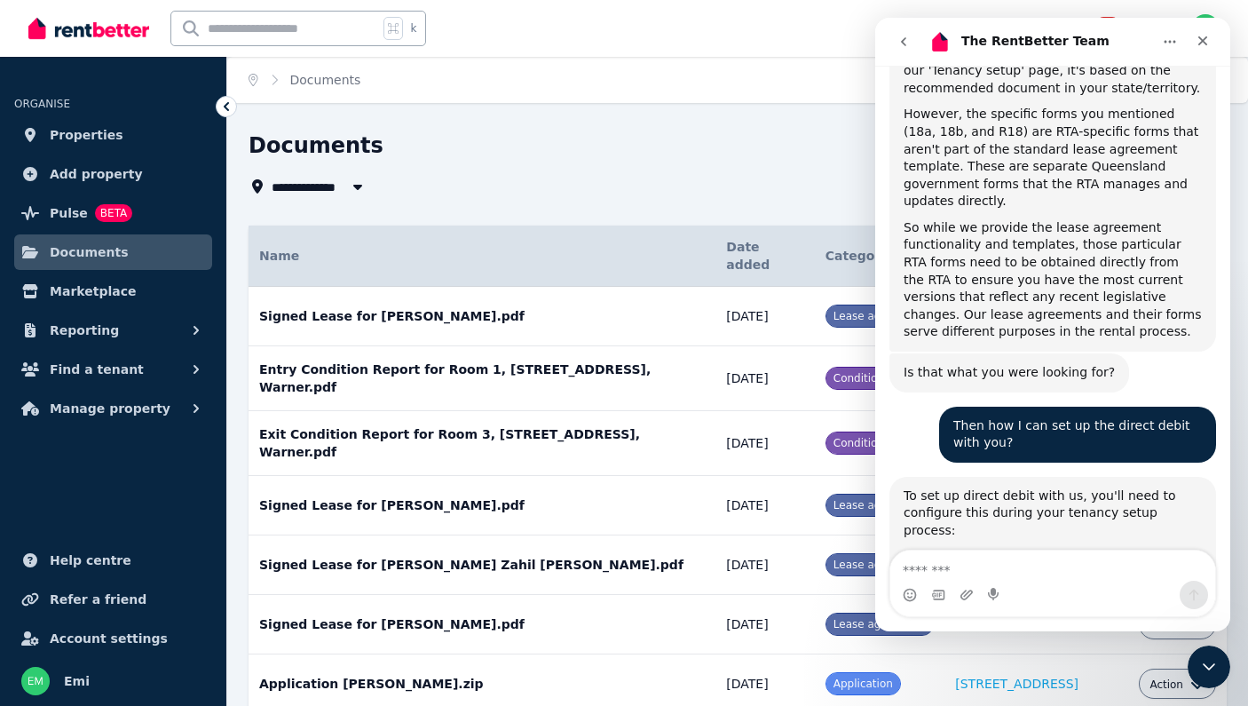
scroll to position [2175, 0]
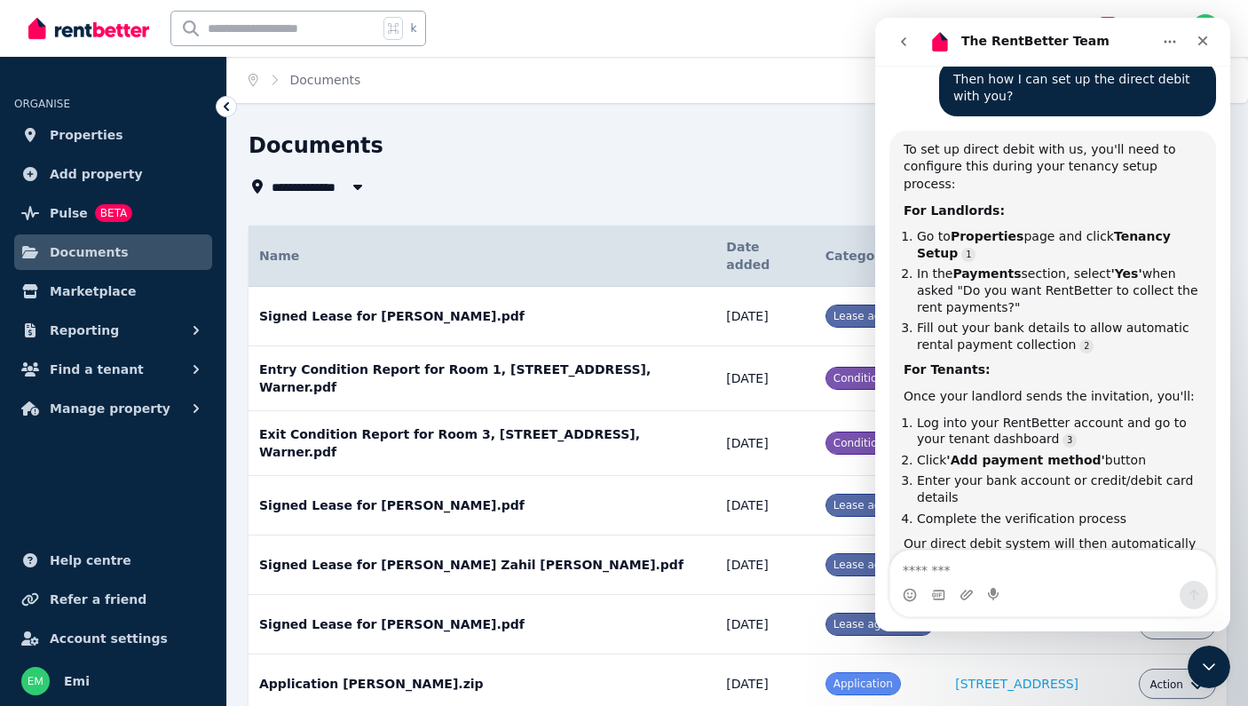
click at [944, 660] on div "The RentBetter Team • Just now" at bounding box center [990, 665] width 172 height 11
click at [1167, 45] on icon "Home" at bounding box center [1170, 42] width 14 height 14
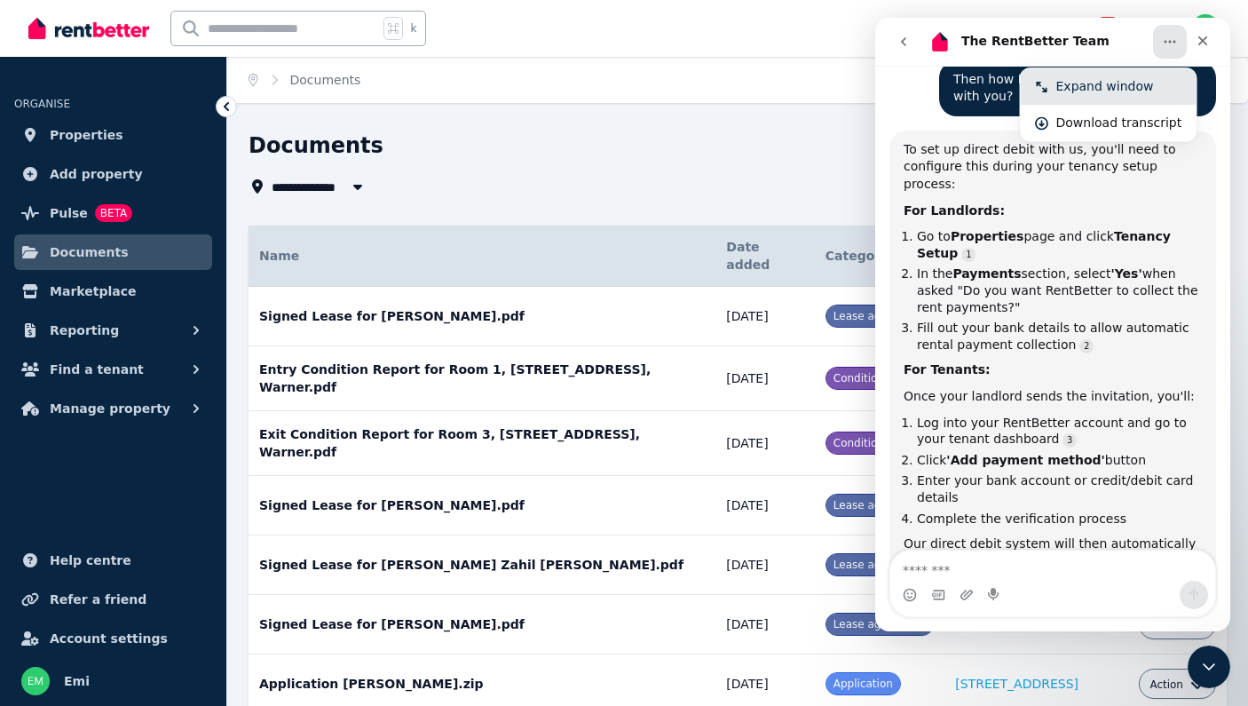
click at [1121, 86] on div "Expand window" at bounding box center [1119, 86] width 126 height 19
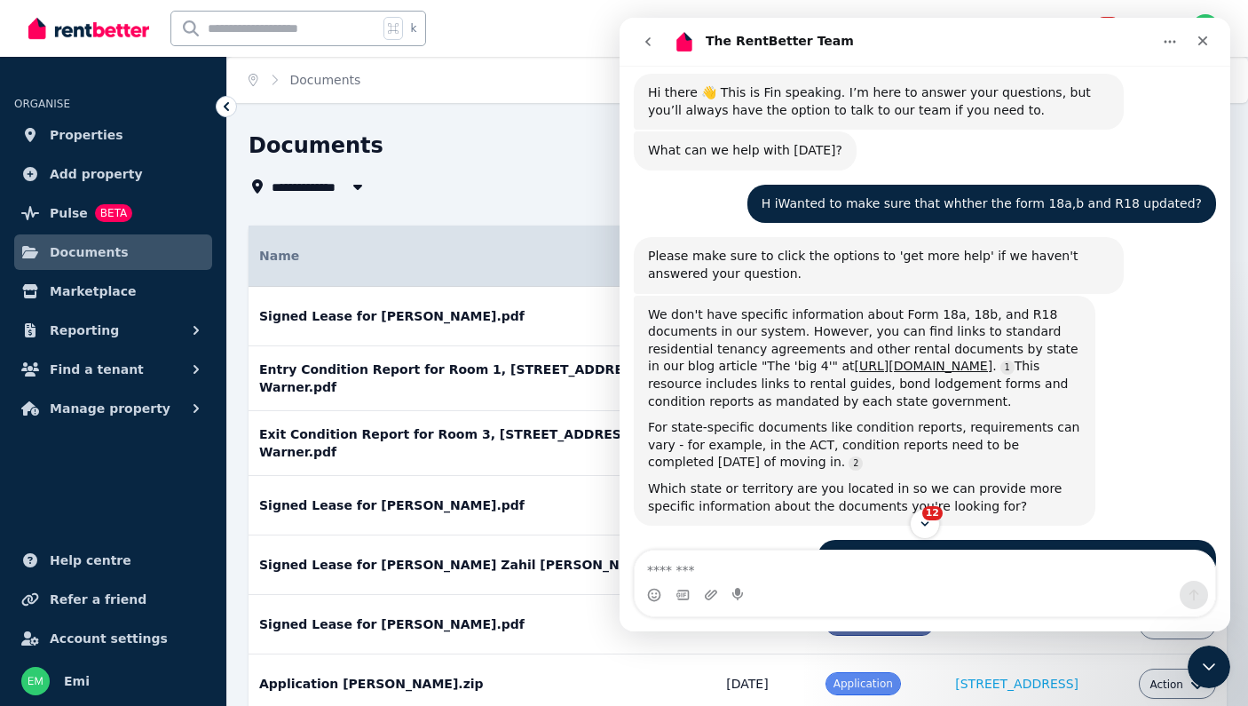
scroll to position [0, 0]
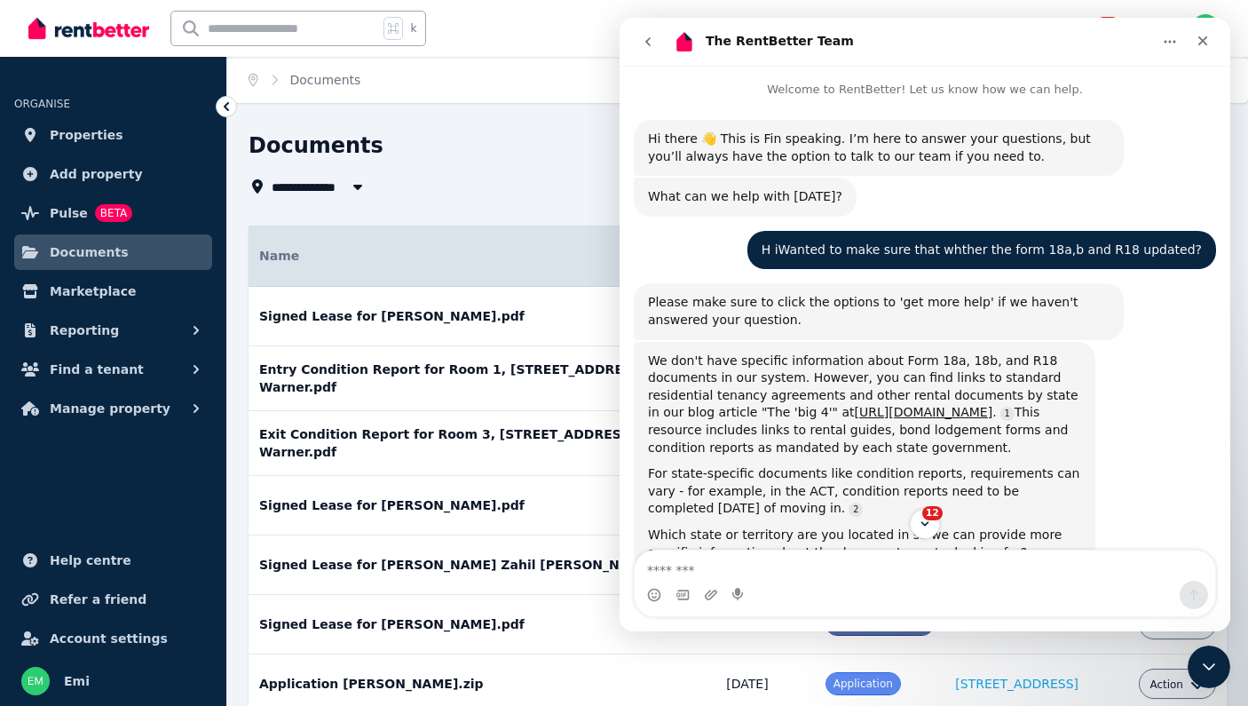
click at [736, 43] on h1 "The RentBetter Team" at bounding box center [780, 41] width 148 height 13
click at [685, 45] on img "Intercom messenger" at bounding box center [684, 42] width 28 height 28
click at [651, 47] on icon "go back" at bounding box center [648, 42] width 14 height 14
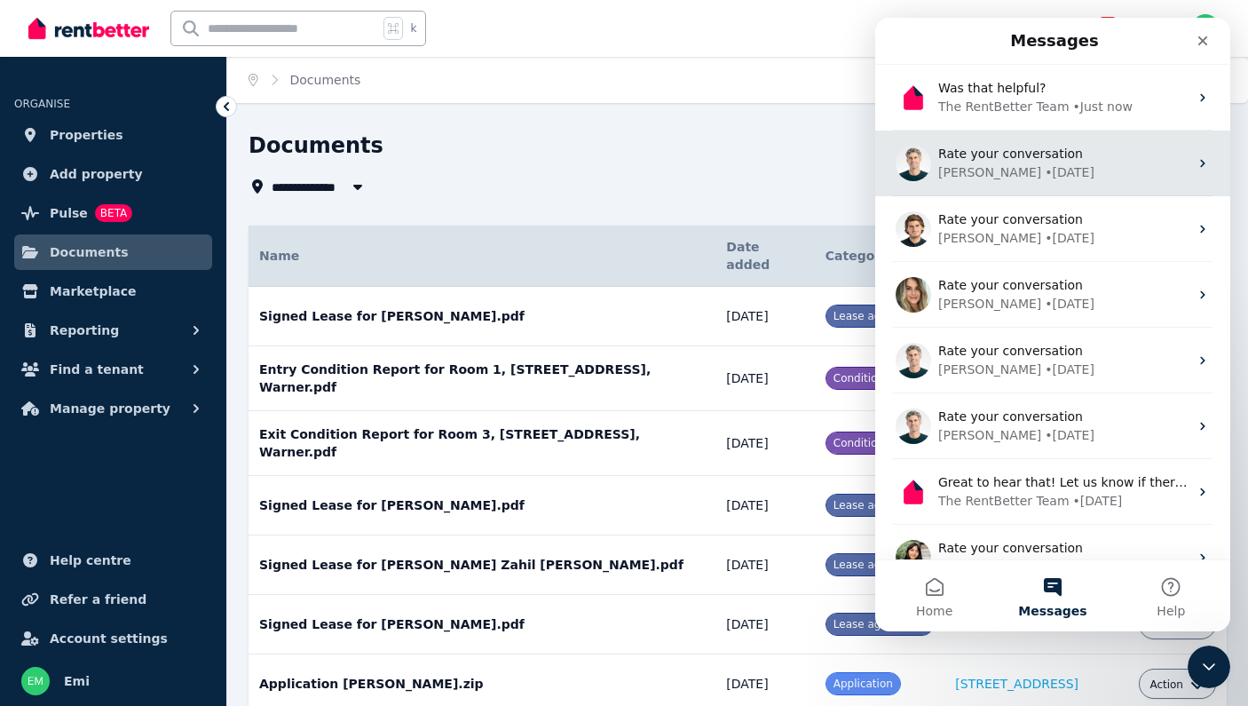
click at [918, 155] on img "Intercom messenger" at bounding box center [914, 164] width 36 height 36
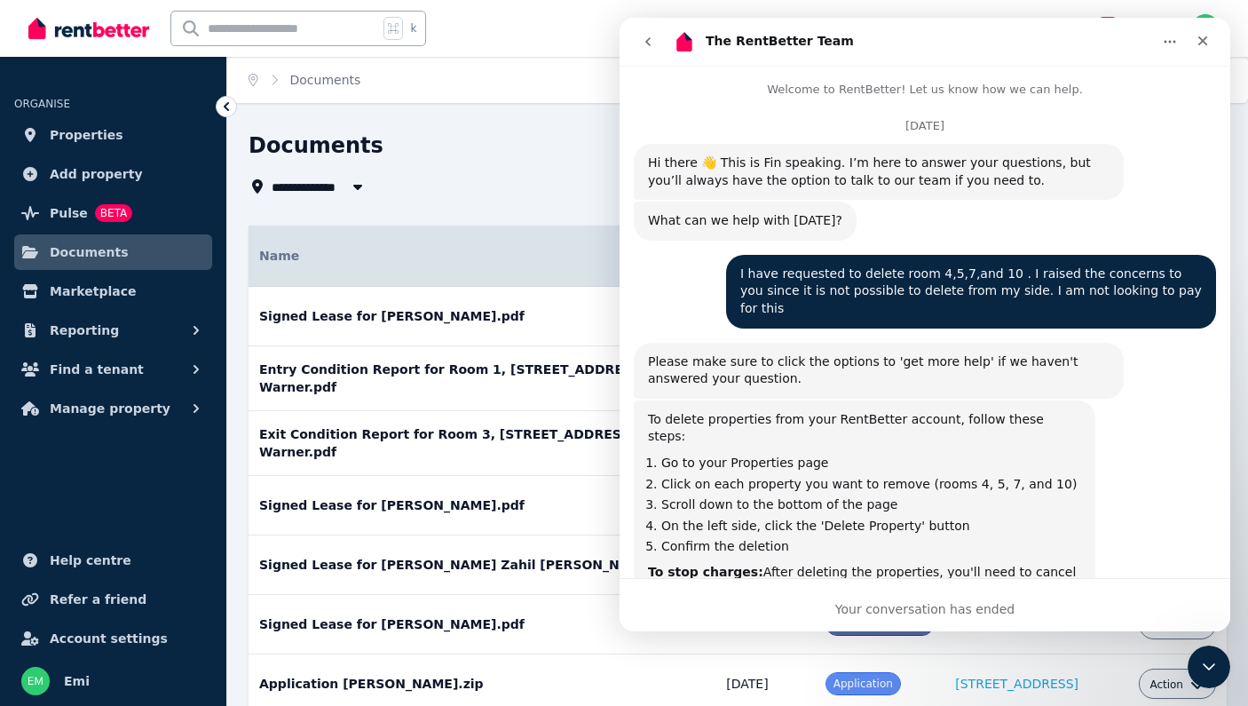
scroll to position [3306, 0]
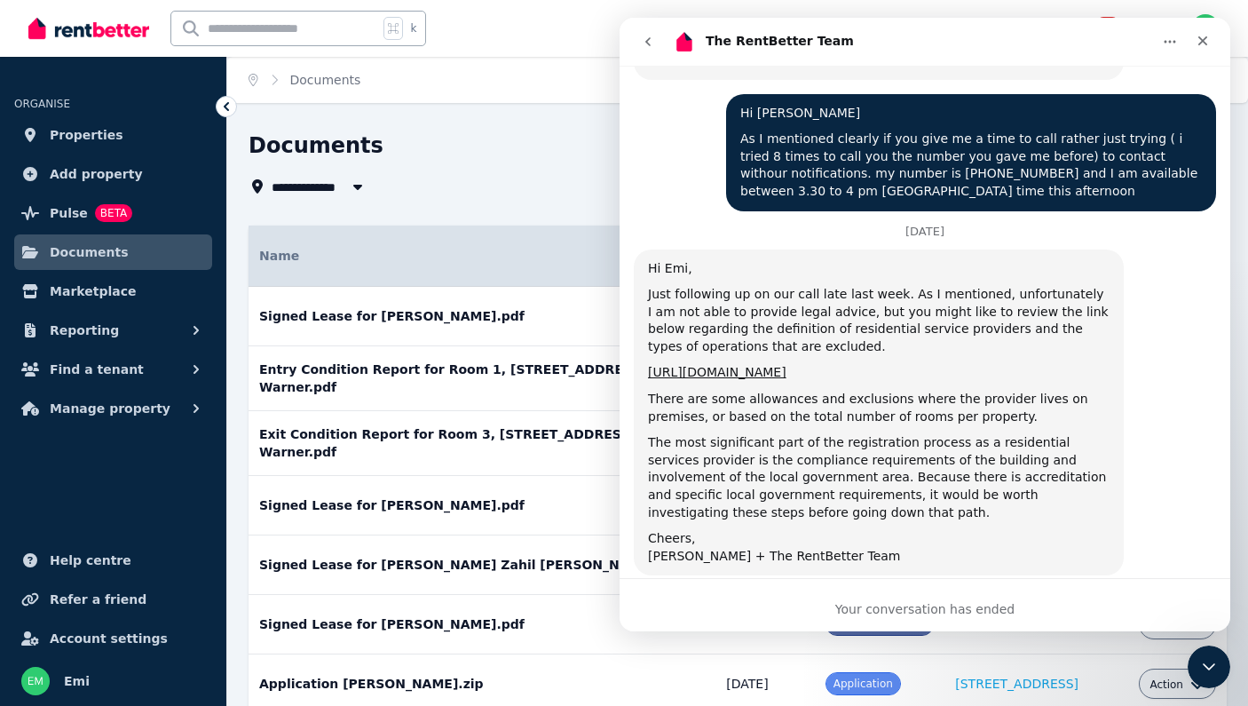
click at [644, 41] on icon "go back" at bounding box center [648, 42] width 14 height 14
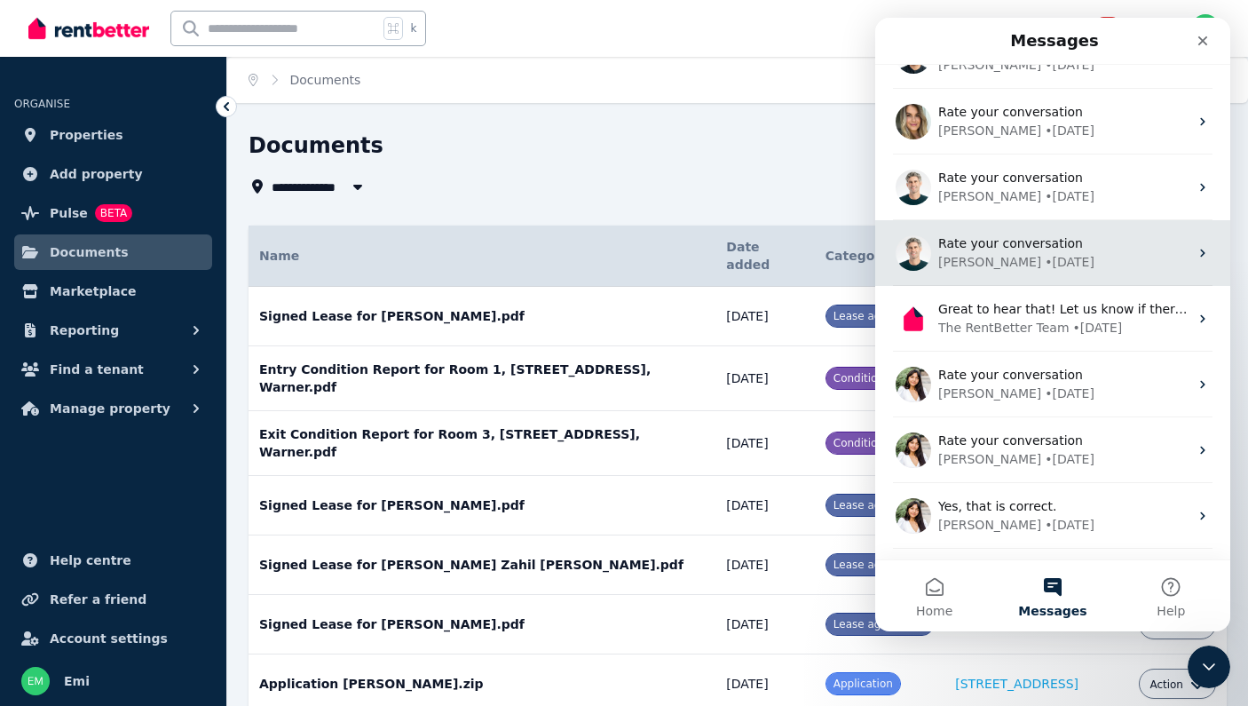
scroll to position [228, 0]
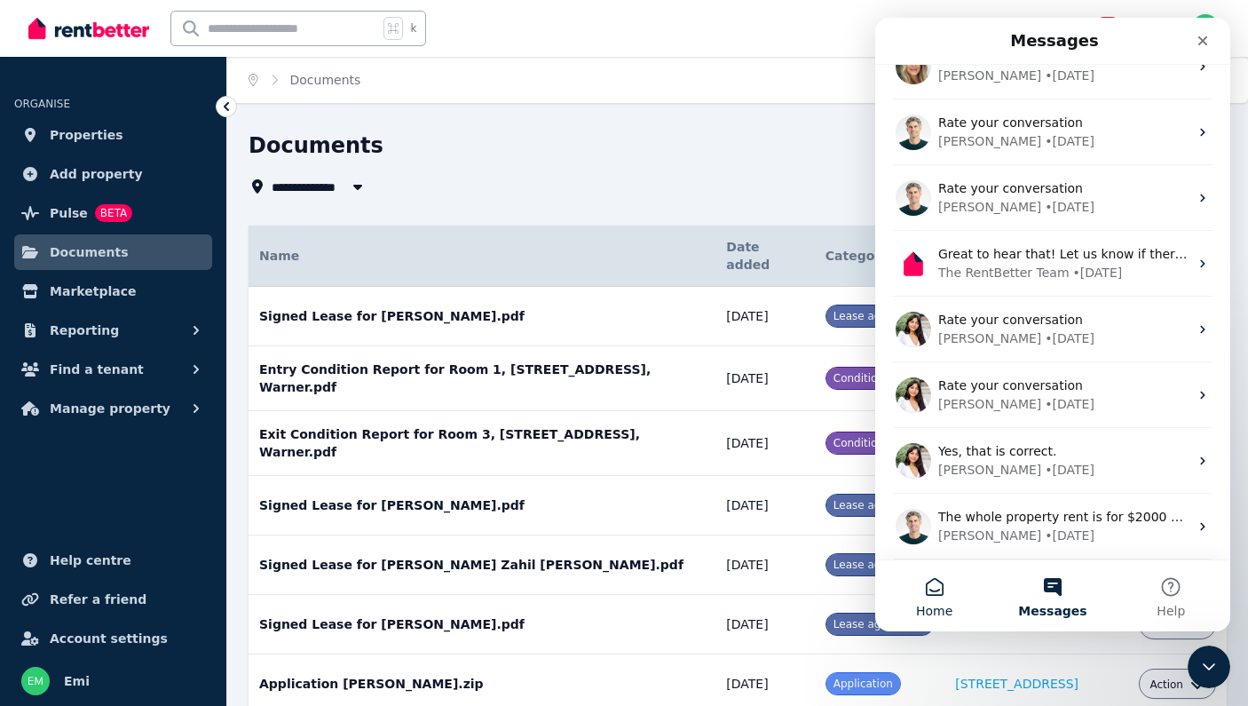
click at [937, 590] on button "Home" at bounding box center [934, 595] width 118 height 71
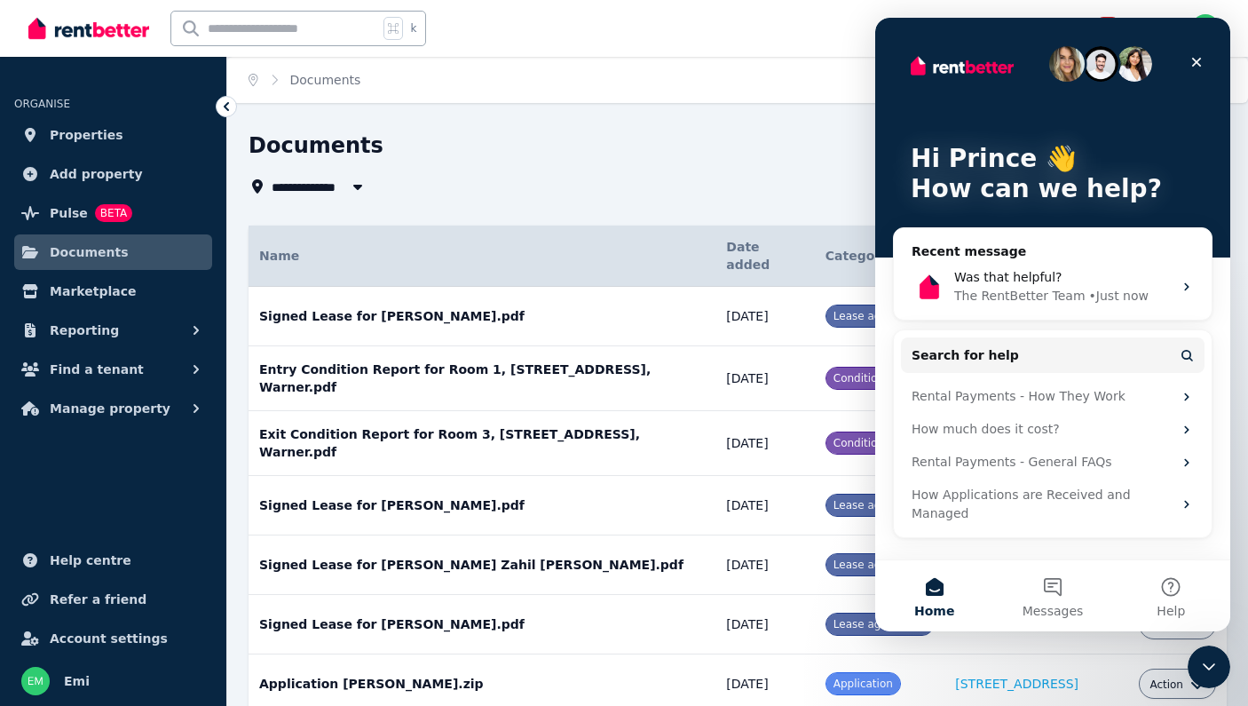
click at [1069, 69] on img "Intercom messenger" at bounding box center [1067, 64] width 36 height 36
click at [1137, 68] on img "Intercom messenger" at bounding box center [1135, 64] width 36 height 36
click at [1071, 71] on img "Intercom messenger" at bounding box center [1067, 64] width 36 height 36
click at [1200, 62] on icon "Close" at bounding box center [1197, 62] width 14 height 14
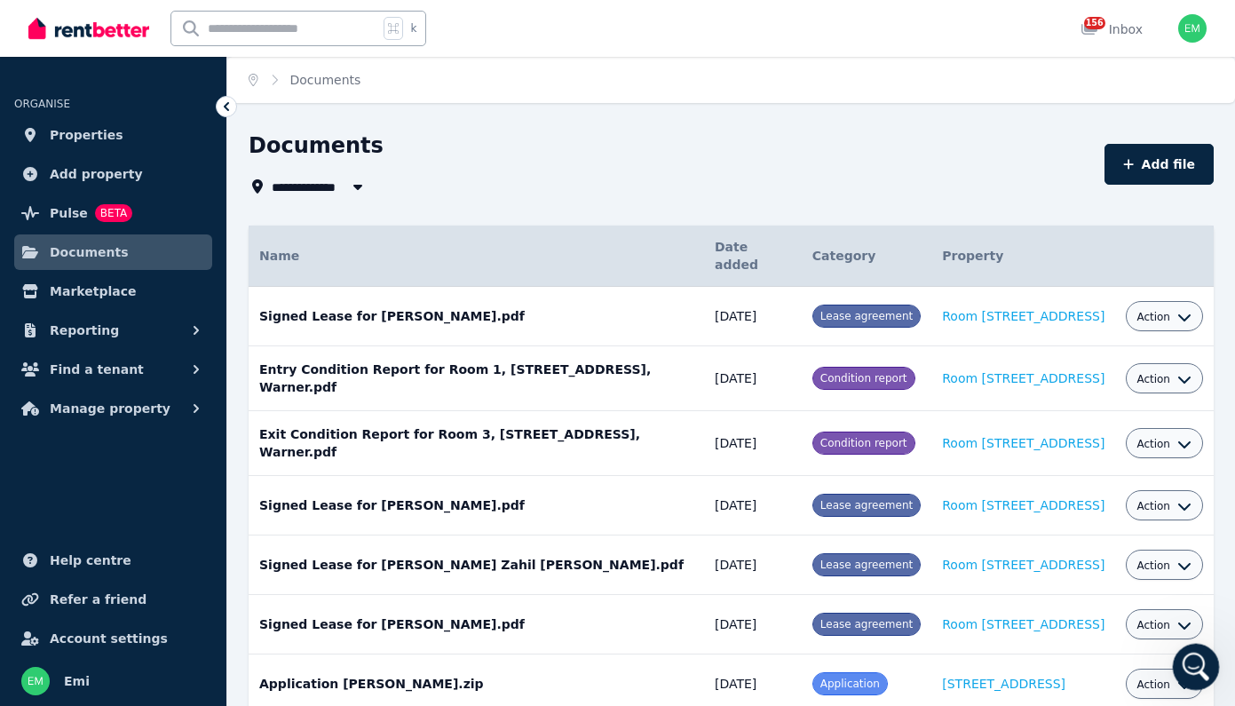
click at [1194, 669] on icon "Open Intercom Messenger" at bounding box center [1193, 664] width 29 height 29
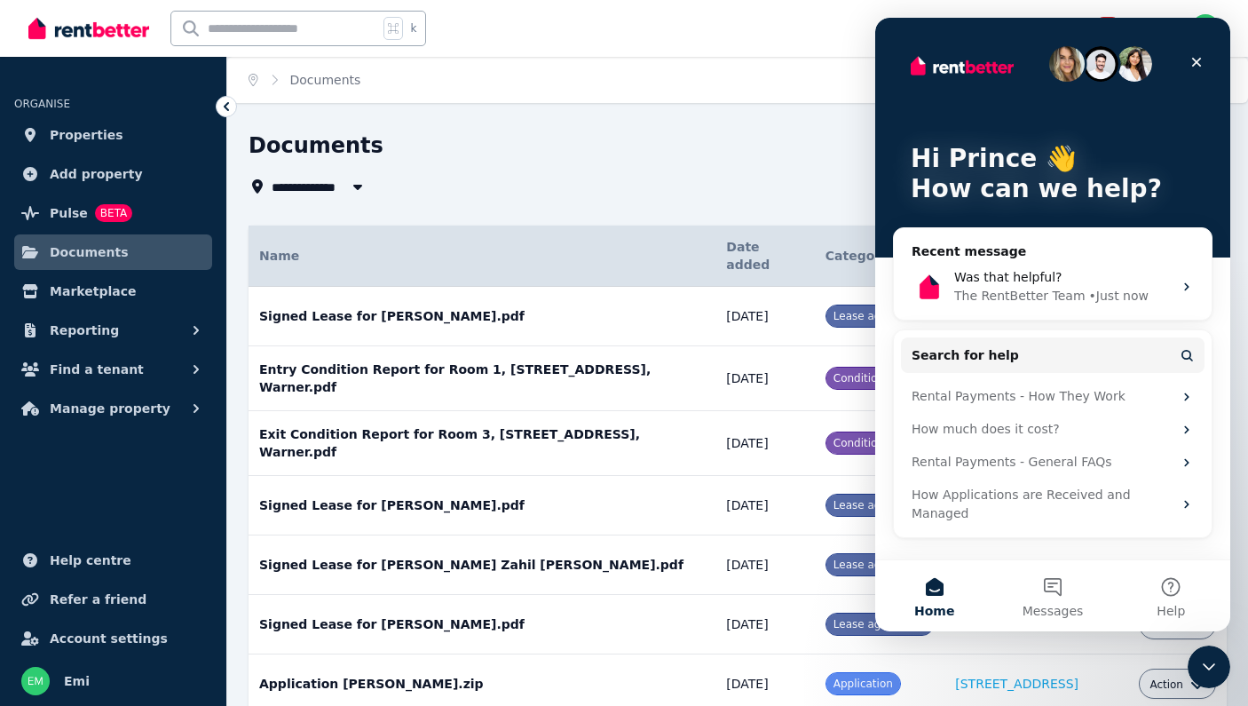
click at [942, 595] on button "Home" at bounding box center [934, 595] width 118 height 71
click at [1167, 592] on button "Help" at bounding box center [1171, 595] width 118 height 71
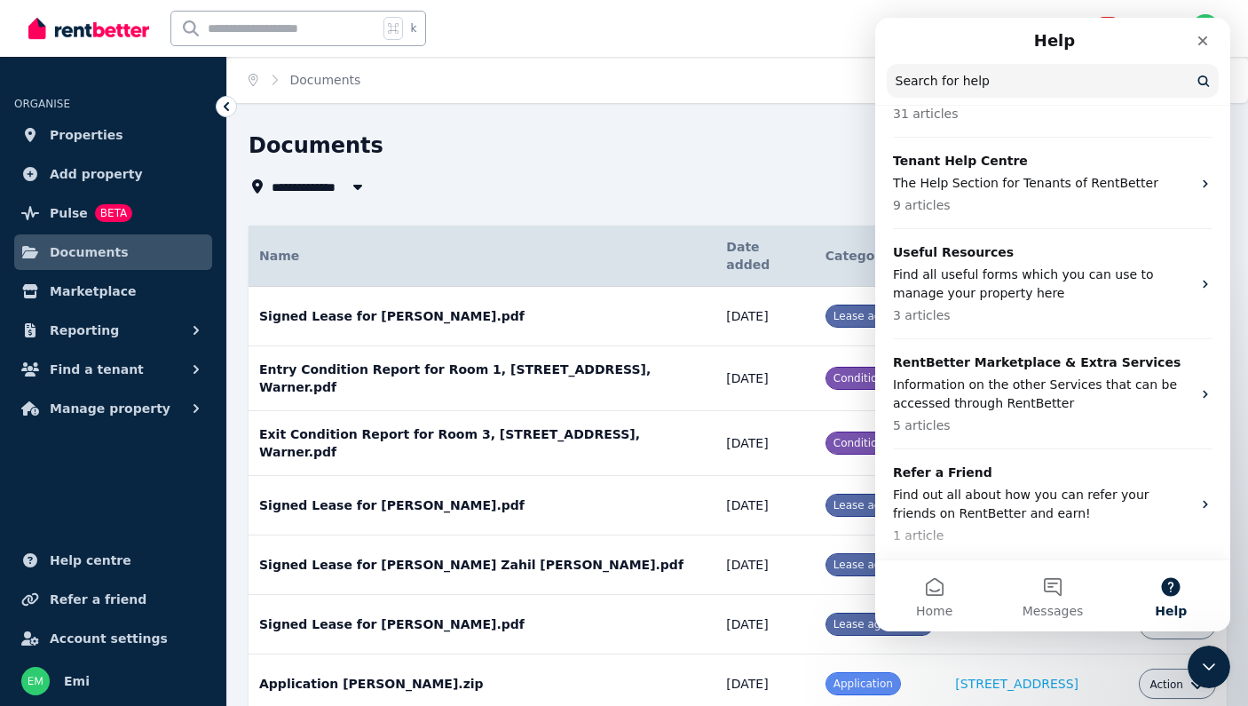
scroll to position [0, 0]
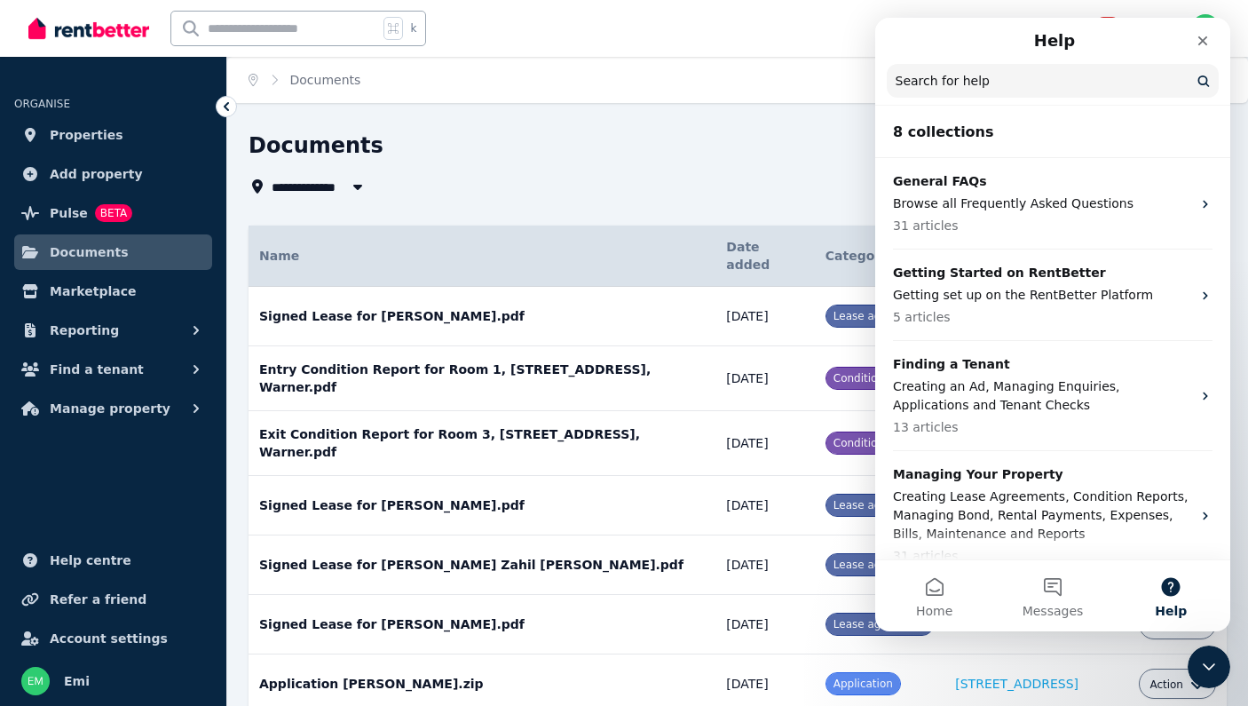
click at [1011, 83] on input "Search for help" at bounding box center [1053, 81] width 332 height 34
type input "**********"
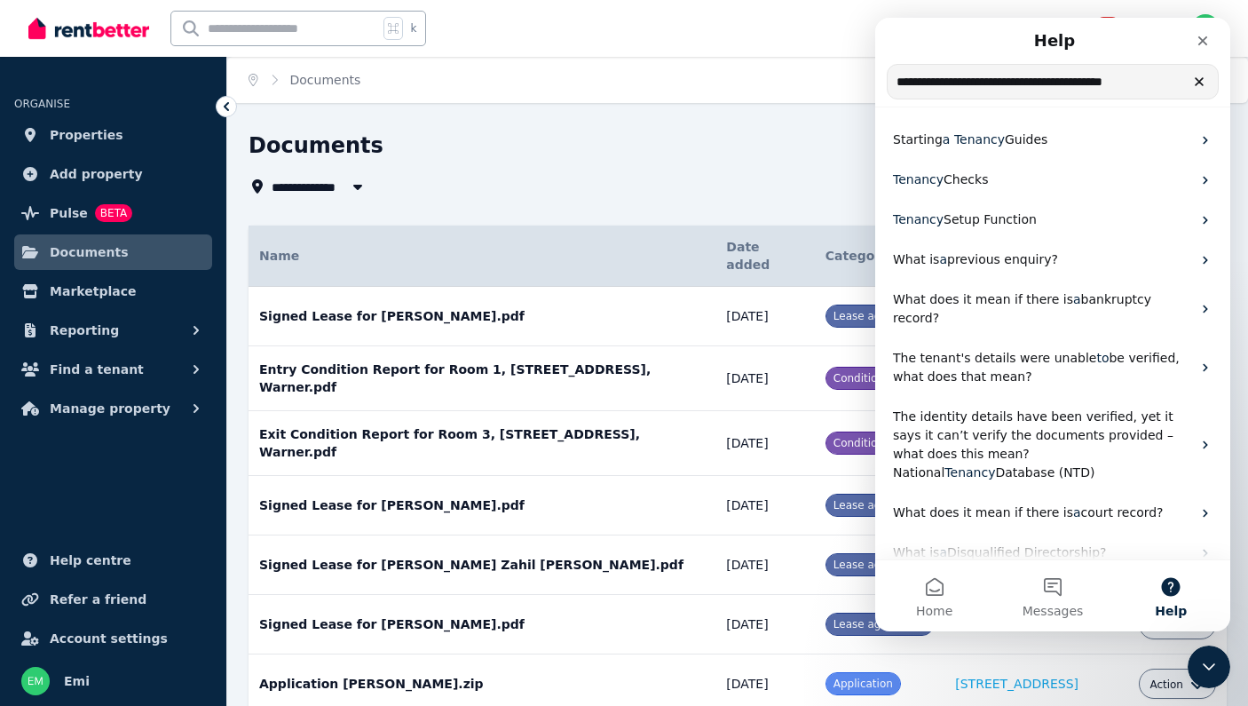
click at [1164, 584] on button "Help" at bounding box center [1171, 595] width 118 height 71
click at [1168, 588] on button "Help" at bounding box center [1171, 595] width 118 height 71
click at [1053, 584] on button "Messages" at bounding box center [1052, 595] width 118 height 71
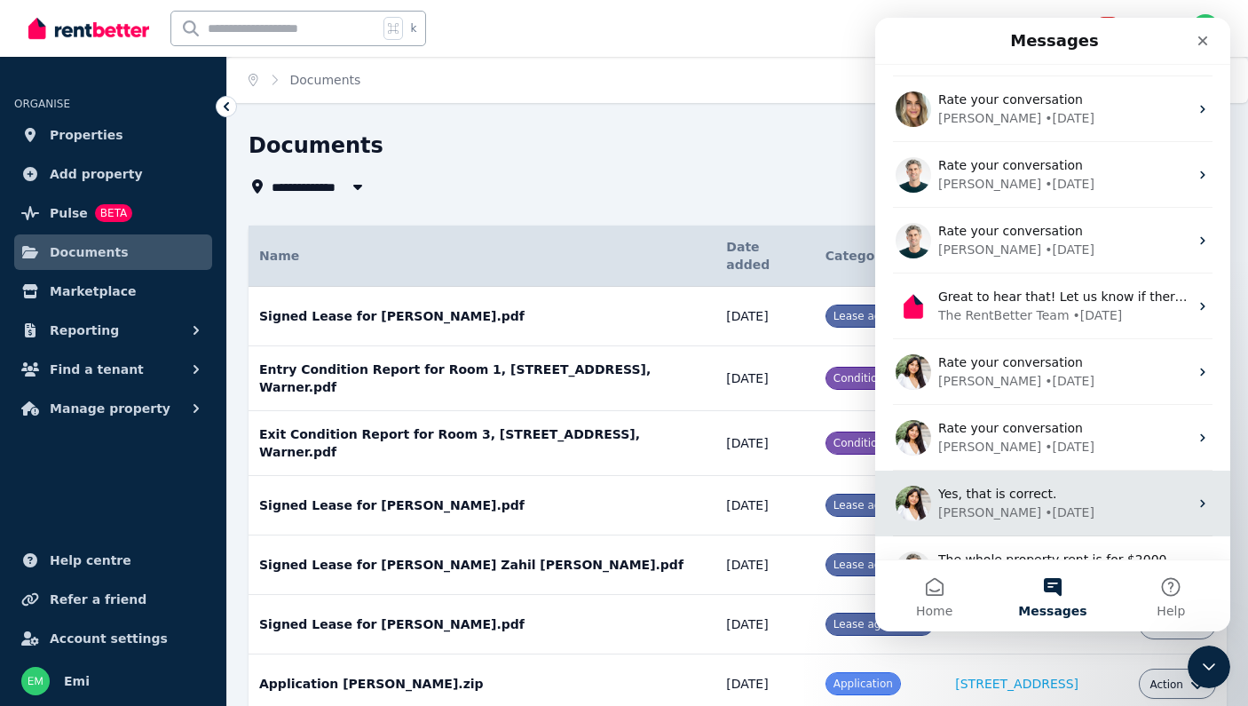
scroll to position [228, 0]
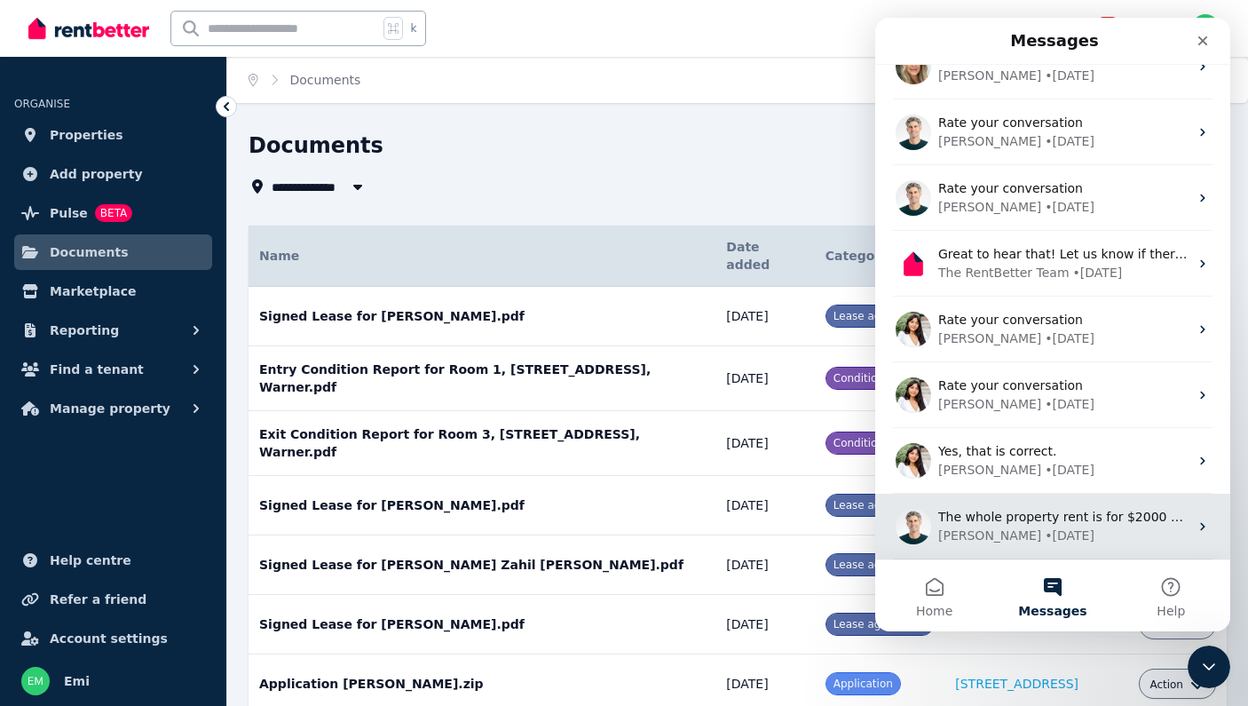
click at [927, 526] on img "Intercom messenger" at bounding box center [914, 527] width 36 height 36
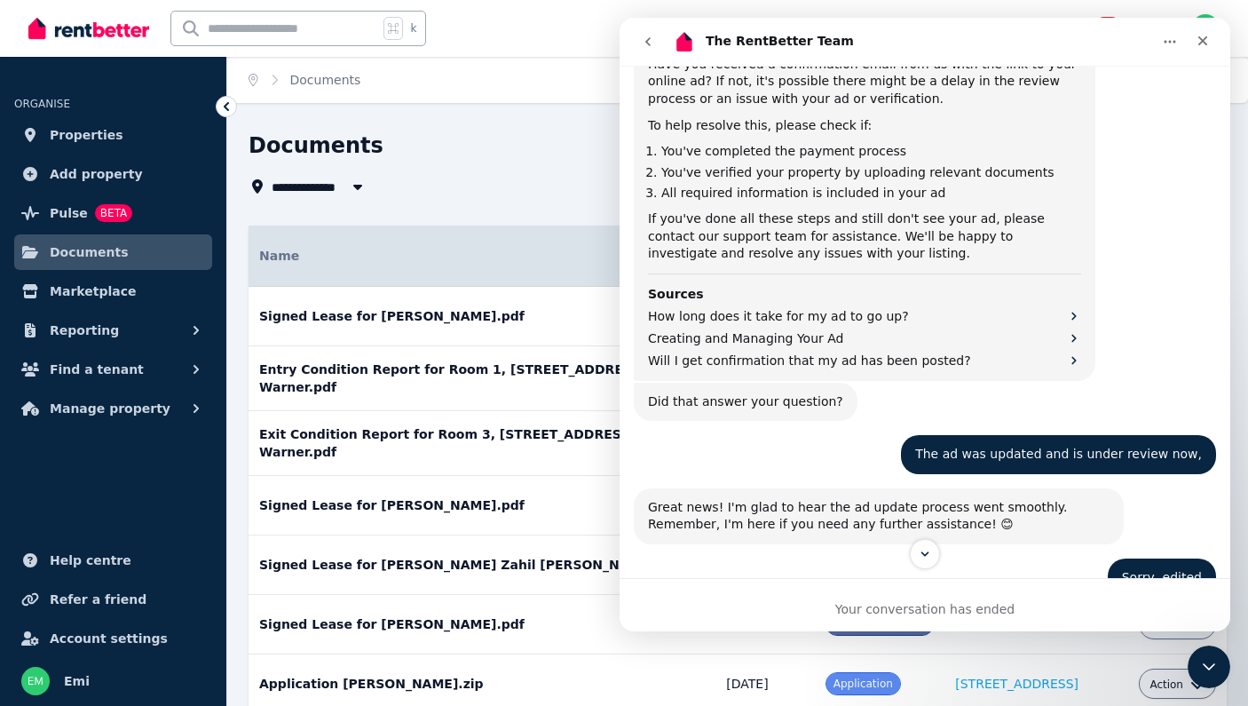
scroll to position [0, 0]
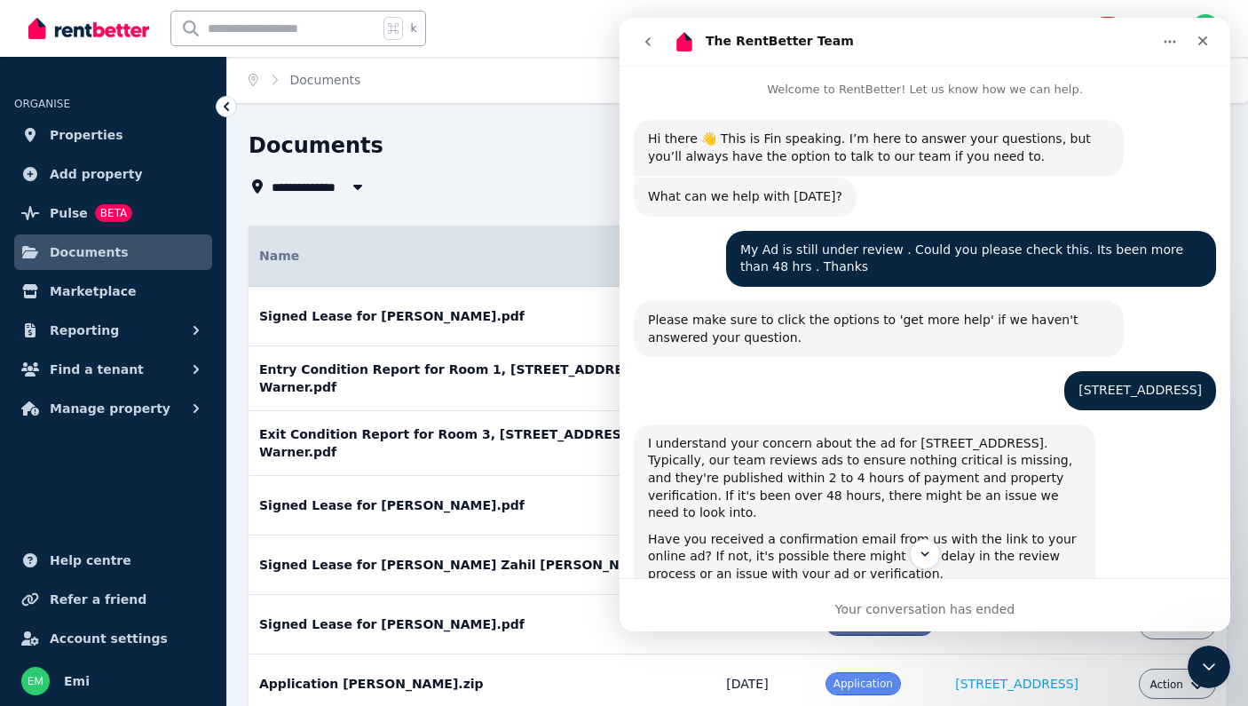
click at [651, 43] on icon "go back" at bounding box center [648, 42] width 14 height 14
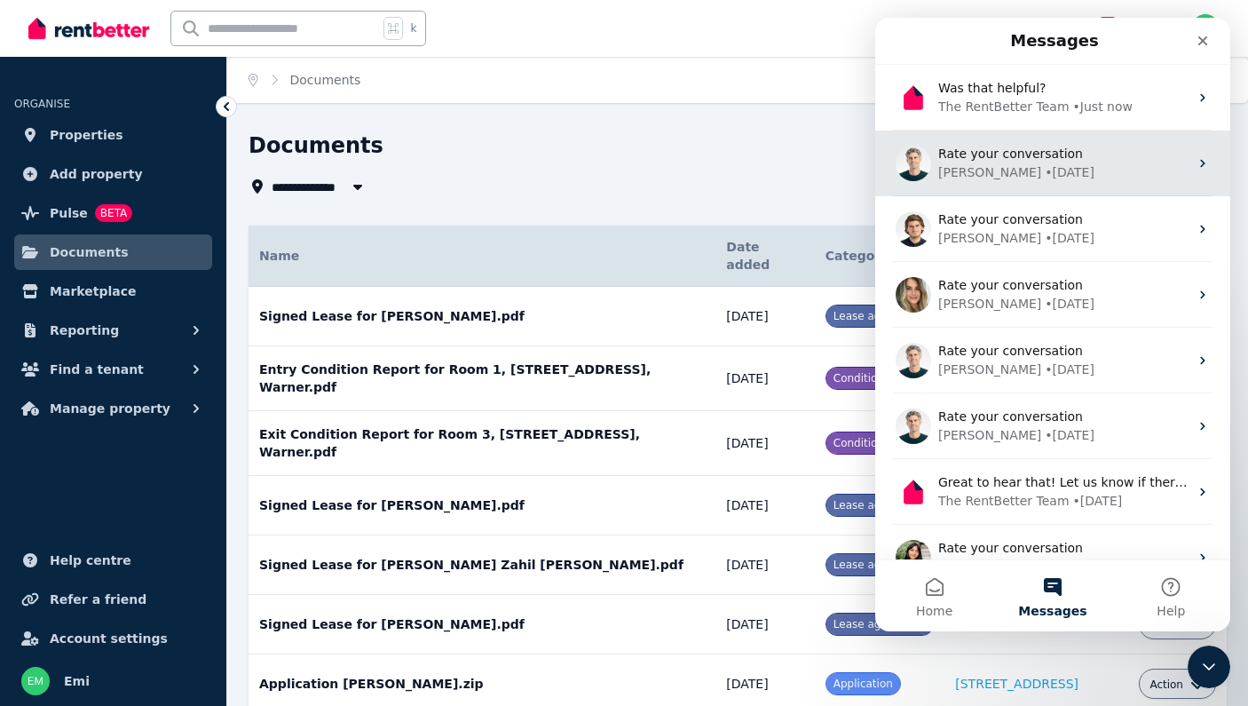
click at [920, 154] on img "Intercom messenger" at bounding box center [914, 164] width 36 height 36
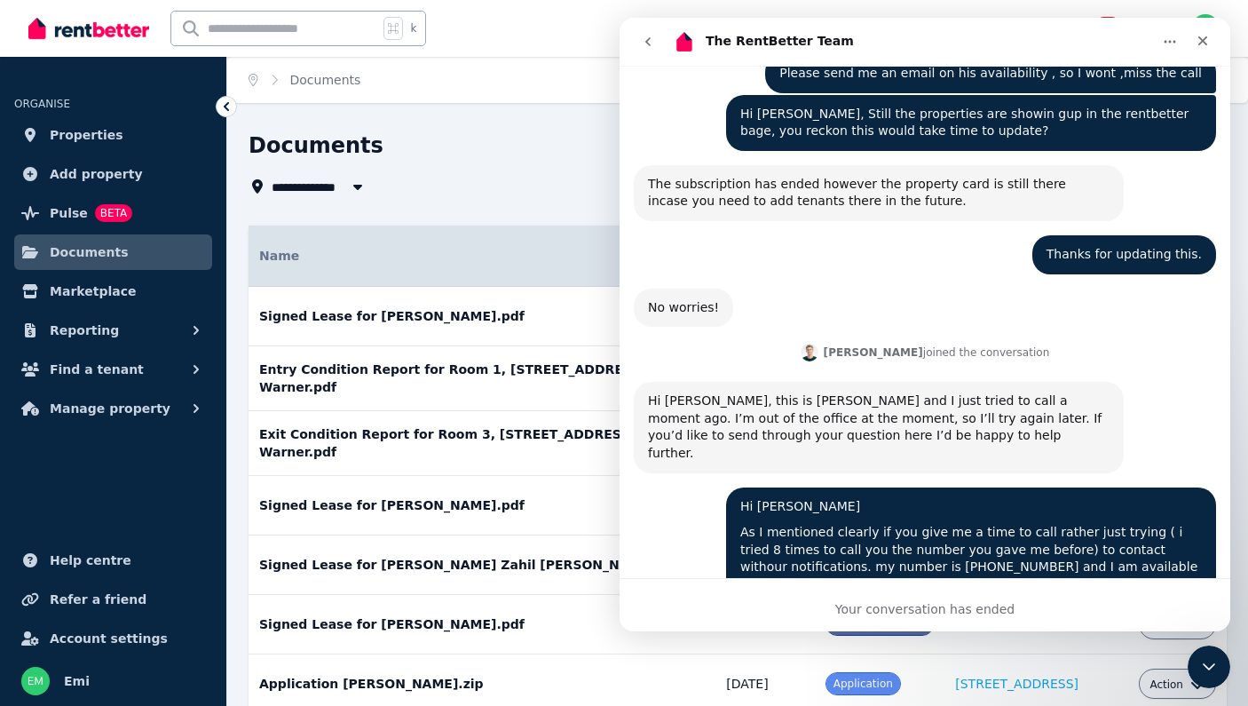
scroll to position [3306, 0]
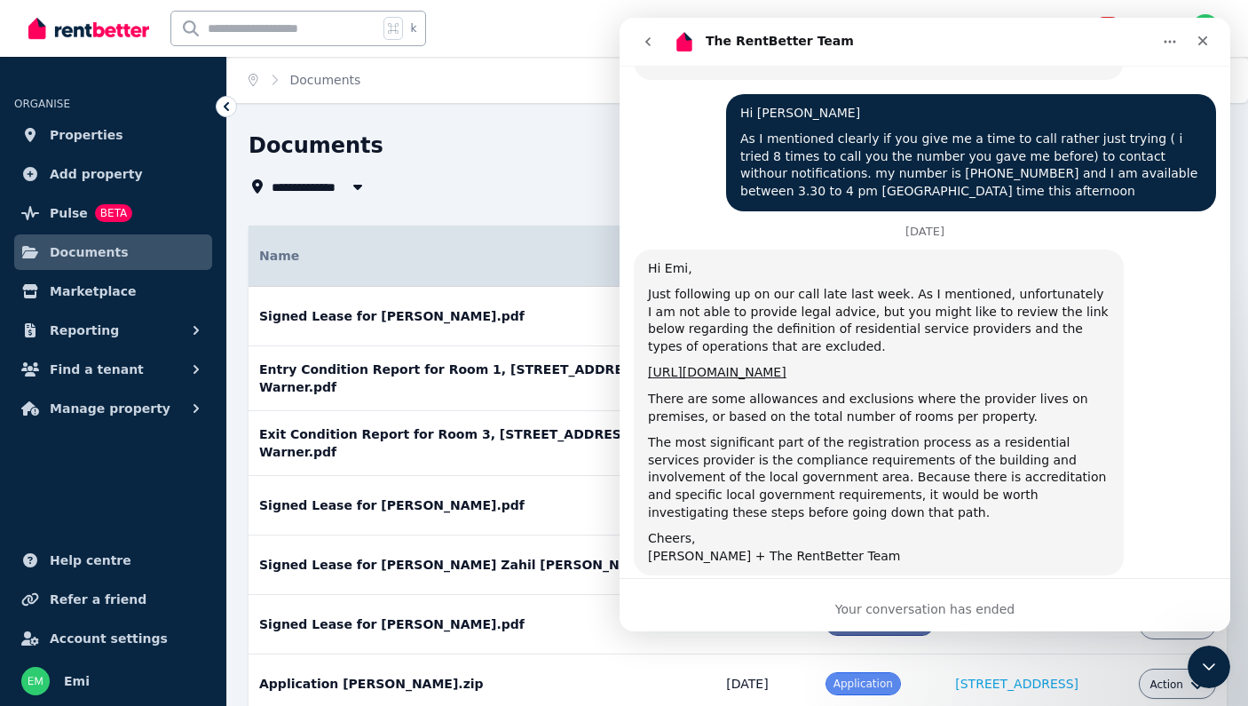
click at [650, 40] on icon "go back" at bounding box center [648, 42] width 14 height 14
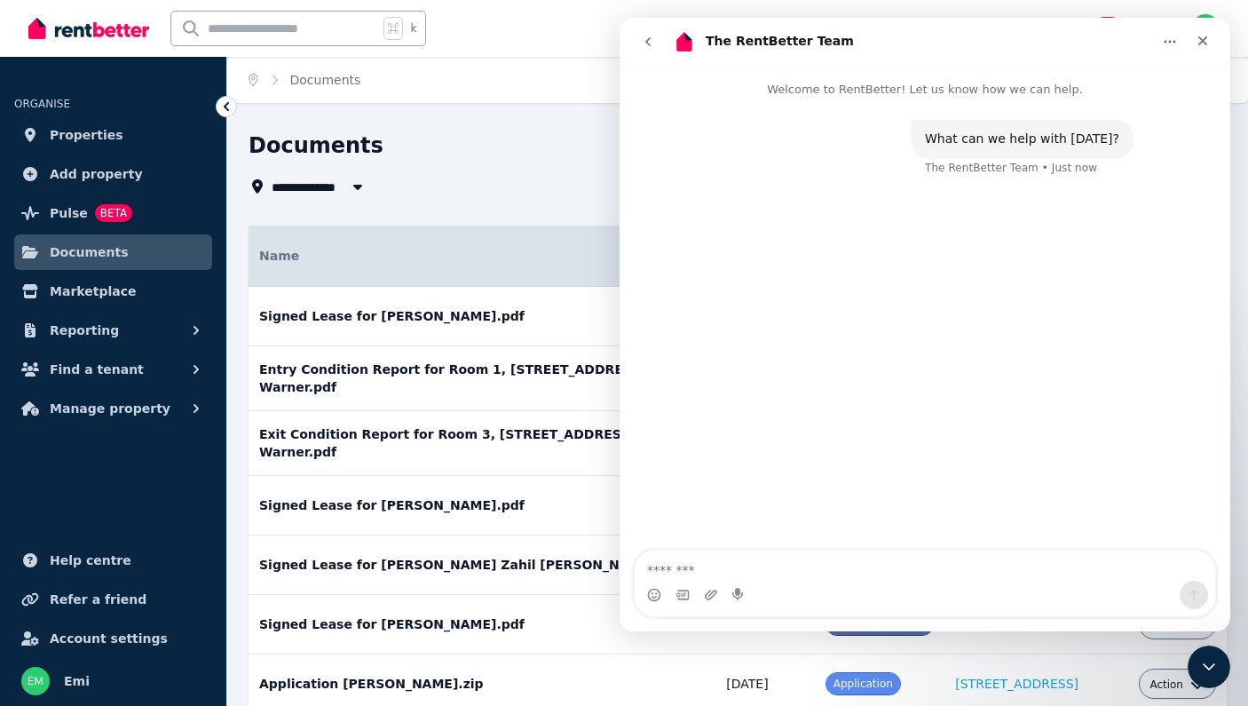
scroll to position [0, 0]
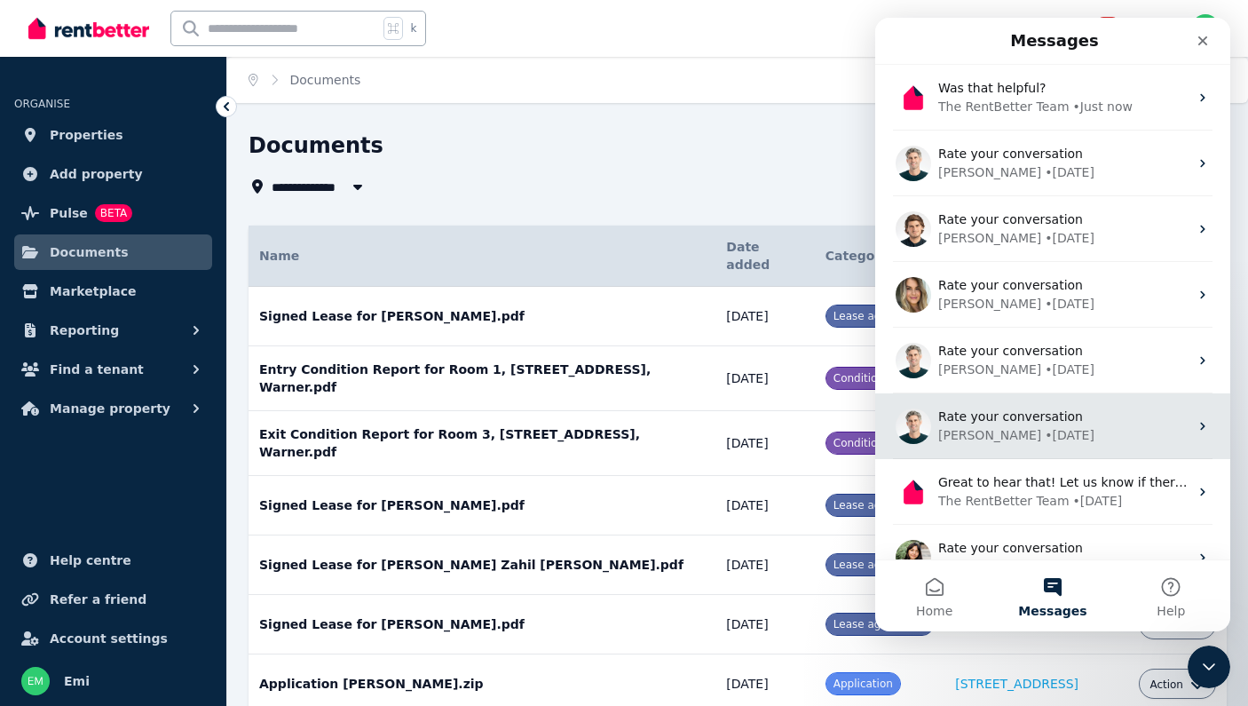
click at [910, 431] on img "Intercom messenger" at bounding box center [914, 426] width 36 height 36
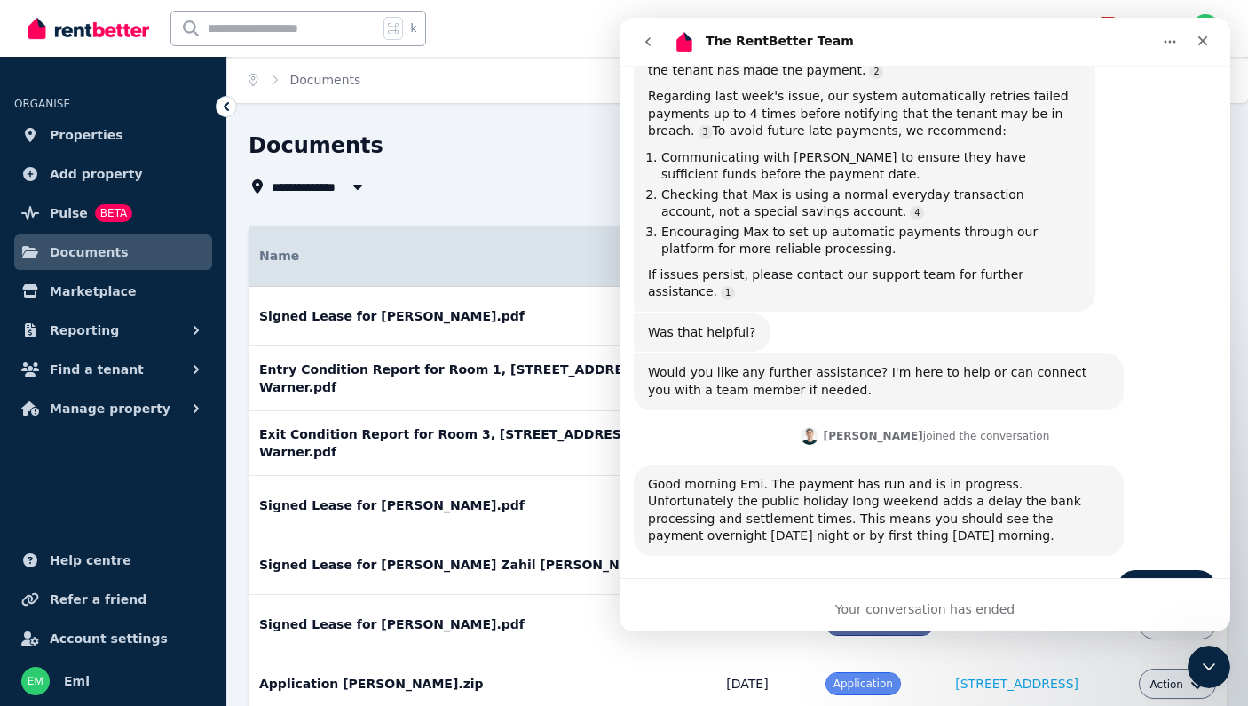
scroll to position [913, 0]
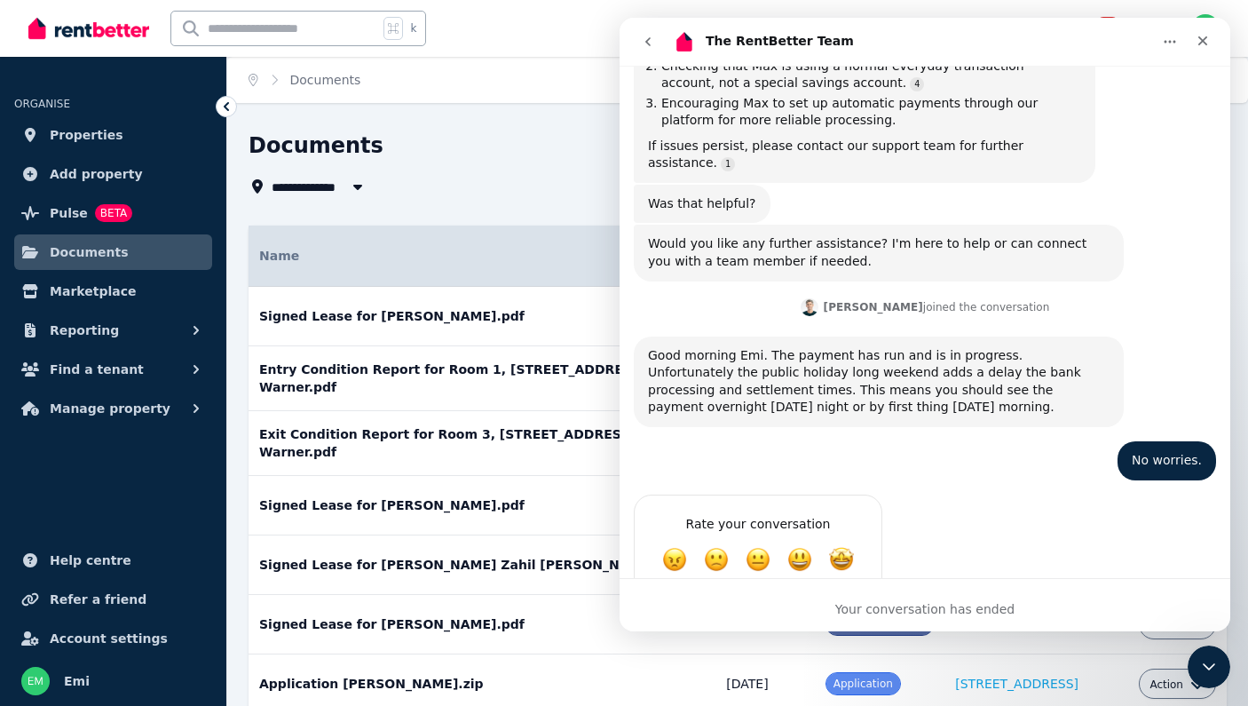
click at [656, 43] on button "go back" at bounding box center [648, 42] width 34 height 34
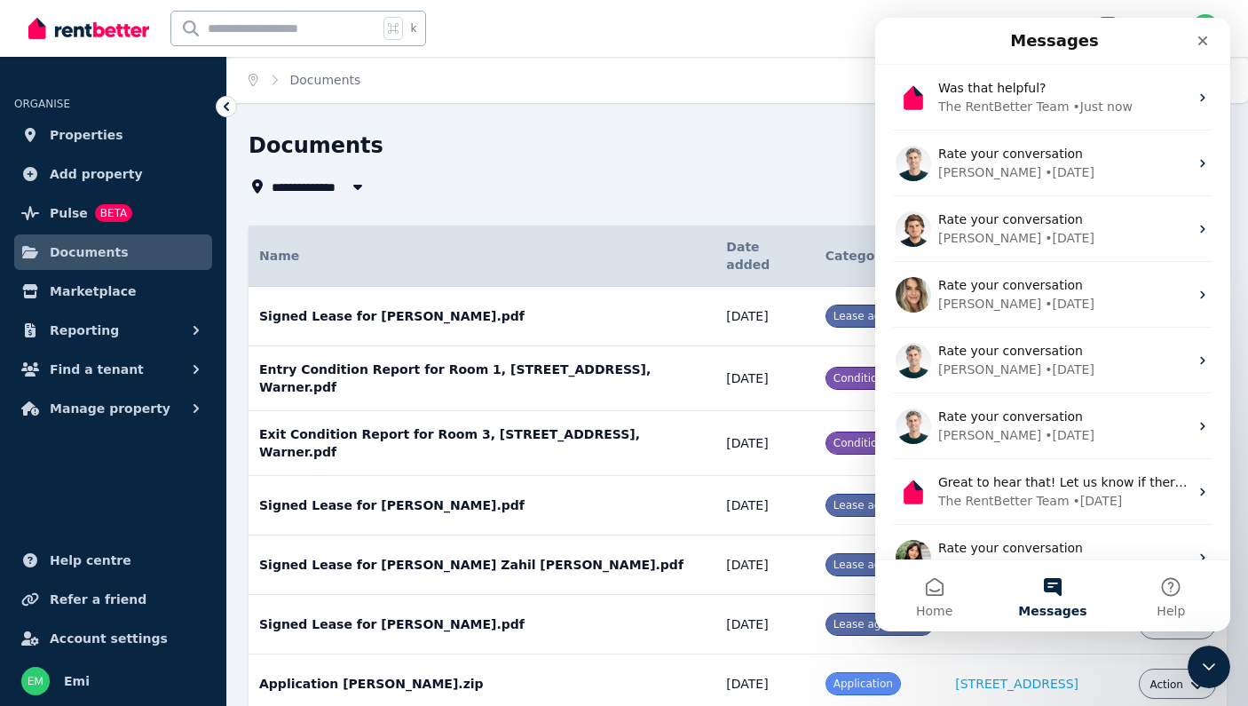
scroll to position [0, 0]
